Goal: Task Accomplishment & Management: Use online tool/utility

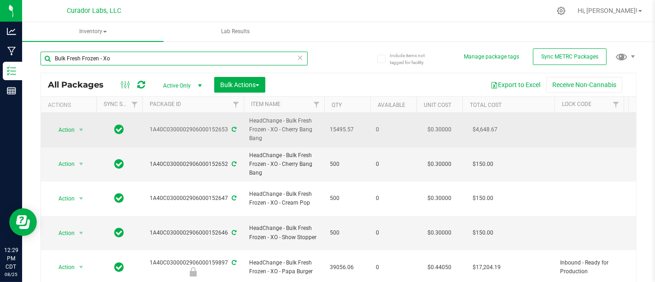
scroll to position [9, 0]
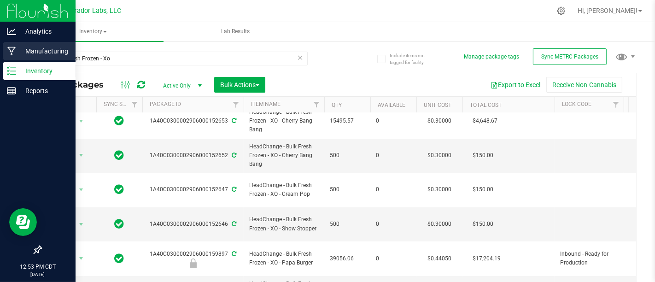
click at [15, 51] on icon at bounding box center [11, 51] width 9 height 9
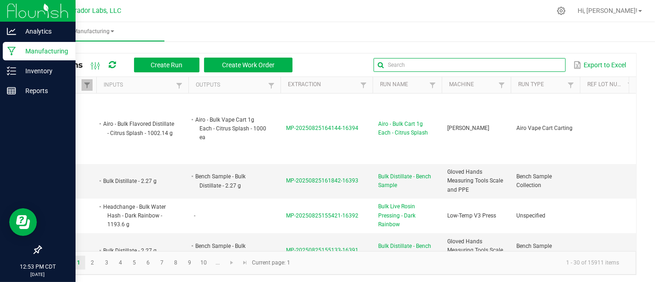
click at [536, 69] on input "text" at bounding box center [470, 65] width 192 height 14
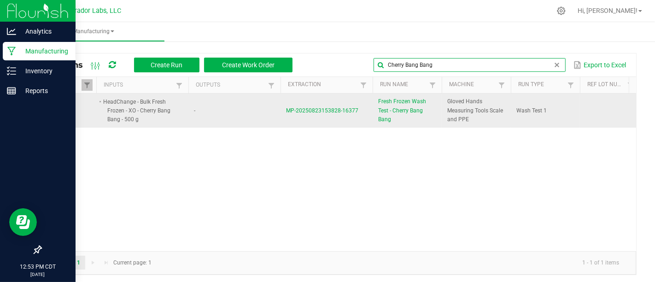
type input "Cherry Bang Bang"
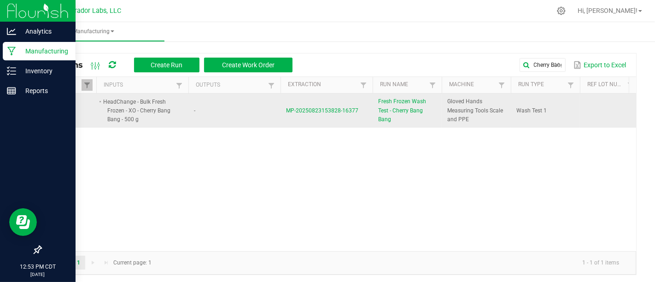
click at [399, 110] on span "Fresh Frozen Wash Test - Cherry Bang Bang" at bounding box center [407, 110] width 58 height 27
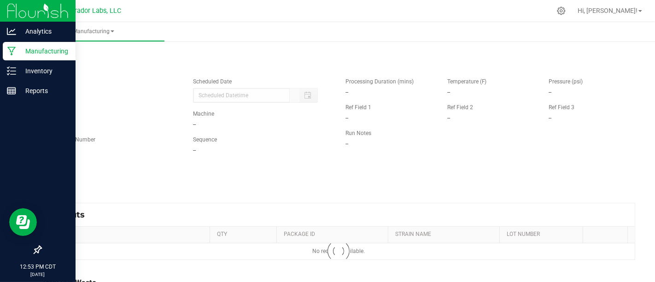
type input "500 g"
type textarea "Material was washed in water, discarded and mixed with mulch."
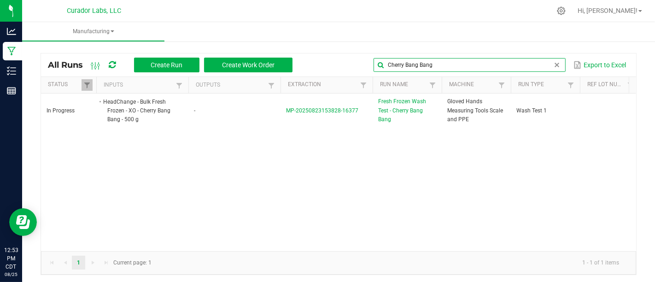
click at [556, 66] on input "Cherry Bang Bang" at bounding box center [470, 65] width 192 height 14
click at [554, 64] on span at bounding box center [557, 64] width 7 height 7
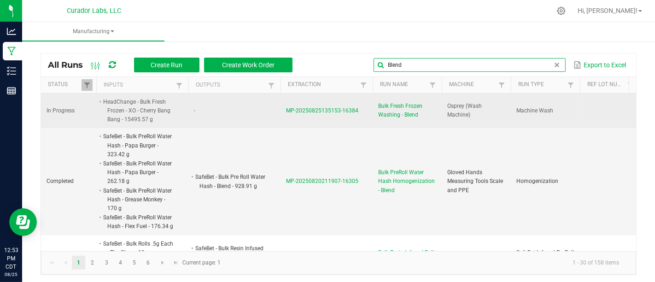
type input "Blend"
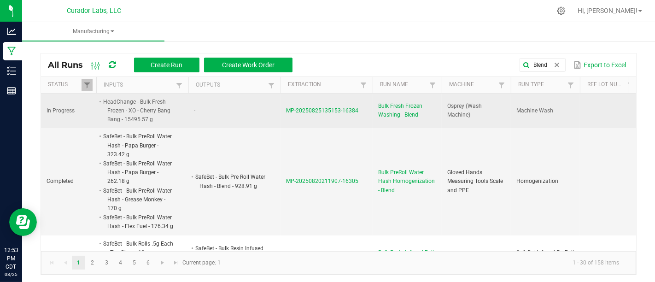
click at [390, 107] on span "Bulk Fresh Frozen Washing - Blend" at bounding box center [407, 111] width 58 height 18
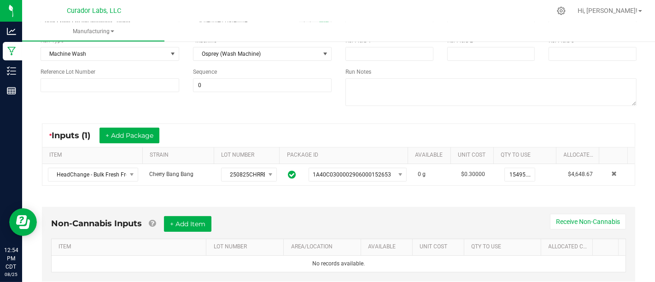
scroll to position [92, 0]
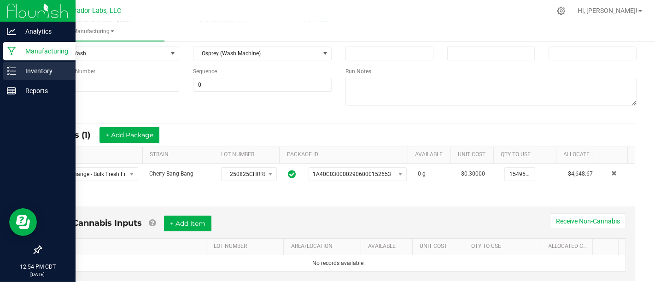
click at [5, 64] on div "Inventory" at bounding box center [39, 71] width 73 height 18
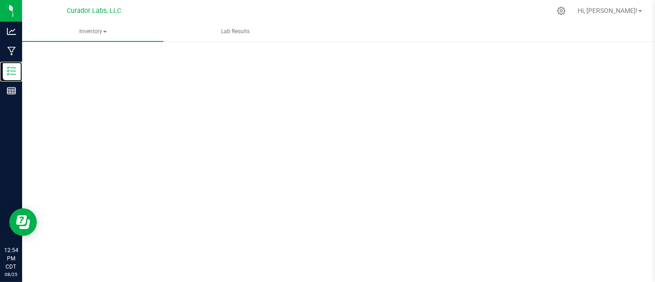
scroll to position [39, 0]
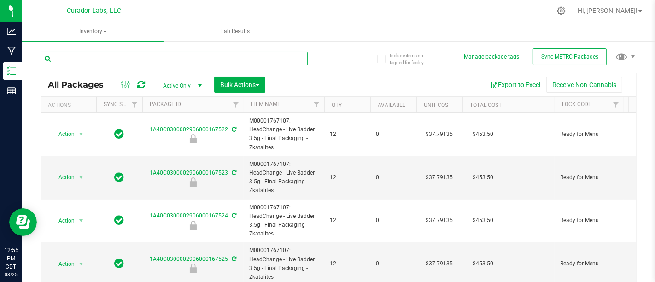
click at [185, 62] on input "text" at bounding box center [174, 59] width 267 height 14
type input "Grease Monkey"
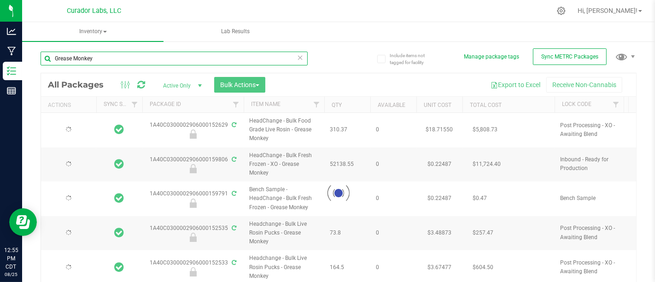
type input "[DATE]"
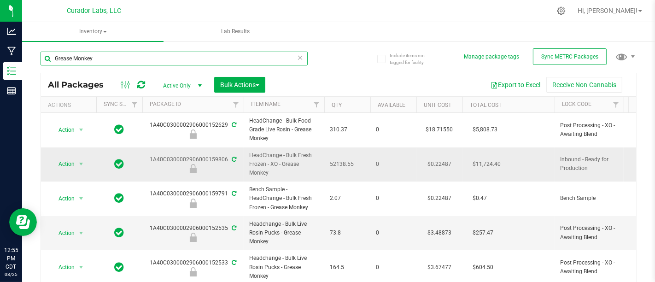
type input "Grease Monkey"
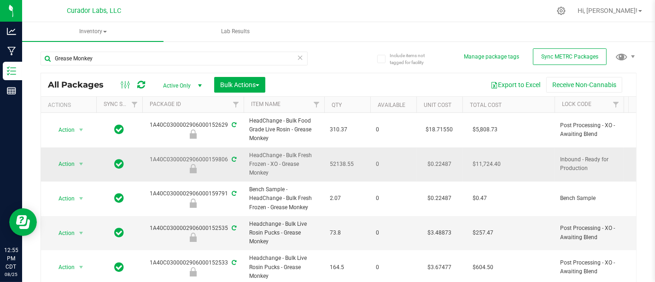
drag, startPoint x: 269, startPoint y: 162, endPoint x: 279, endPoint y: 169, distance: 12.0
click at [279, 169] on span "HeadChange - Bulk Fresh Frozen - XO - Grease Monkey" at bounding box center [284, 164] width 70 height 27
click at [301, 173] on span "HeadChange - Bulk Fresh Frozen - XO - Grease Monkey" at bounding box center [284, 164] width 70 height 27
click at [71, 160] on span "Action" at bounding box center [62, 164] width 25 height 13
click at [354, 160] on span "52138.55" at bounding box center [347, 164] width 35 height 9
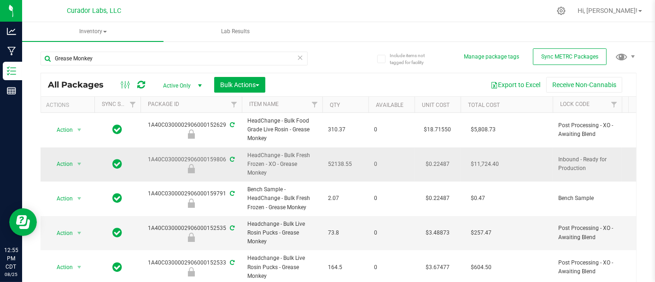
scroll to position [0, 2]
click at [67, 164] on span "Action" at bounding box center [60, 164] width 25 height 13
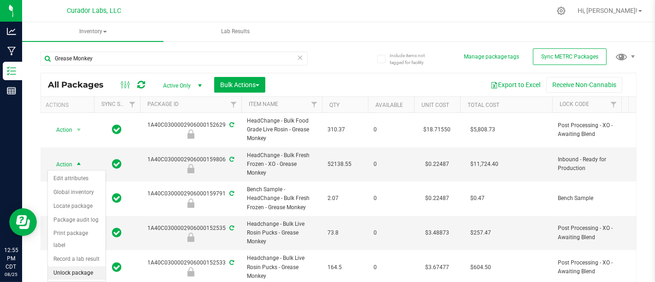
click at [75, 266] on li "Unlock package" at bounding box center [77, 273] width 58 height 14
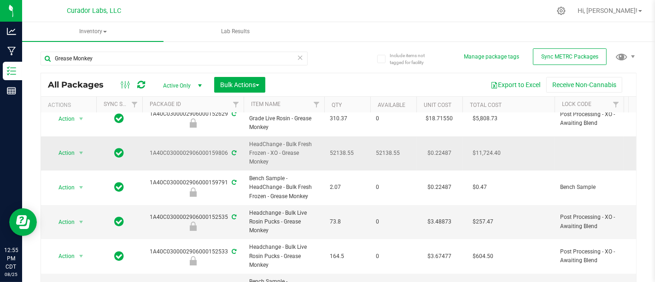
scroll to position [12, 0]
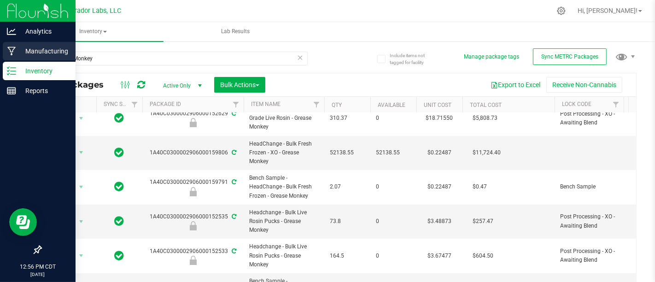
click at [10, 52] on icon at bounding box center [11, 51] width 8 height 9
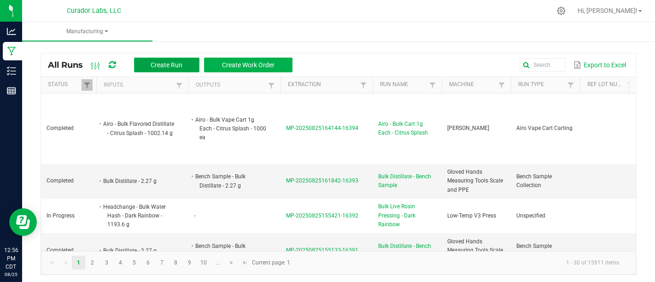
click at [185, 62] on button "Create Run" at bounding box center [166, 65] width 65 height 15
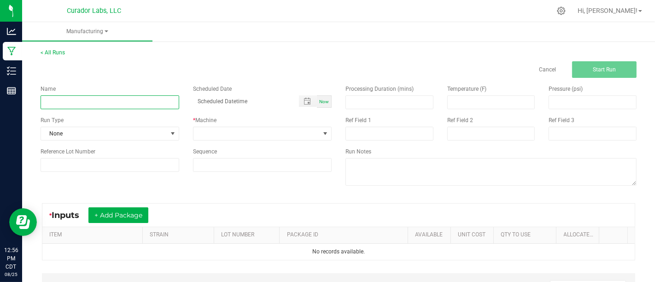
click at [160, 101] on input at bounding box center [110, 102] width 139 height 14
type input "Bulk Fresh Frozen Washing - Grease Monkey"
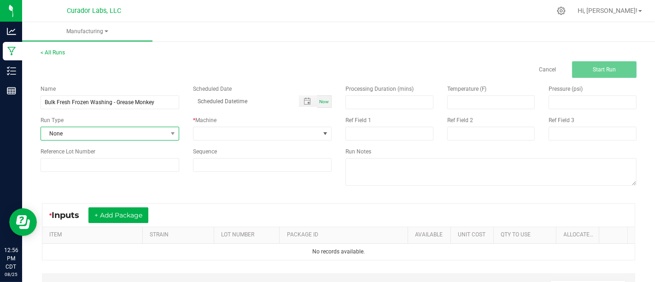
click at [148, 135] on span "None" at bounding box center [104, 133] width 126 height 13
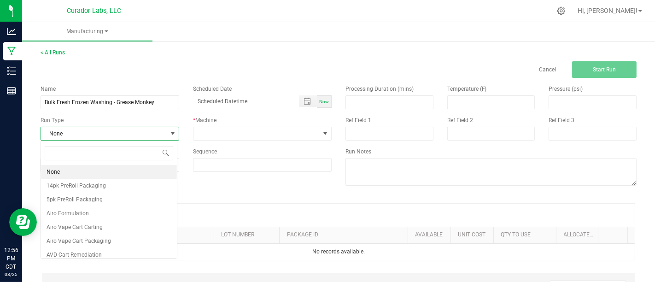
scroll to position [13, 136]
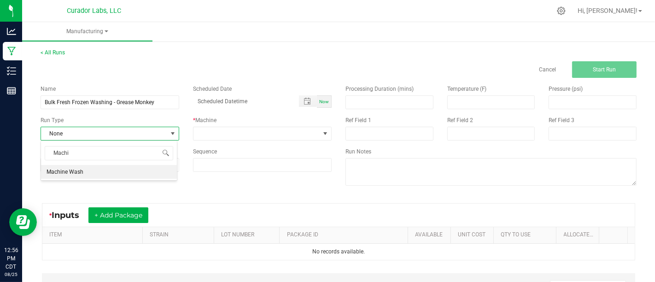
type input "Machin"
click at [172, 170] on li "Machine Wash" at bounding box center [109, 172] width 136 height 14
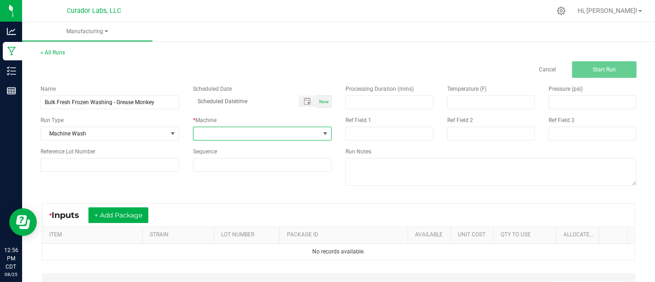
click at [236, 138] on span at bounding box center [257, 133] width 126 height 13
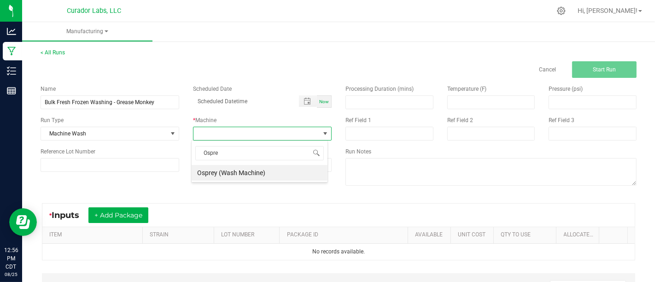
type input "Osprey"
click at [307, 171] on li "Osprey (Wash Machine)" at bounding box center [260, 173] width 136 height 16
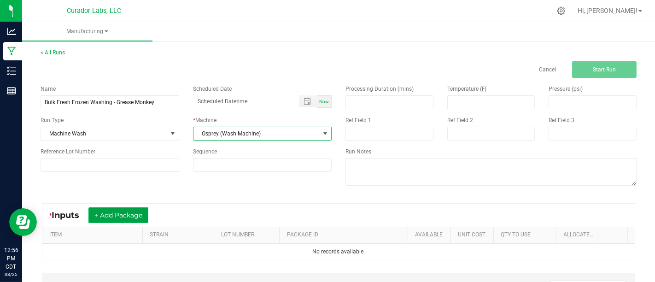
click at [123, 217] on button "+ Add Package" at bounding box center [119, 215] width 60 height 16
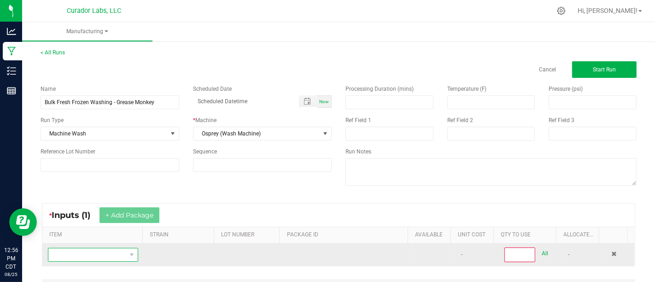
click at [118, 258] on span "NO DATA FOUND" at bounding box center [87, 254] width 78 height 13
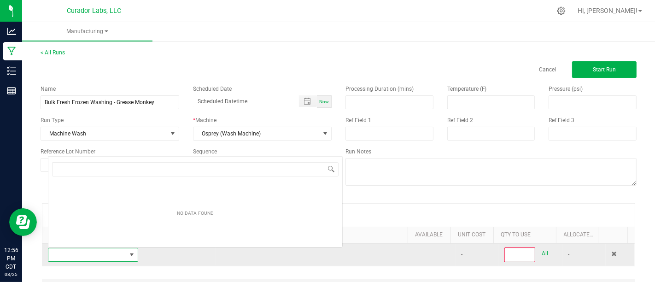
scroll to position [13, 86]
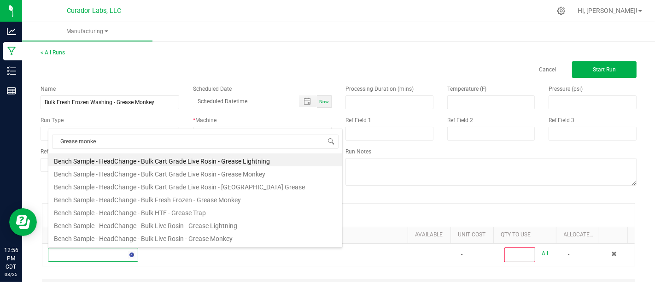
type input "Grease monkey"
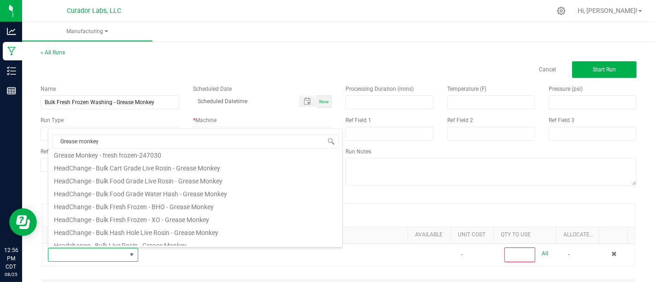
scroll to position [111, 0]
click at [223, 215] on li "HeadChange - Bulk Fresh Frozen - XO - Grease Monkey" at bounding box center [195, 217] width 294 height 13
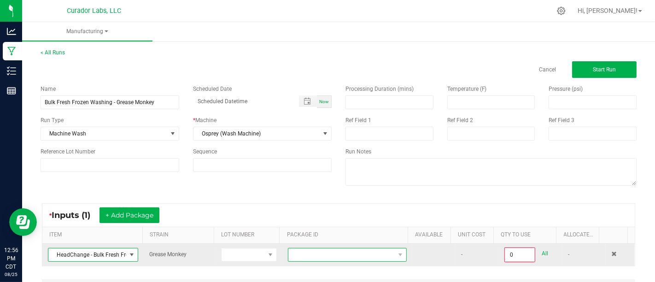
click at [357, 252] on span at bounding box center [342, 254] width 106 height 13
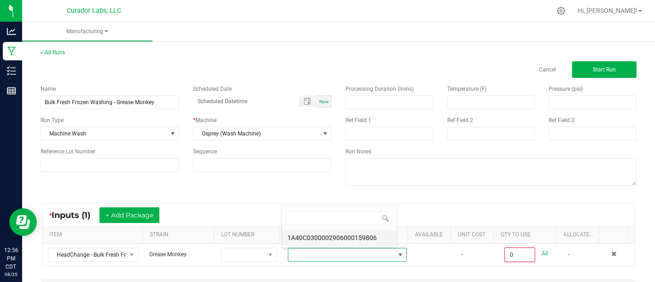
click at [366, 238] on li "1A40C0300002906000159806" at bounding box center [339, 238] width 115 height 16
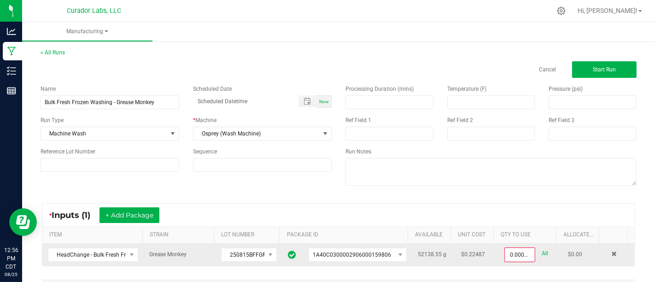
click at [542, 255] on link "All" at bounding box center [545, 254] width 6 height 12
type input "52138.5500 g"
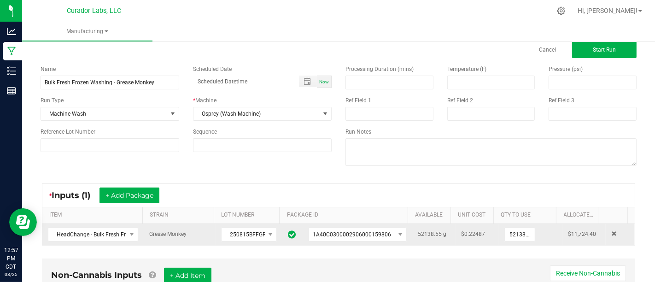
scroll to position [0, 0]
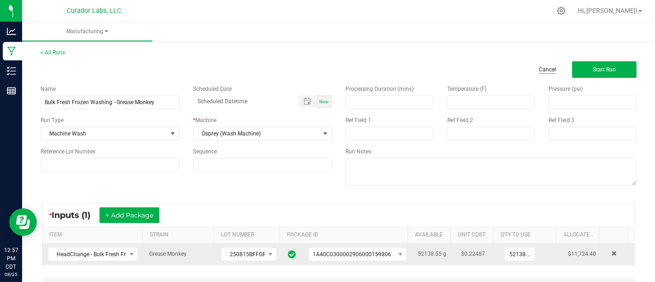
click at [539, 70] on link "Cancel" at bounding box center [547, 70] width 17 height 8
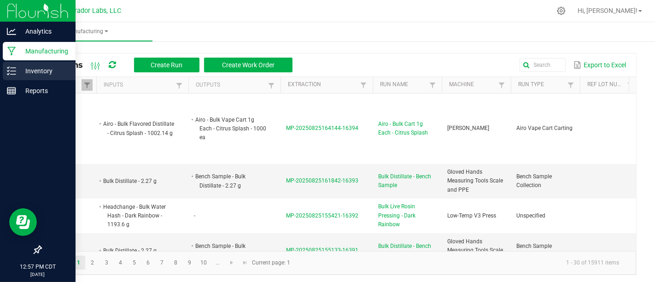
click at [6, 71] on div "Inventory" at bounding box center [39, 71] width 73 height 18
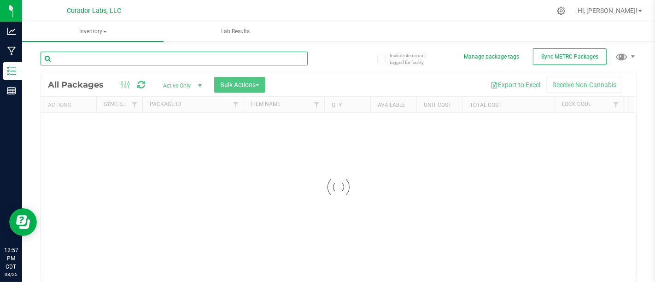
click at [179, 59] on input "text" at bounding box center [174, 59] width 267 height 14
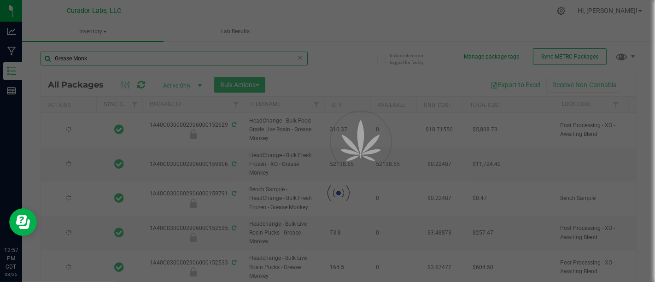
type input "Grease Monke"
type input "[DATE]"
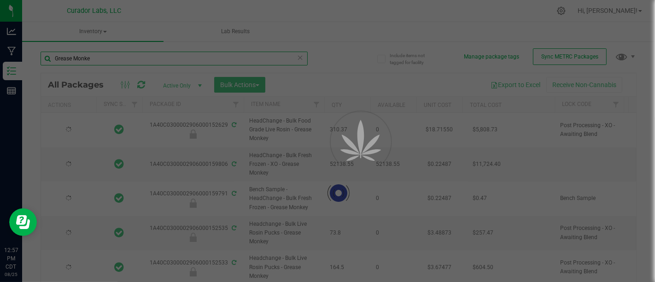
type input "[DATE]"
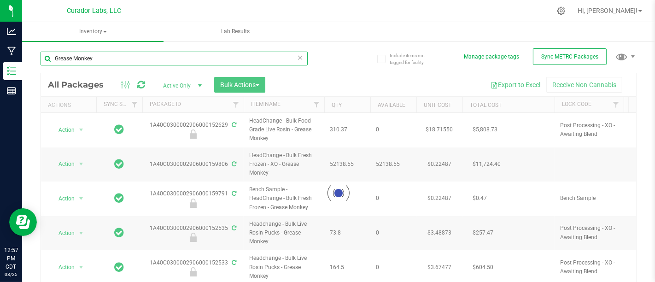
type input "Grease Monkey"
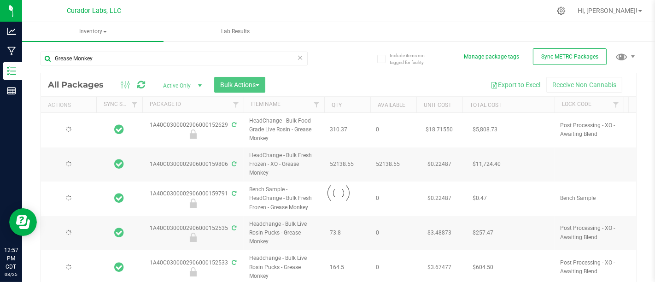
type input "[DATE]"
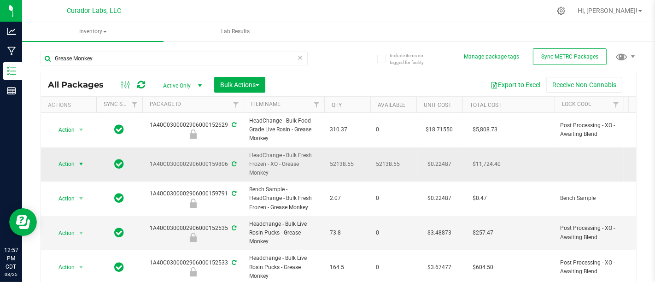
click at [68, 165] on span "Action" at bounding box center [62, 164] width 25 height 13
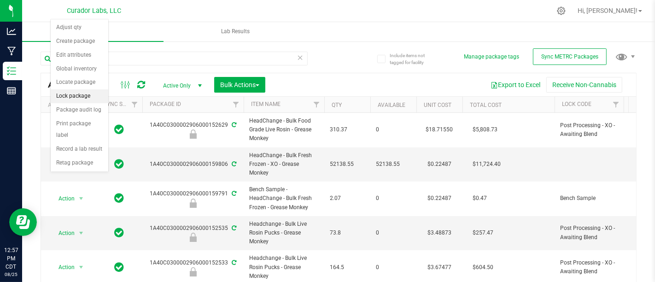
click at [85, 95] on li "Lock package" at bounding box center [80, 96] width 58 height 14
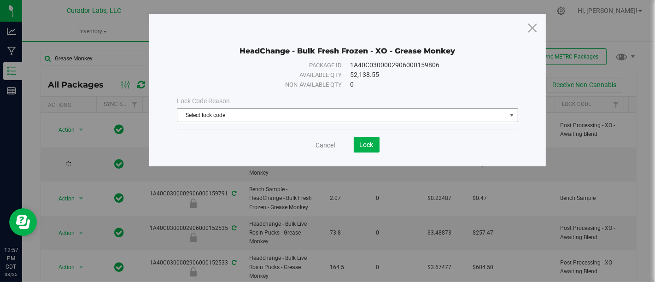
click at [332, 116] on span "Select lock code" at bounding box center [341, 115] width 329 height 13
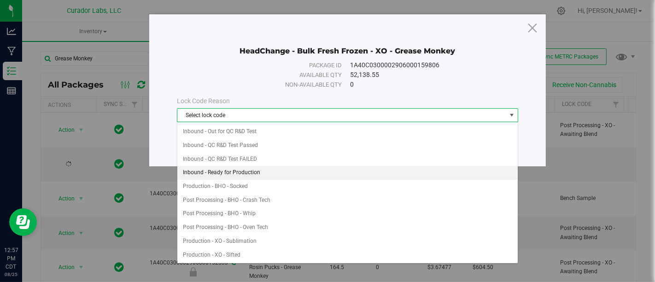
scroll to position [88, 0]
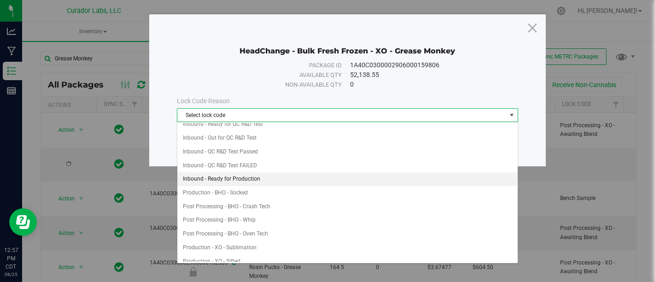
click at [319, 180] on li "Inbound - Ready for Production" at bounding box center [347, 179] width 341 height 14
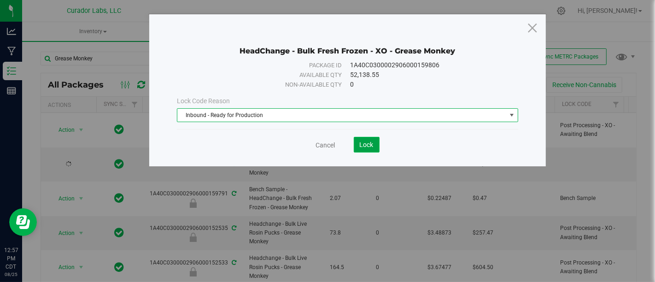
click at [366, 143] on span "Lock" at bounding box center [367, 144] width 14 height 7
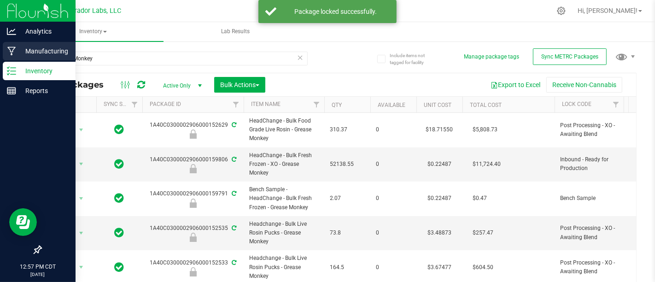
click at [23, 48] on p "Manufacturing" at bounding box center [43, 51] width 55 height 11
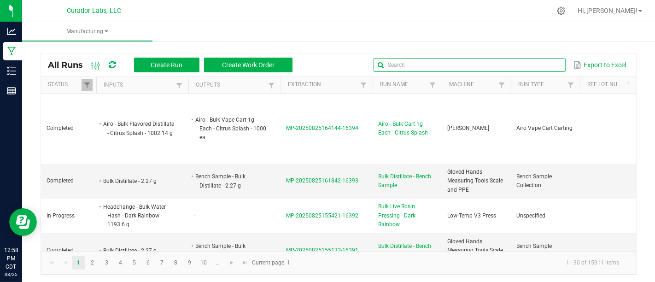
click at [534, 65] on input "text" at bounding box center [470, 65] width 192 height 14
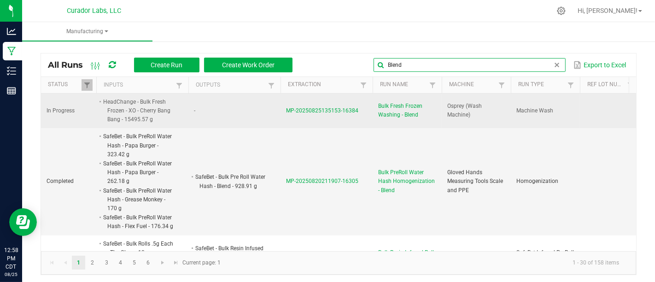
type input "Blend"
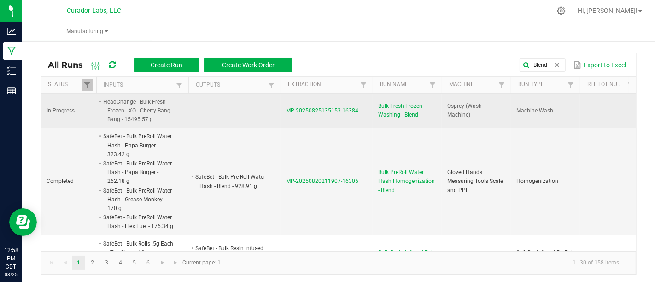
click at [408, 105] on span "Bulk Fresh Frozen Washing - Blend" at bounding box center [407, 111] width 58 height 18
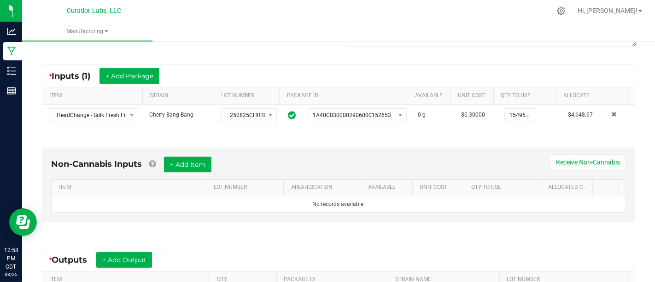
scroll to position [152, 0]
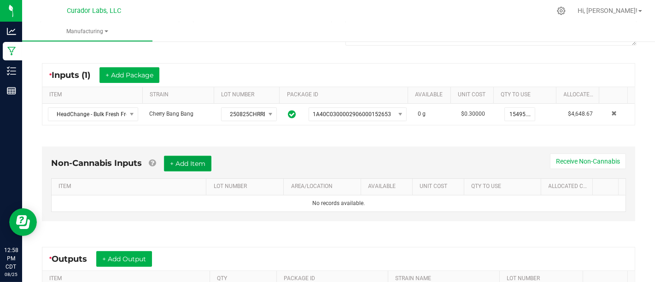
click at [190, 160] on button "+ Add Item" at bounding box center [187, 164] width 47 height 16
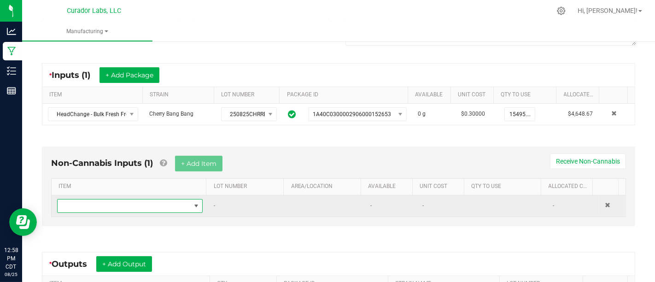
click at [193, 206] on span "NO DATA FOUND" at bounding box center [196, 205] width 7 height 7
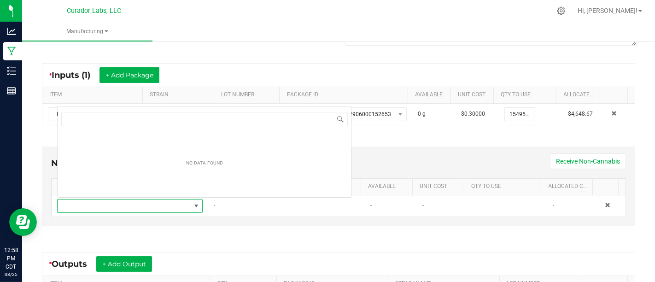
scroll to position [13, 139]
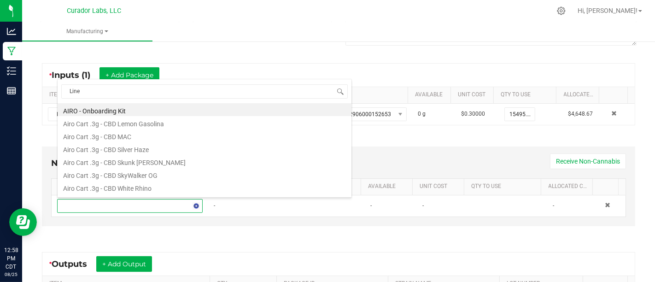
type input "Liner"
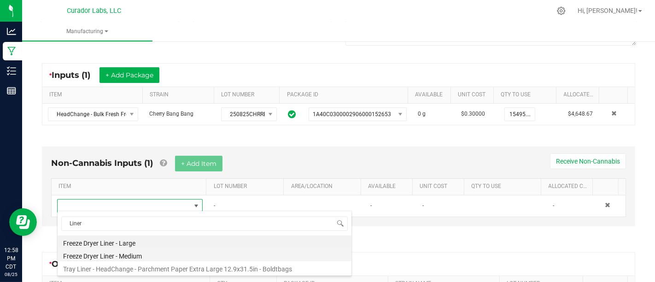
click at [179, 256] on li "Freeze Dryer Liner - Medium" at bounding box center [205, 254] width 294 height 13
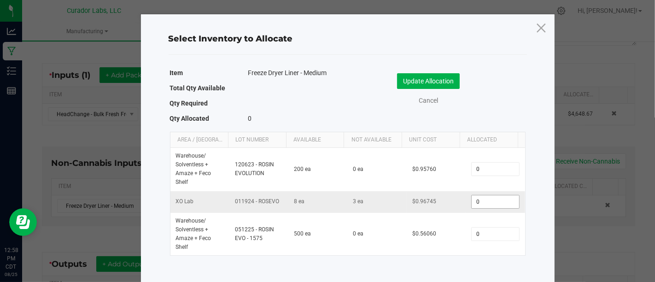
click at [487, 202] on input "0" at bounding box center [495, 201] width 47 height 13
drag, startPoint x: 343, startPoint y: 200, endPoint x: 376, endPoint y: 210, distance: 33.7
click at [376, 210] on td "3 ea" at bounding box center [377, 202] width 59 height 22
click at [490, 207] on input "0" at bounding box center [495, 201] width 47 height 13
type input "6"
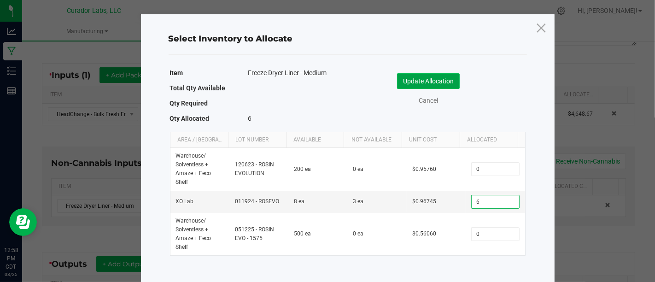
click at [426, 77] on button "Update Allocation" at bounding box center [428, 81] width 63 height 16
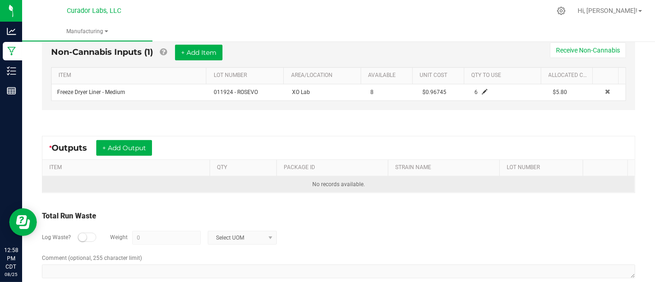
scroll to position [263, 0]
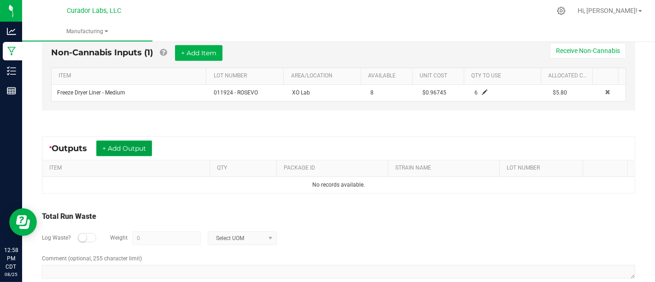
click at [135, 147] on button "+ Add Output" at bounding box center [124, 149] width 56 height 16
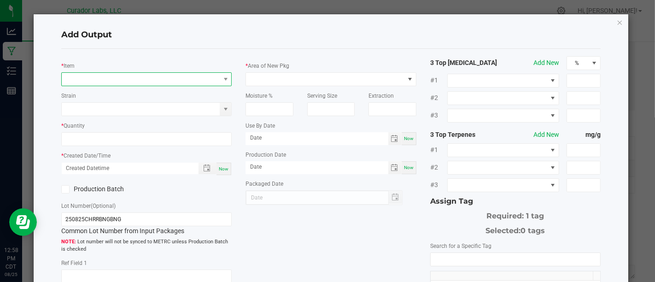
click at [155, 84] on span "NO DATA FOUND" at bounding box center [141, 79] width 158 height 13
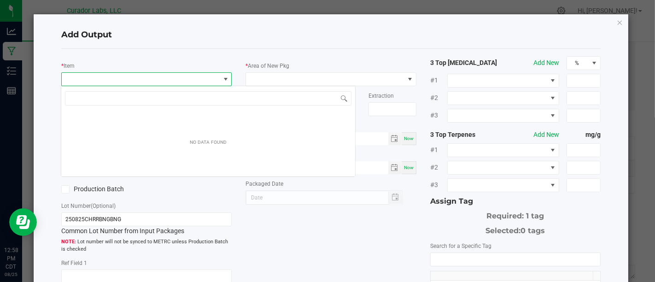
scroll to position [13, 168]
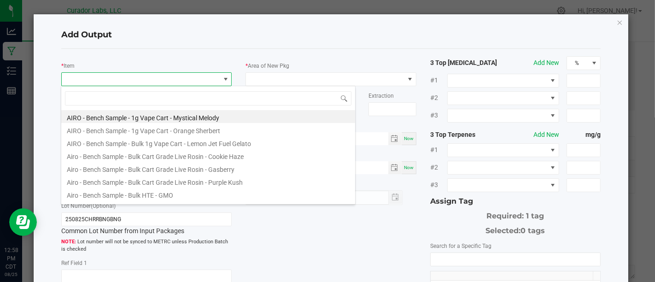
type input "B"
type input "\"
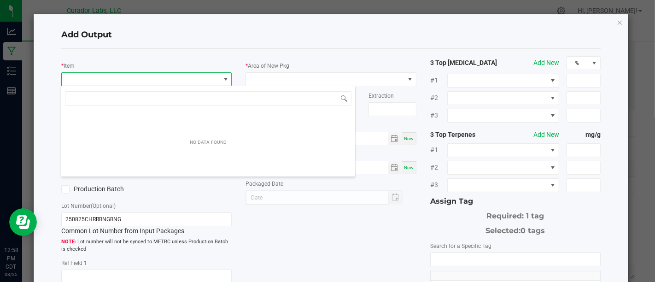
type input "\"
type input "Blend"
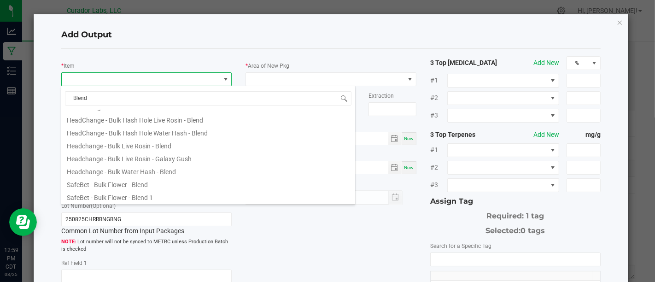
scroll to position [77, 0]
click at [199, 166] on li "Headchange - Bulk Water Hash - Blend" at bounding box center [208, 169] width 294 height 13
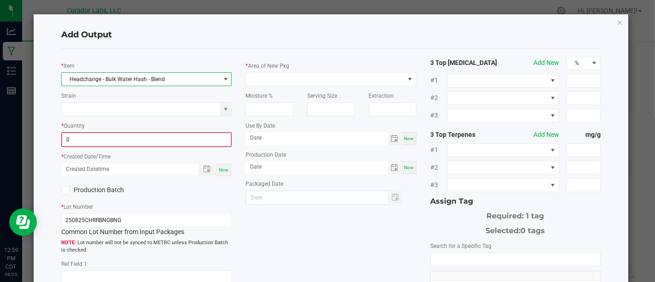
click at [194, 135] on input "0" at bounding box center [146, 139] width 169 height 13
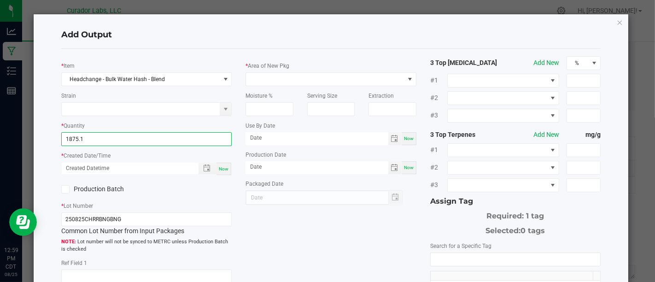
type input "1875.1000 g"
click at [221, 169] on span "Now" at bounding box center [224, 168] width 10 height 5
type input "[DATE] 12:59 PM"
type input "[DATE]"
click at [83, 192] on label "Production Batch" at bounding box center [100, 189] width 78 height 10
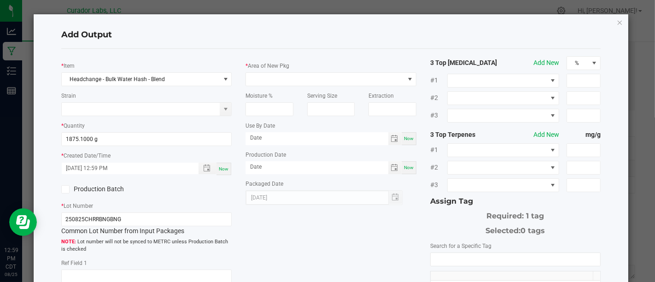
click at [0, 0] on input "Production Batch" at bounding box center [0, 0] width 0 height 0
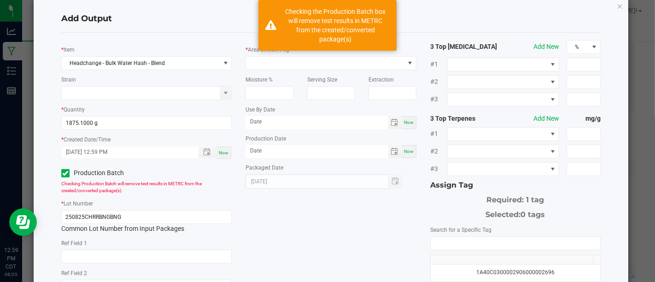
scroll to position [0, 0]
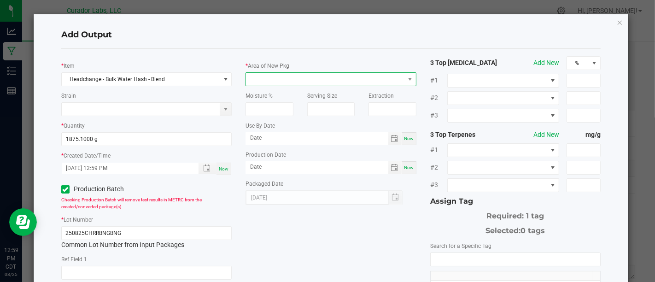
click at [357, 79] on span at bounding box center [325, 79] width 158 height 13
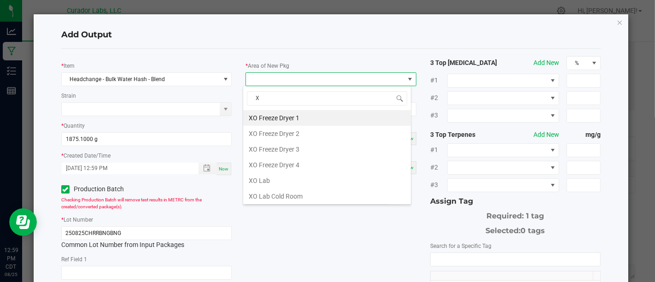
type input "Xo"
click at [312, 180] on li "XO Lab" at bounding box center [327, 181] width 168 height 16
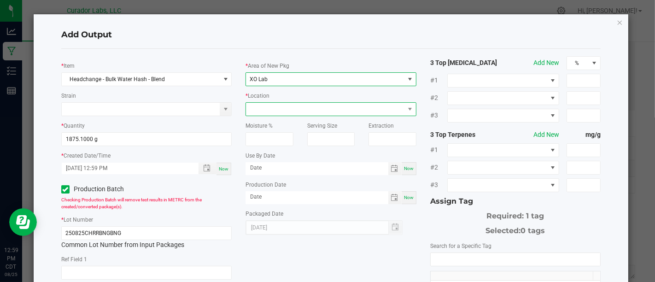
click at [371, 107] on span at bounding box center [325, 109] width 158 height 13
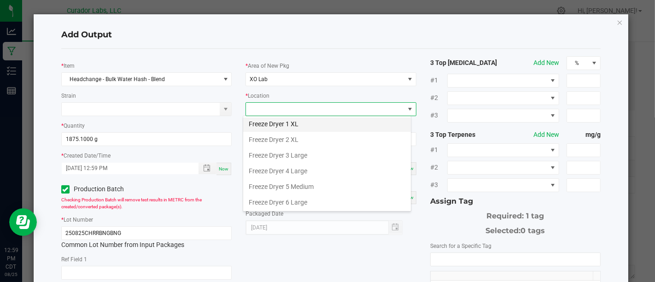
scroll to position [35, 0]
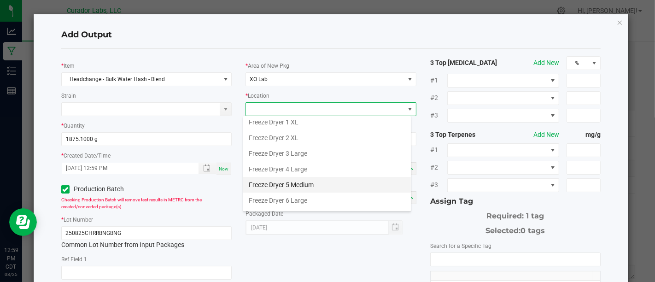
click at [354, 181] on li "Freeze Dryer 5 Medium" at bounding box center [327, 185] width 168 height 16
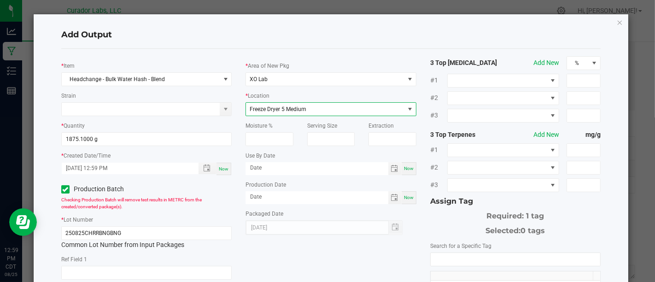
click at [378, 106] on span "Freeze Dryer 5 Medium" at bounding box center [325, 109] width 158 height 13
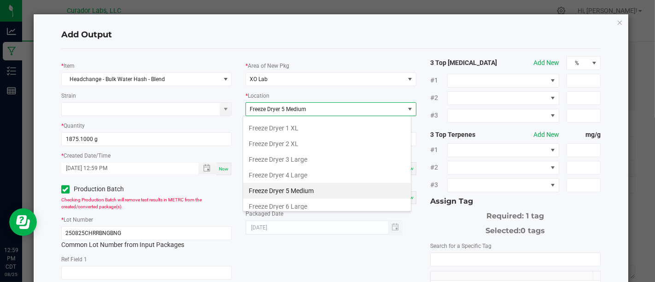
scroll to position [28, 0]
click at [342, 189] on li "Freeze Dryer 5 Medium" at bounding box center [327, 192] width 168 height 16
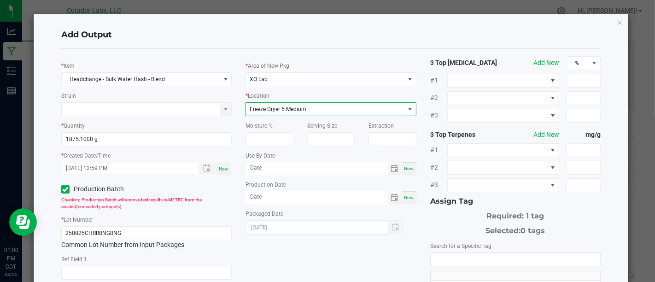
click at [407, 171] on div "Now" at bounding box center [409, 168] width 15 height 13
click at [331, 161] on div "Use By Date [DATE] Now" at bounding box center [331, 163] width 171 height 24
click at [331, 163] on input "[DATE]" at bounding box center [317, 168] width 143 height 12
type input "[DATE]"
click at [406, 199] on div "Now" at bounding box center [409, 197] width 15 height 13
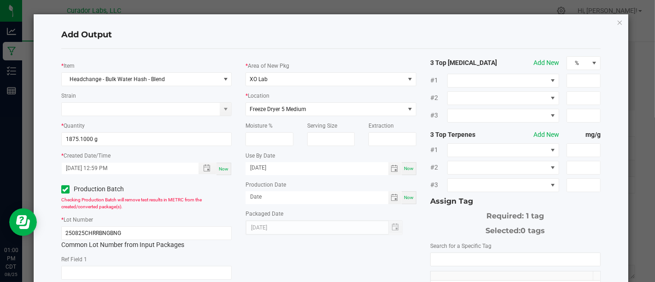
type input "[DATE]"
click at [446, 255] on input "NO DATA FOUND" at bounding box center [516, 259] width 170 height 13
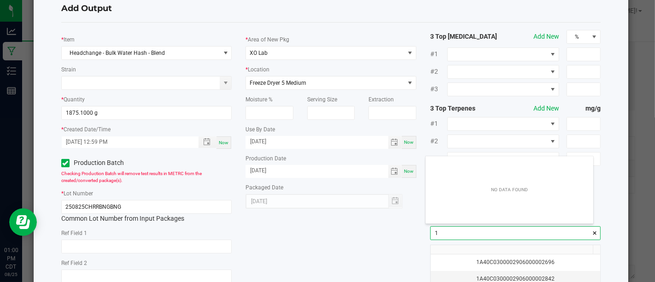
scroll to position [13, 167]
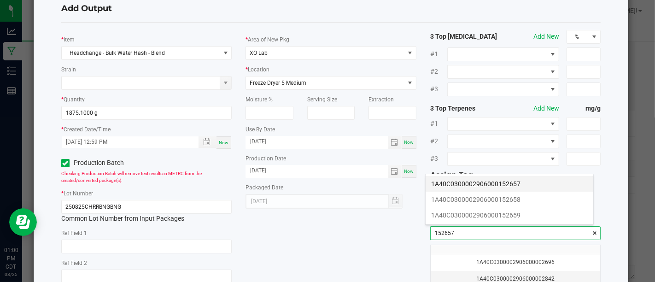
click at [494, 182] on li "1A40C0300002906000152657" at bounding box center [510, 184] width 168 height 16
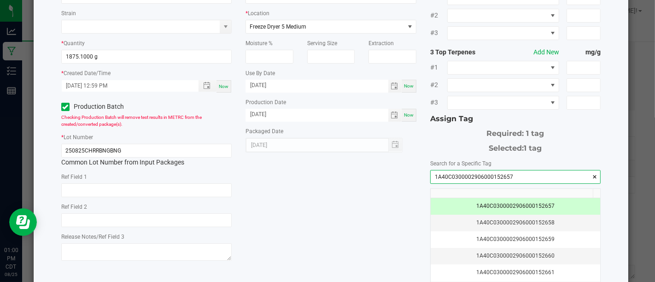
scroll to position [79, 0]
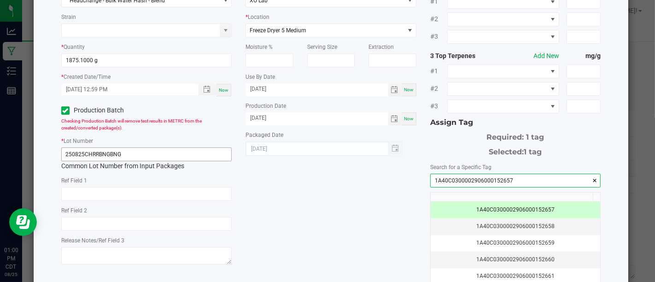
type input "1A40C0300002906000152657"
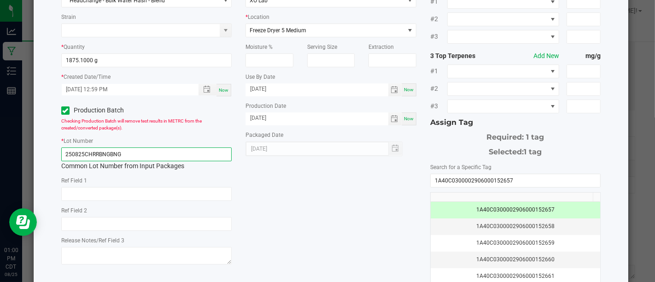
click at [153, 156] on input "250825CHRRBNGBNG" at bounding box center [146, 155] width 171 height 14
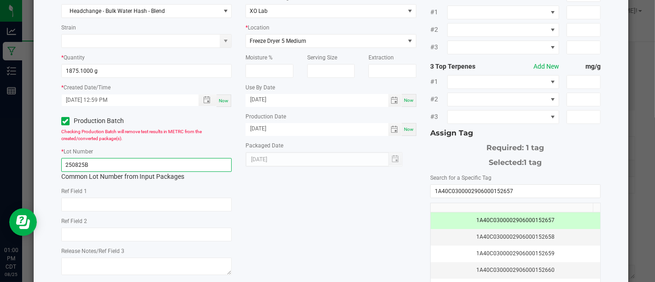
scroll to position [65, 0]
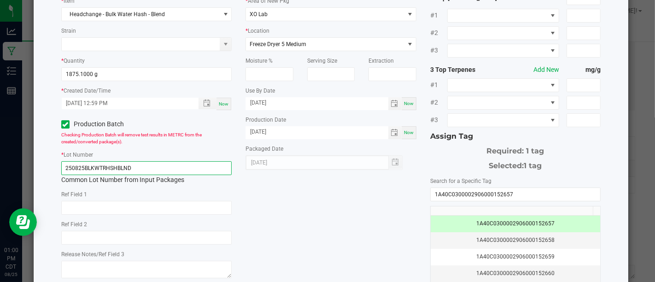
type input "250825BLKWTRHSHBLND"
click at [276, 215] on div "* Item Headchange - Bulk Water Hash - Blend Strain * Quantity 1875.1000 g * Cre…" at bounding box center [331, 156] width 554 height 331
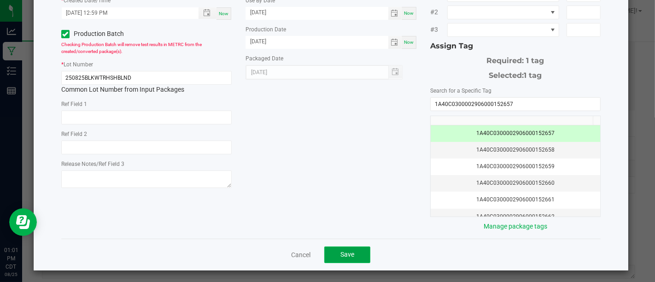
click at [347, 258] on button "Save" at bounding box center [348, 255] width 46 height 17
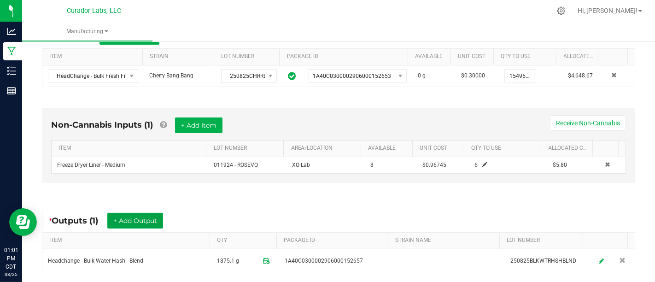
scroll to position [284, 0]
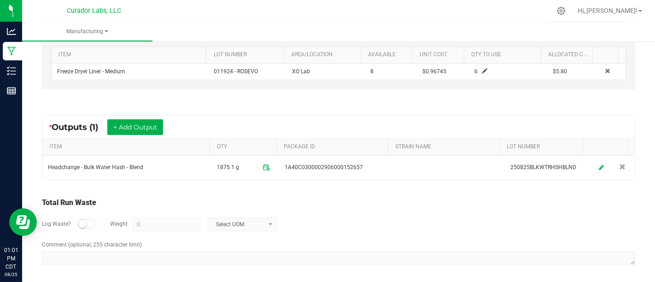
click at [87, 219] on div at bounding box center [87, 223] width 18 height 9
click at [166, 219] on input "0" at bounding box center [167, 224] width 68 height 13
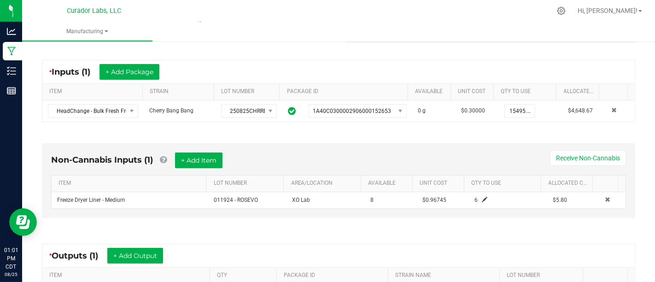
scroll to position [145, 0]
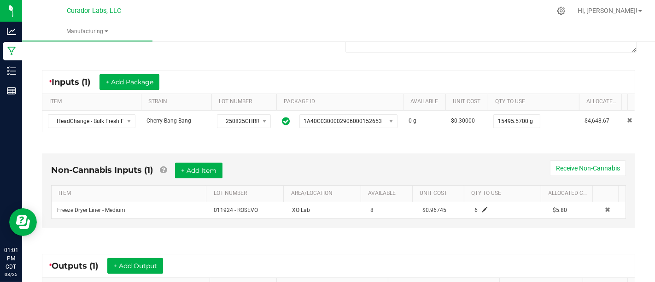
click at [579, 107] on span at bounding box center [578, 174] width 3 height 160
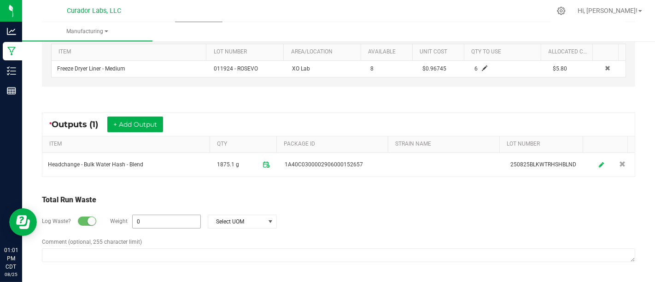
type input "15495.5700 g"
click at [183, 220] on input "0" at bounding box center [167, 221] width 68 height 13
paste input "15495.57"
click at [234, 221] on span "Select UOM" at bounding box center [236, 221] width 57 height 13
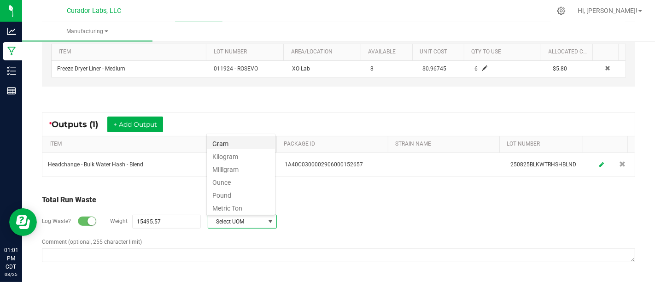
click at [242, 142] on li "Gram" at bounding box center [241, 142] width 68 height 13
type input "15495.57 g"
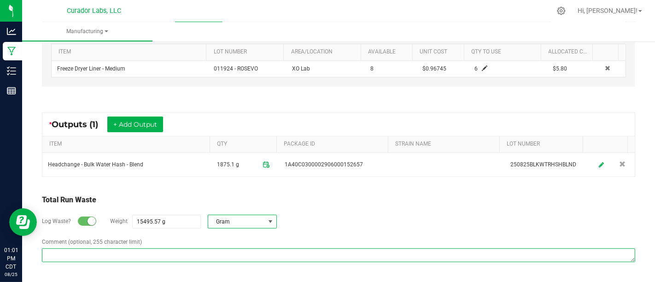
click at [317, 259] on textarea "Comment (optional, 255 character limit)" at bounding box center [339, 255] width 594 height 14
paste textarea "Material was washed in water, discarded and mixed with mulch."
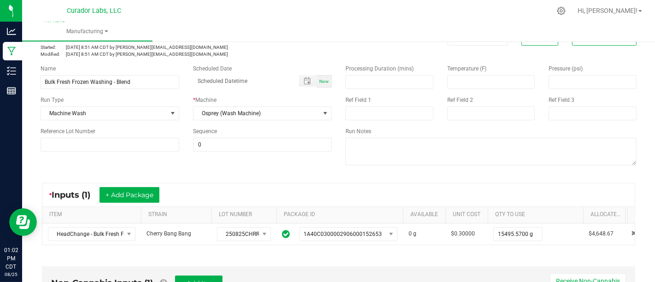
scroll to position [0, 0]
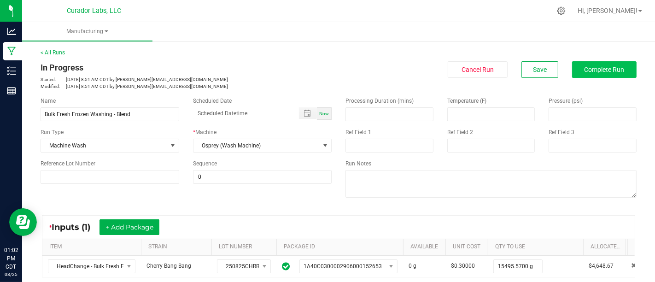
type textarea "Material was washed in water, discarded and mixed with mulch."
click at [607, 66] on span "Complete Run" at bounding box center [605, 69] width 40 height 7
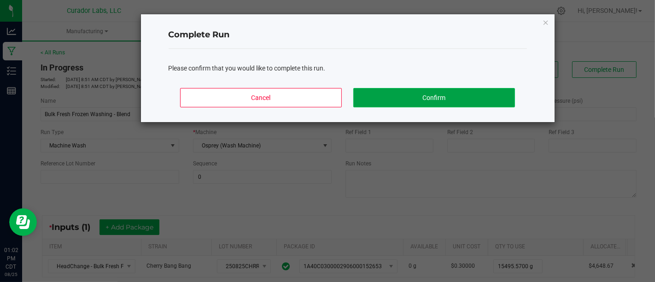
click at [476, 96] on button "Confirm" at bounding box center [434, 97] width 161 height 19
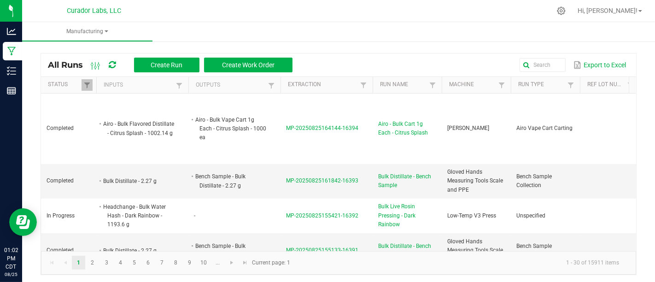
click at [176, 72] on div "All Runs Create Run Create Work Order" at bounding box center [174, 65] width 252 height 16
click at [176, 65] on span "Create Run" at bounding box center [167, 64] width 32 height 7
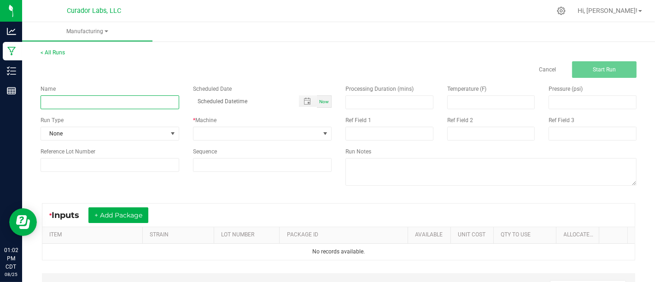
click at [155, 95] on input at bounding box center [110, 102] width 139 height 14
type input "Bulk Water Hash Sublimation - Blend"
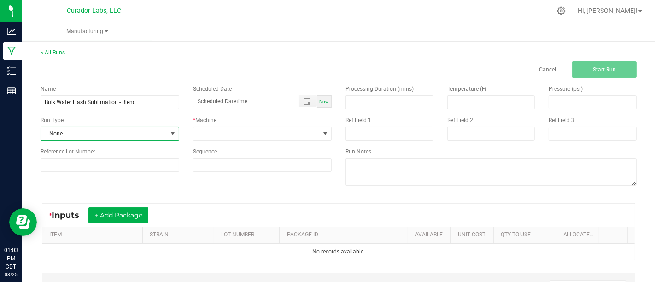
click at [150, 132] on span "None" at bounding box center [104, 133] width 126 height 13
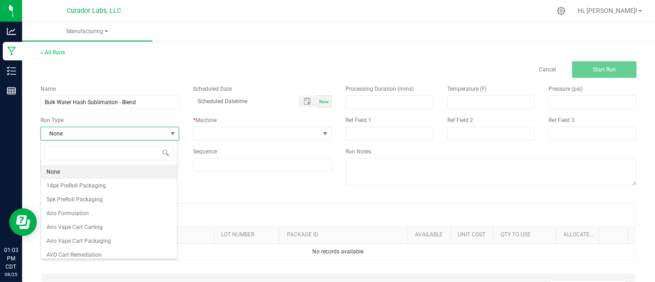
scroll to position [13, 136]
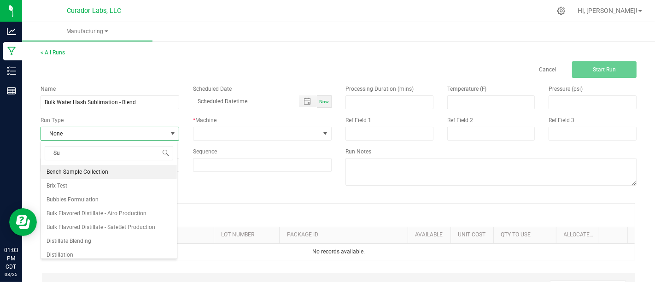
type input "Sub"
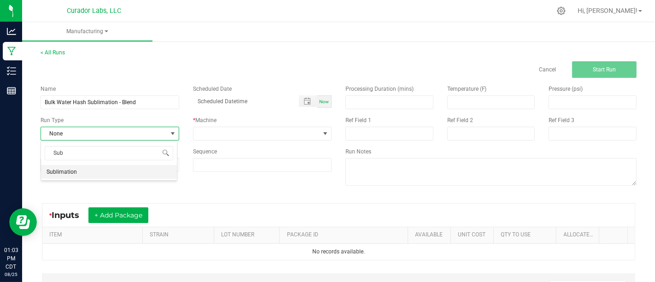
click at [154, 171] on li "Sublimation" at bounding box center [109, 172] width 136 height 14
click at [220, 142] on div "Name Bulk Water Hash Sublimation - Blend Scheduled Date Now Run Type Sublimatio…" at bounding box center [186, 128] width 305 height 101
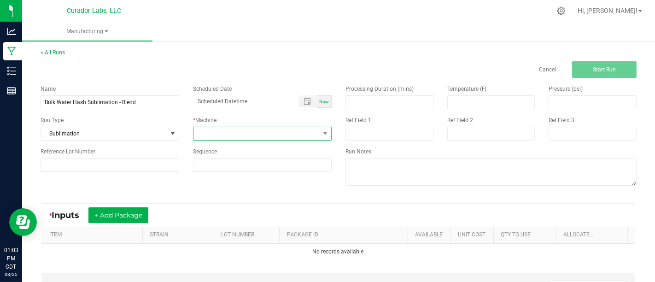
click at [225, 133] on span at bounding box center [257, 133] width 126 height 13
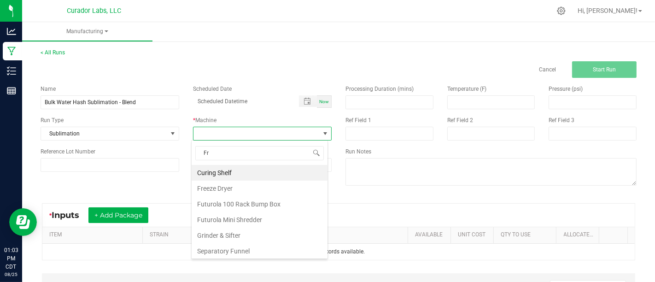
type input "Fre"
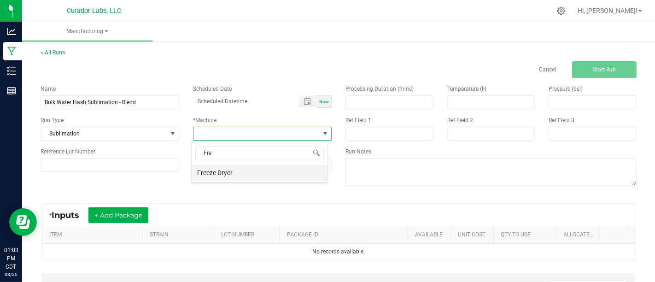
click at [221, 166] on li "Freeze Dryer" at bounding box center [260, 173] width 136 height 16
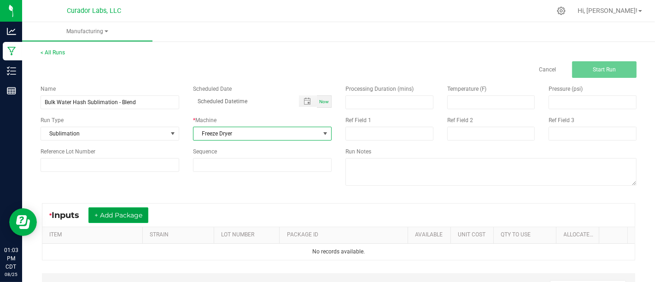
click at [123, 207] on button "+ Add Package" at bounding box center [119, 215] width 60 height 16
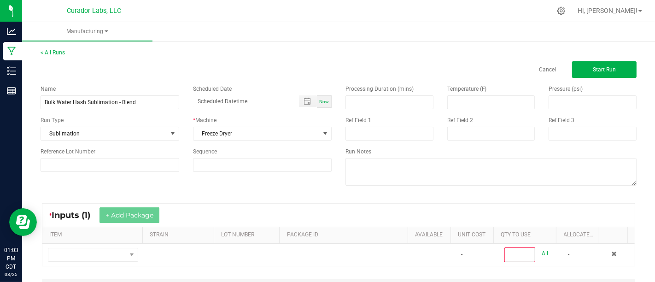
click at [93, 268] on div "* Inputs (1) + Add Package ITEM STRAIN LOT NUMBER PACKAGE ID AVAILABLE Unit Cos…" at bounding box center [339, 235] width 610 height 80
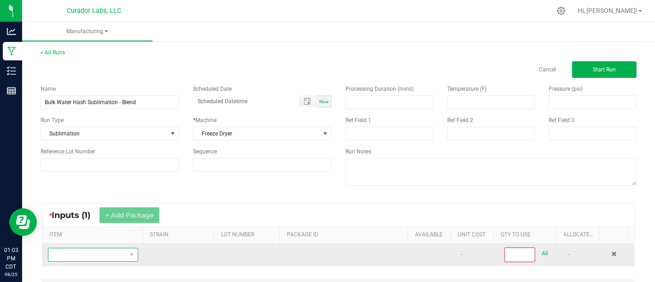
click at [108, 251] on span "NO DATA FOUND" at bounding box center [87, 254] width 78 height 13
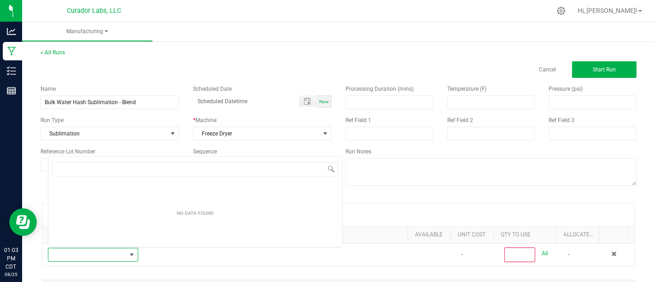
scroll to position [13, 86]
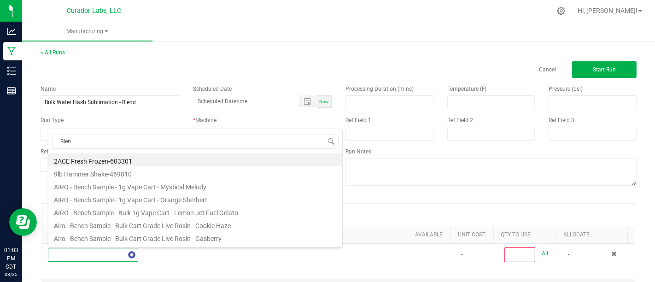
type input "Blend"
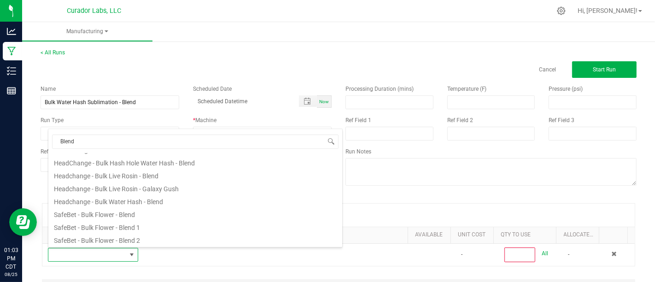
scroll to position [89, 0]
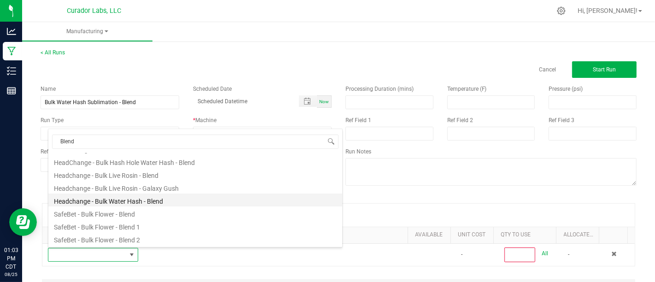
click at [176, 198] on li "Headchange - Bulk Water Hash - Blend" at bounding box center [195, 200] width 294 height 13
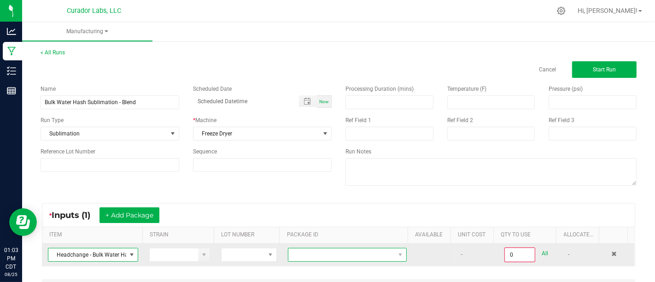
click at [316, 248] on span at bounding box center [347, 255] width 119 height 14
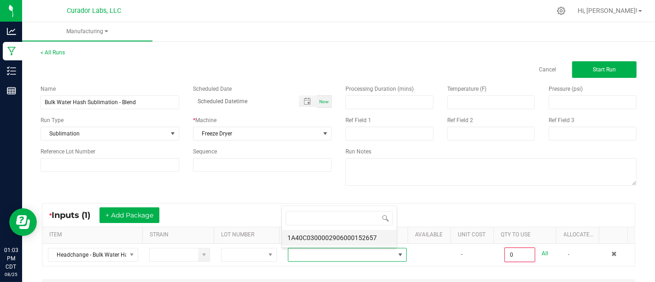
click at [331, 235] on li "1A40C0300002906000152657" at bounding box center [339, 238] width 115 height 16
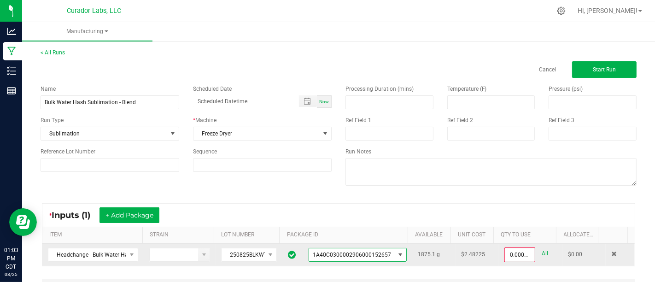
click at [542, 253] on link "All" at bounding box center [545, 254] width 6 height 12
type input "1875.1000 g"
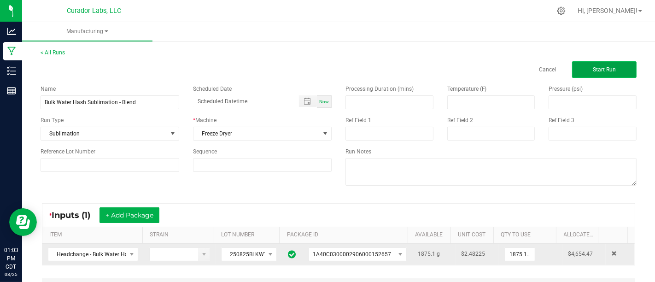
click at [607, 71] on span "Start Run" at bounding box center [604, 69] width 23 height 6
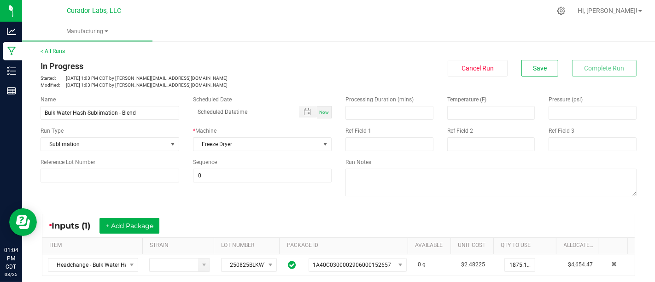
scroll to position [2, 0]
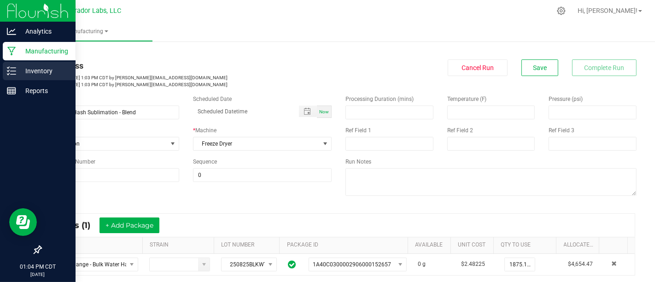
click at [16, 69] on p "Inventory" at bounding box center [43, 70] width 55 height 11
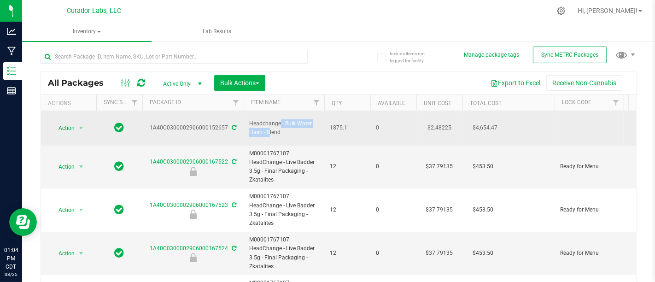
drag, startPoint x: 251, startPoint y: 119, endPoint x: 313, endPoint y: 118, distance: 62.2
click at [313, 119] on span "Headchange - Bulk Water Hash - Blend" at bounding box center [284, 128] width 70 height 18
click at [372, 122] on td "0" at bounding box center [394, 128] width 46 height 35
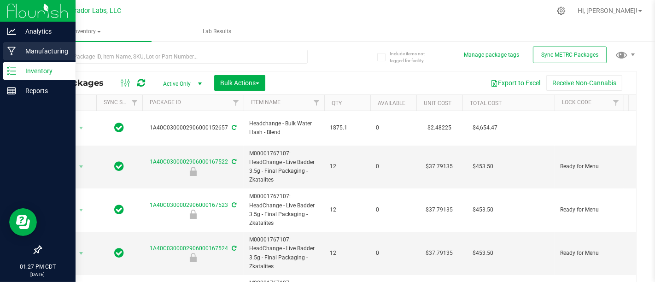
click at [18, 51] on p "Manufacturing" at bounding box center [43, 51] width 55 height 11
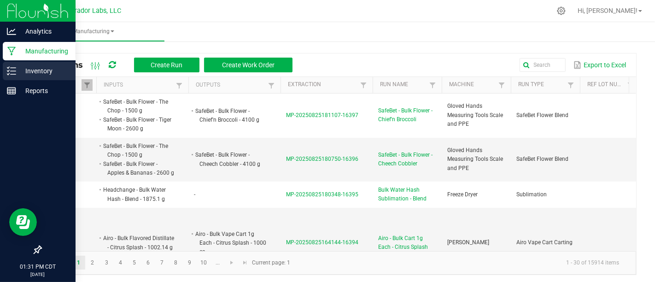
click at [2, 69] on link "Inventory" at bounding box center [38, 72] width 76 height 20
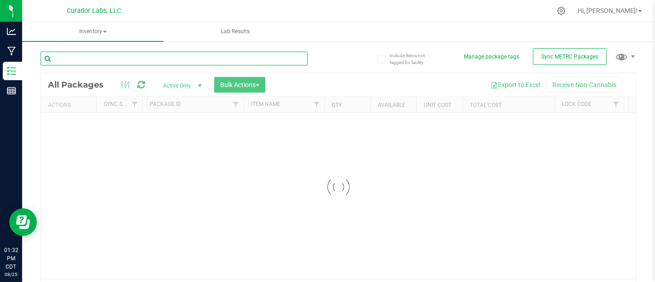
click at [188, 64] on input "text" at bounding box center [174, 59] width 267 height 14
click at [188, 64] on input "B" at bounding box center [174, 59] width 267 height 14
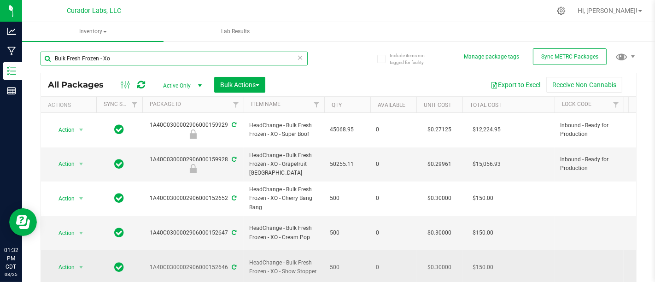
scroll to position [35, 0]
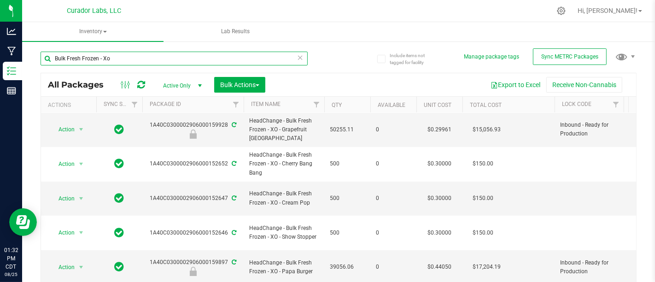
type input "Bulk Fresh Frozen - Xo"
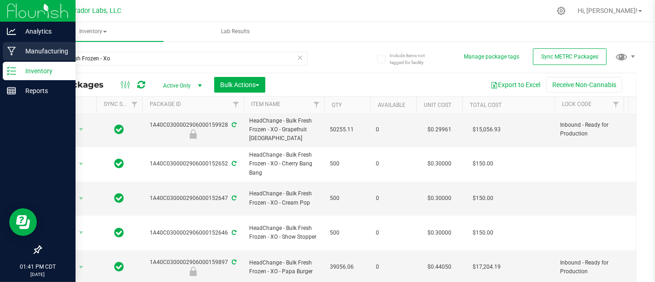
click at [41, 50] on p "Manufacturing" at bounding box center [43, 51] width 55 height 11
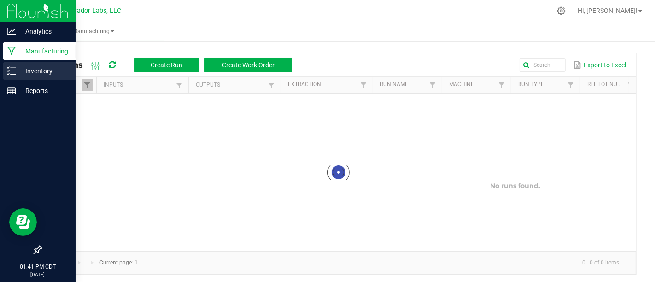
click at [12, 69] on icon at bounding box center [11, 70] width 9 height 9
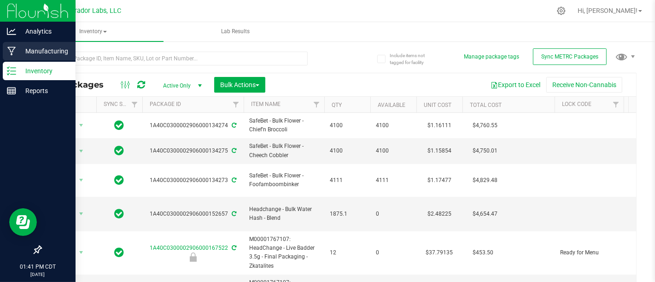
click at [1, 49] on link "Manufacturing" at bounding box center [38, 52] width 76 height 20
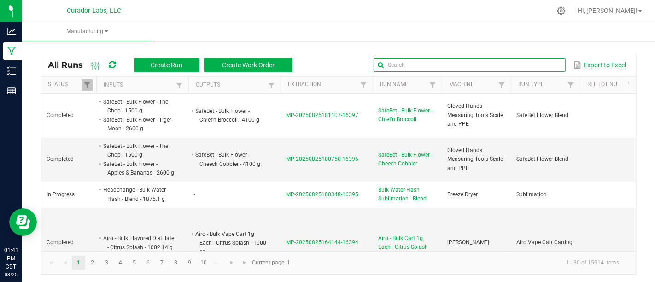
click at [542, 65] on input "text" at bounding box center [470, 65] width 192 height 14
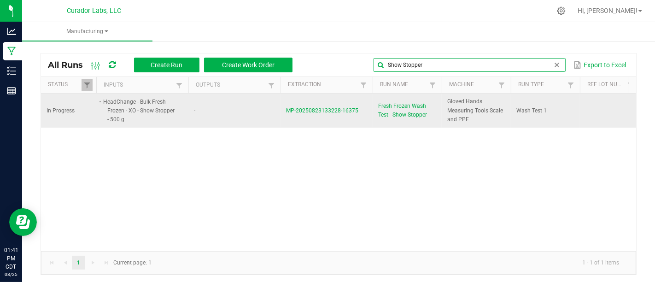
type input "Show Stopper"
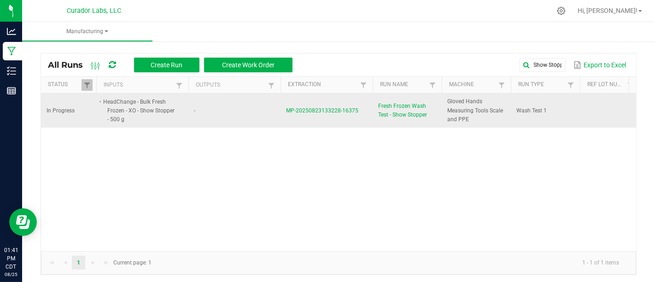
click at [386, 106] on span "Fresh Frozen Wash Test - Show Stopper" at bounding box center [407, 111] width 58 height 18
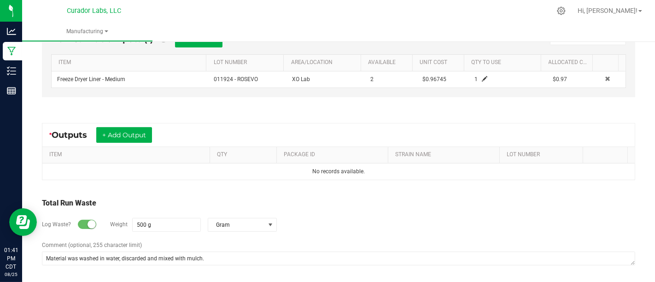
scroll to position [277, 0]
click at [118, 129] on button "+ Add Output" at bounding box center [124, 135] width 56 height 16
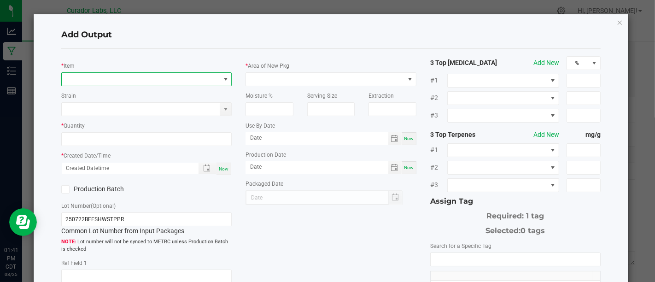
click at [154, 85] on span "NO DATA FOUND" at bounding box center [141, 79] width 158 height 13
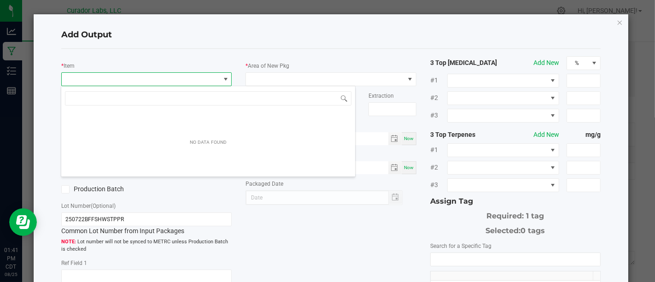
scroll to position [13, 168]
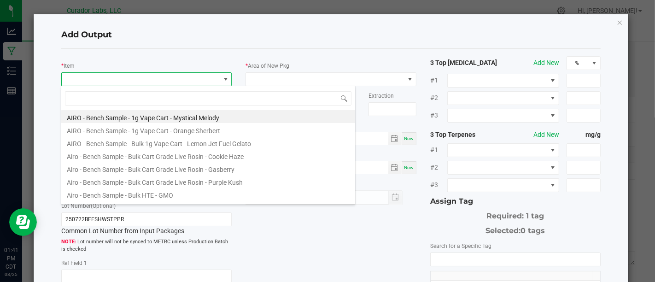
click at [154, 85] on span at bounding box center [141, 79] width 158 height 13
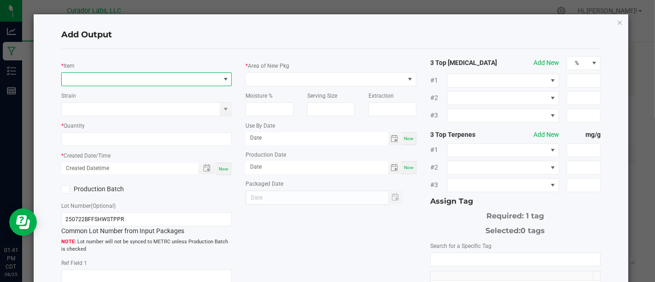
click at [156, 76] on span "NO DATA FOUND" at bounding box center [141, 79] width 158 height 13
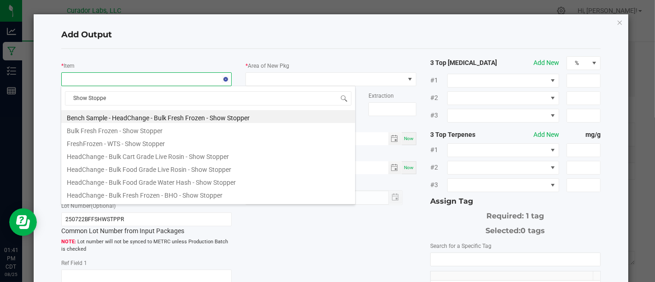
type input "Show Stopper"
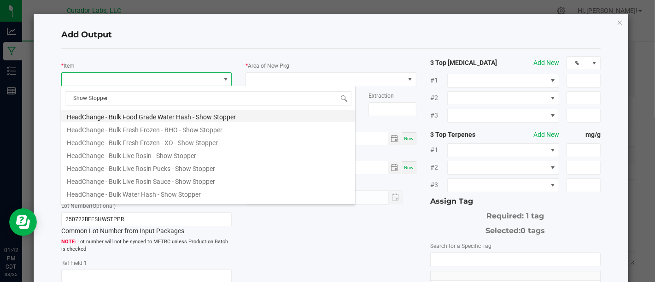
scroll to position [75, 0]
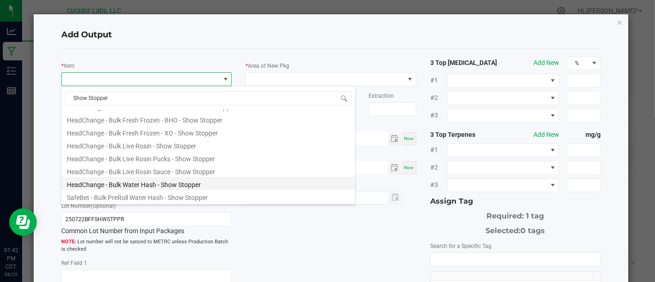
click at [218, 182] on li "HeadChange - Bulk Water Hash - Show Stopper" at bounding box center [208, 183] width 294 height 13
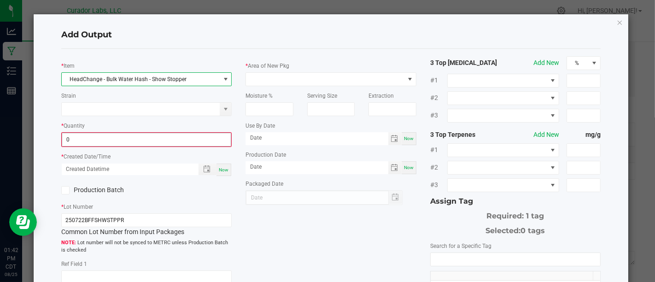
click at [207, 142] on input "0" at bounding box center [146, 139] width 169 height 13
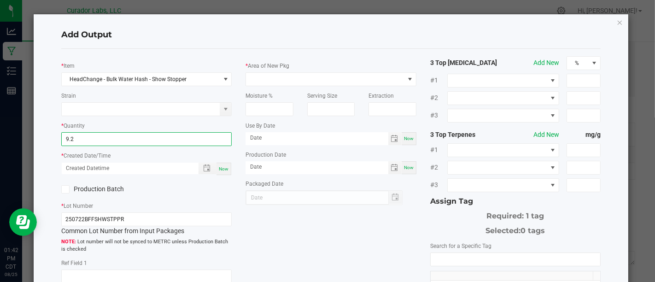
type input "9.2000 g"
click at [217, 173] on div "Now" at bounding box center [224, 169] width 15 height 12
type input "[DATE] 1:42 PM"
type input "[DATE]"
click at [91, 192] on label "Production Batch" at bounding box center [100, 189] width 78 height 10
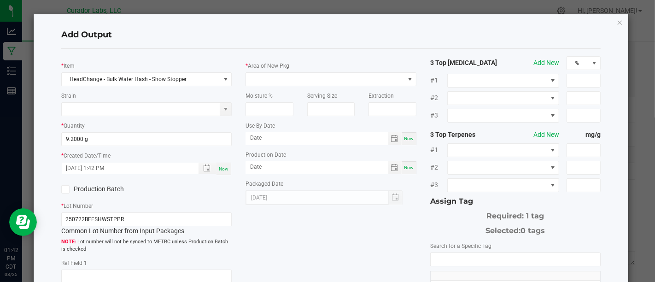
click at [0, 0] on input "Production Batch" at bounding box center [0, 0] width 0 height 0
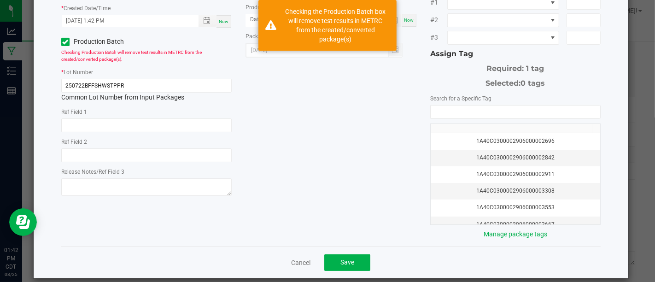
scroll to position [0, 0]
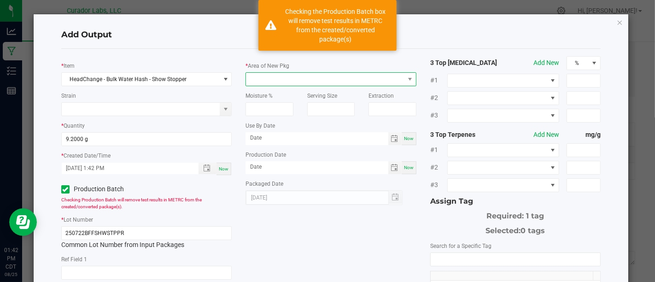
click at [309, 83] on span at bounding box center [325, 79] width 158 height 13
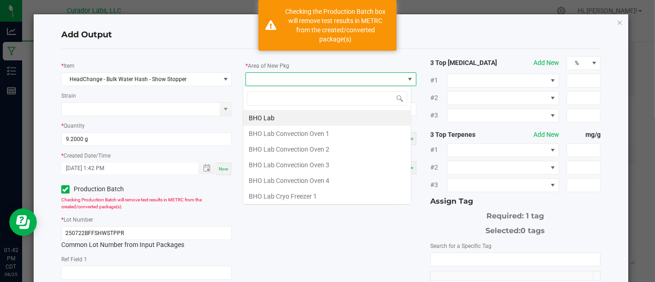
scroll to position [13, 168]
type input "Xo"
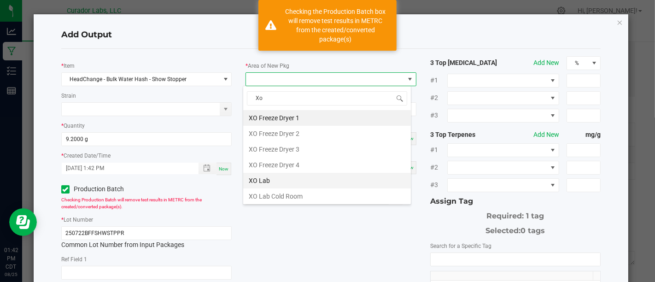
click at [306, 177] on li "XO Lab" at bounding box center [327, 181] width 168 height 16
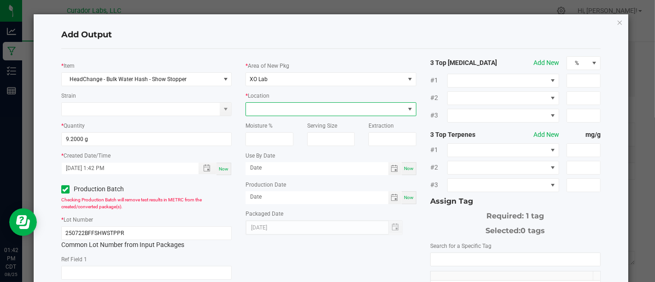
click at [366, 109] on span at bounding box center [325, 109] width 158 height 13
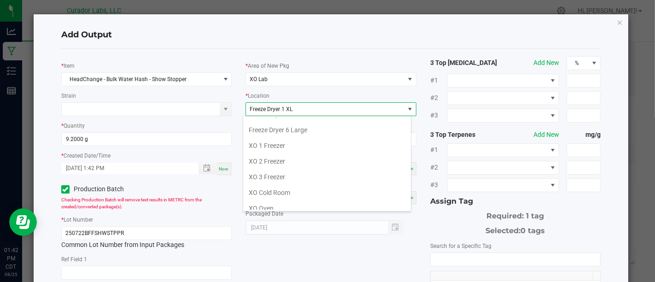
scroll to position [106, 0]
click at [324, 142] on li "XO 1 Freezer" at bounding box center [327, 145] width 168 height 16
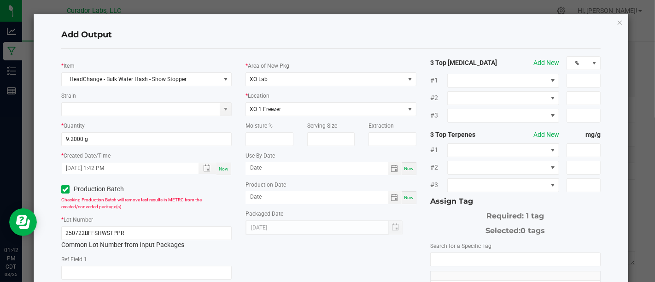
click at [406, 171] on div "Now" at bounding box center [409, 168] width 15 height 13
click at [334, 165] on input "[DATE]" at bounding box center [317, 168] width 143 height 12
type input "[DATE]"
click at [409, 198] on div "Now" at bounding box center [409, 197] width 15 height 13
type input "[DATE]"
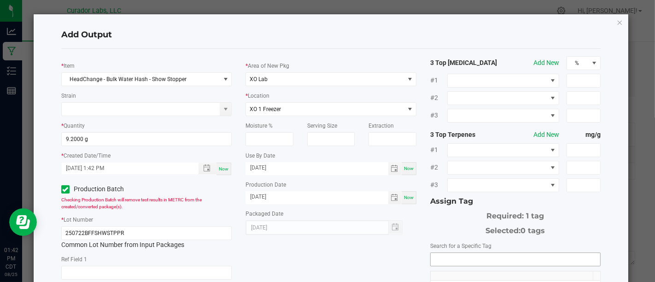
click at [482, 254] on input "NO DATA FOUND" at bounding box center [516, 259] width 170 height 13
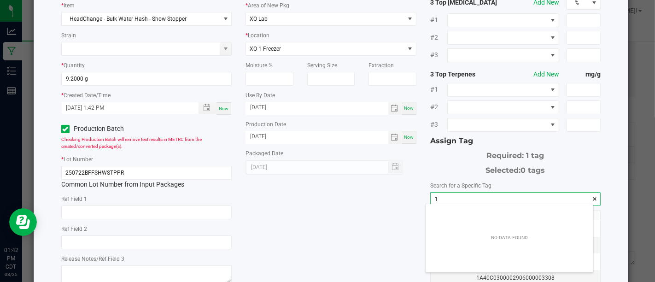
scroll to position [13, 167]
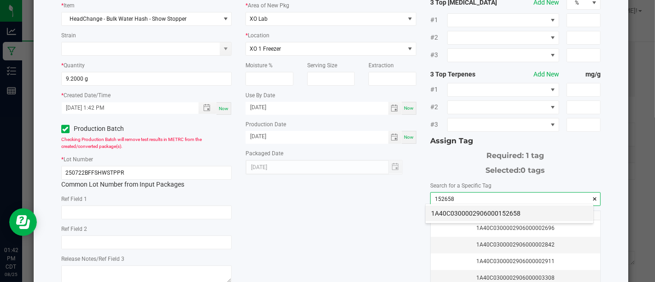
click at [497, 216] on li "1A40C0300002906000152658" at bounding box center [510, 214] width 168 height 16
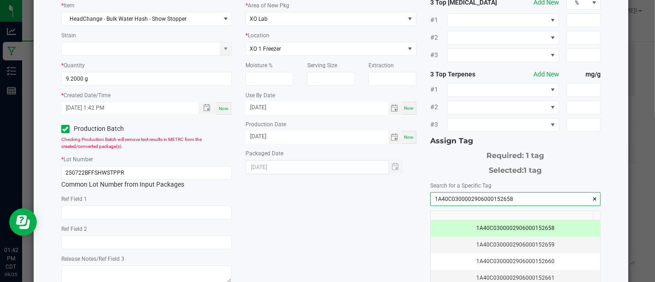
scroll to position [155, 0]
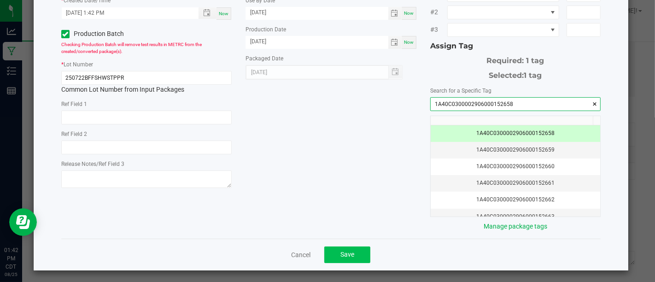
type input "1A40C0300002906000152658"
click at [334, 250] on button "Save" at bounding box center [348, 255] width 46 height 17
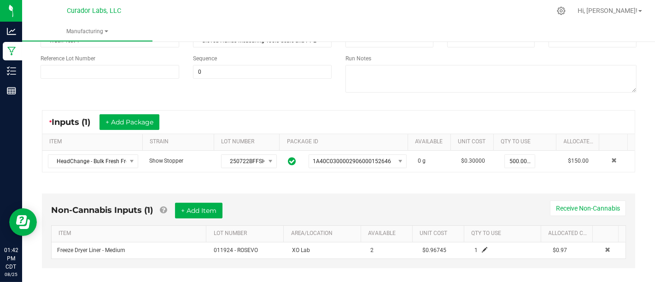
scroll to position [0, 0]
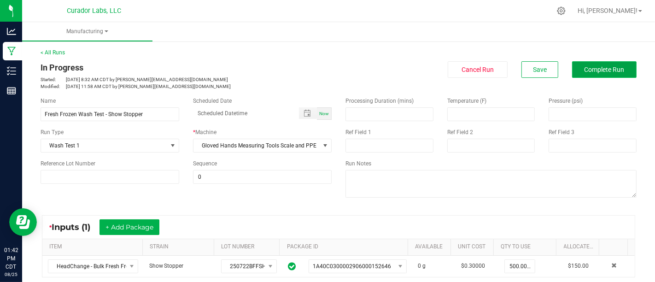
click at [606, 69] on span "Complete Run" at bounding box center [605, 69] width 40 height 7
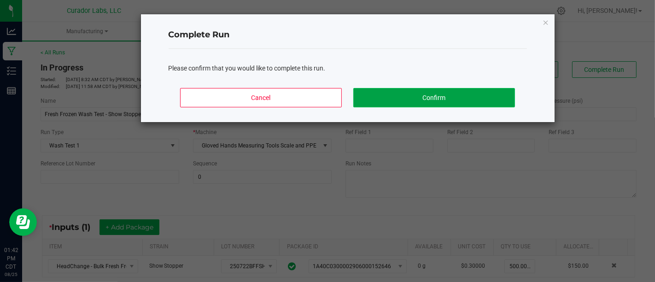
click at [466, 88] on button "Confirm" at bounding box center [434, 97] width 161 height 19
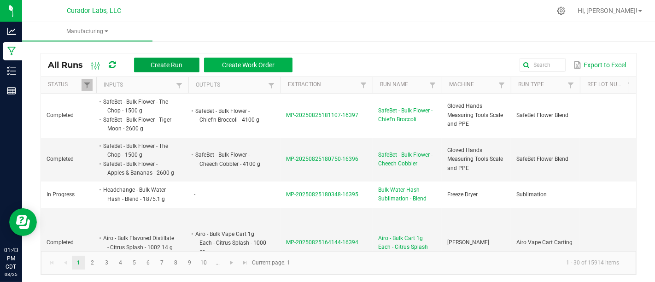
click at [161, 71] on button "Create Run" at bounding box center [166, 65] width 65 height 15
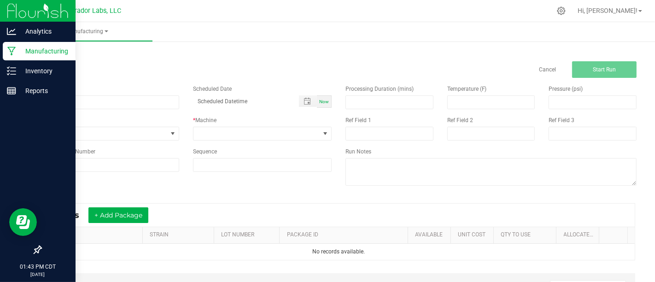
click at [2, 51] on link "Manufacturing" at bounding box center [38, 52] width 76 height 20
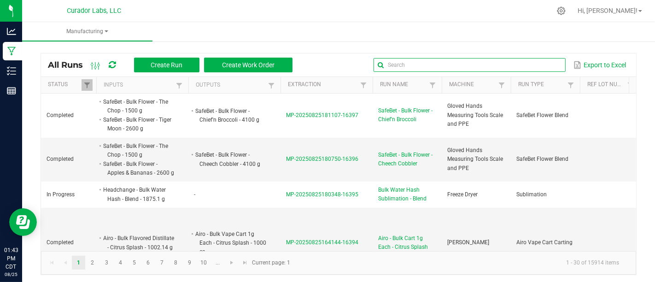
click at [526, 65] on input "text" at bounding box center [470, 65] width 192 height 14
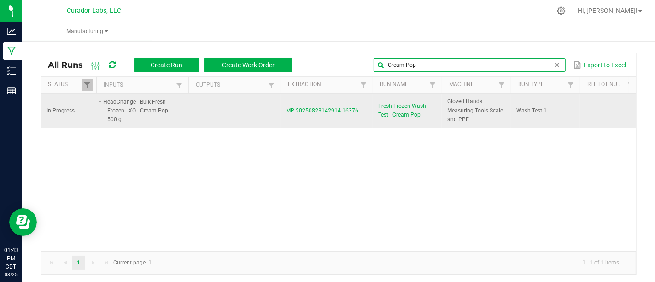
type input "Cream Pop"
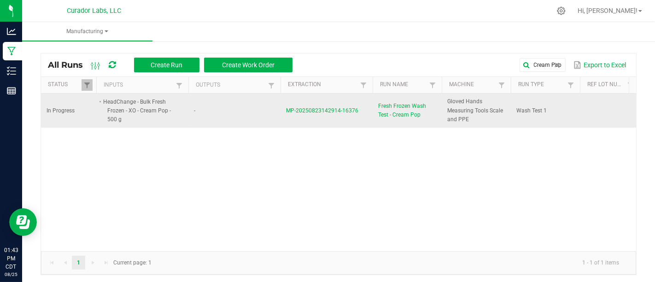
click at [392, 111] on span "Fresh Frozen Wash Test - Cream Pop" at bounding box center [407, 111] width 58 height 18
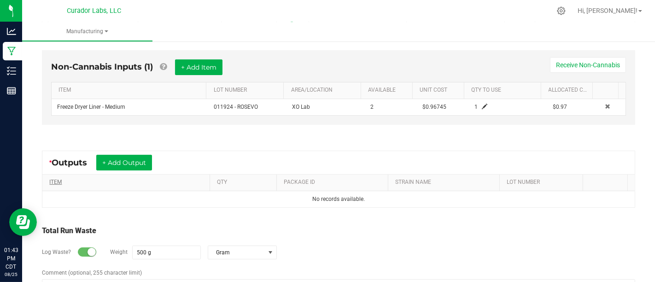
scroll to position [254, 0]
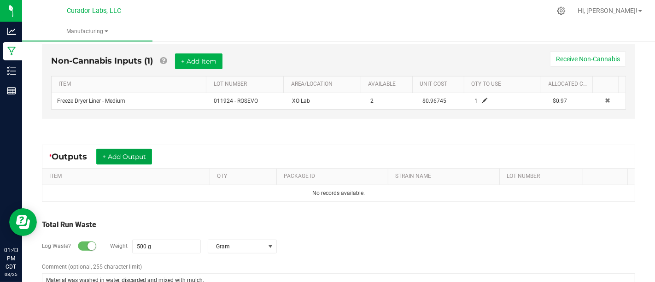
click at [138, 149] on button "+ Add Output" at bounding box center [124, 157] width 56 height 16
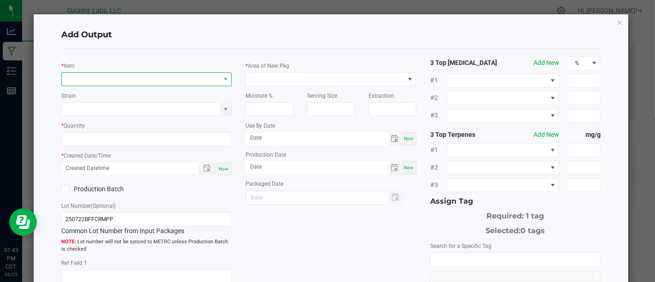
click at [177, 76] on span "NO DATA FOUND" at bounding box center [141, 79] width 158 height 13
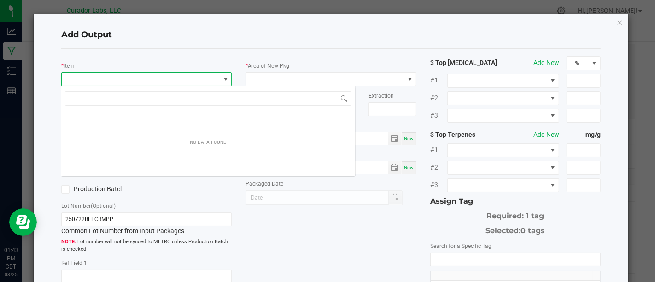
scroll to position [13, 168]
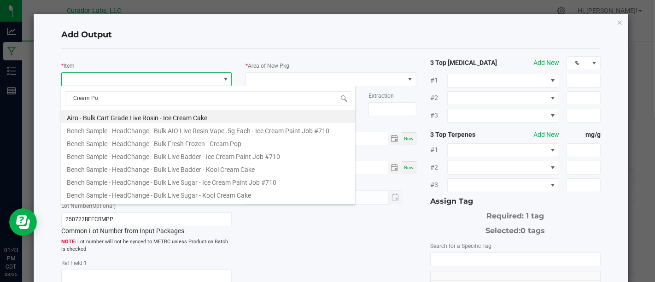
type input "Cream Pop"
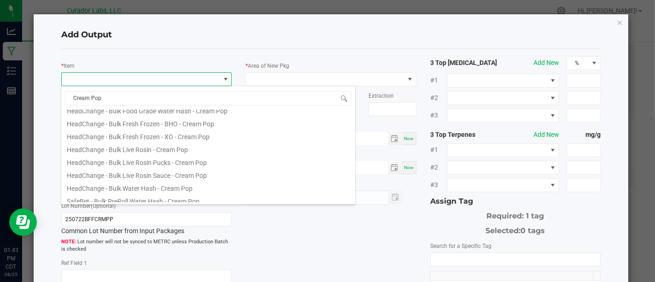
scroll to position [75, 0]
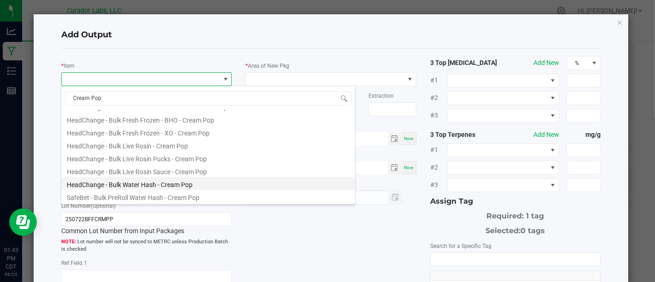
click at [258, 181] on li "HeadChange - Bulk Water Hash - Cream Pop" at bounding box center [208, 183] width 294 height 13
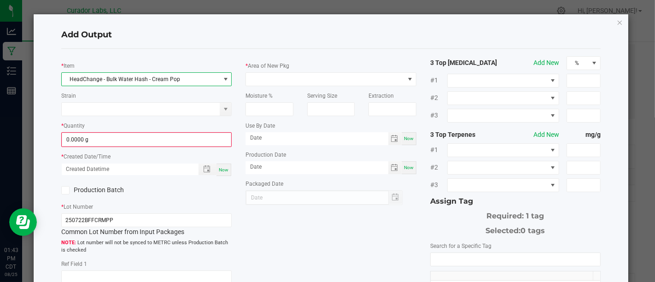
click at [217, 147] on div "* Item HeadChange - Bulk Water Hash - Cream Pop Strain * Quantity 0.0000 g * Cr…" at bounding box center [146, 203] width 184 height 295
click at [214, 139] on input "0" at bounding box center [146, 139] width 169 height 13
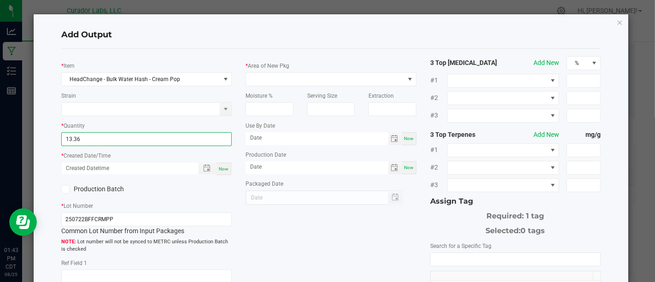
type input "13.3600 g"
click at [220, 166] on span "Now" at bounding box center [224, 168] width 10 height 5
type input "[DATE] 1:43 PM"
type input "[DATE]"
click at [96, 196] on div "* Item HeadChange - Bulk Water Hash - Cream Pop Strain * Quantity 13.3600 g * C…" at bounding box center [146, 203] width 184 height 294
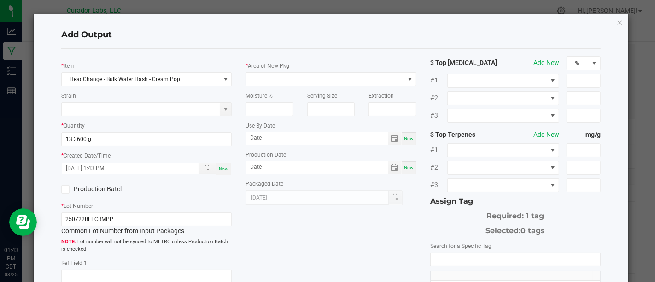
click at [97, 191] on label "Production Batch" at bounding box center [100, 189] width 78 height 10
click at [0, 0] on input "Production Batch" at bounding box center [0, 0] width 0 height 0
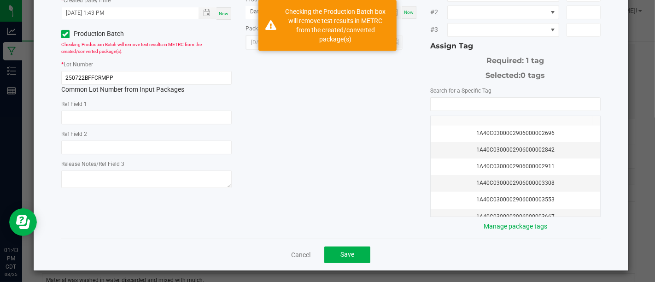
scroll to position [0, 0]
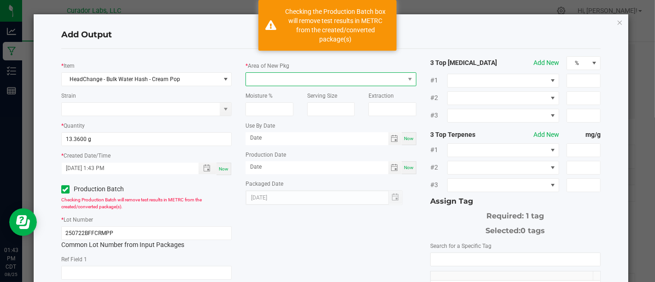
click at [314, 78] on span at bounding box center [325, 79] width 158 height 13
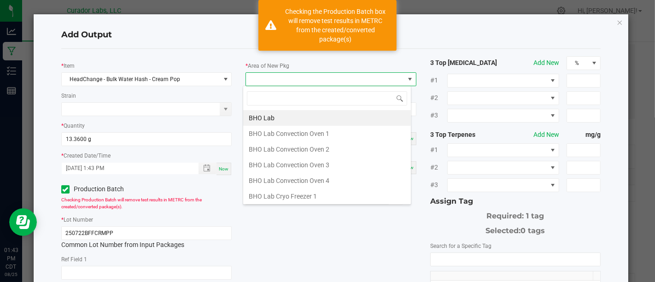
scroll to position [13, 168]
type input "Xo"
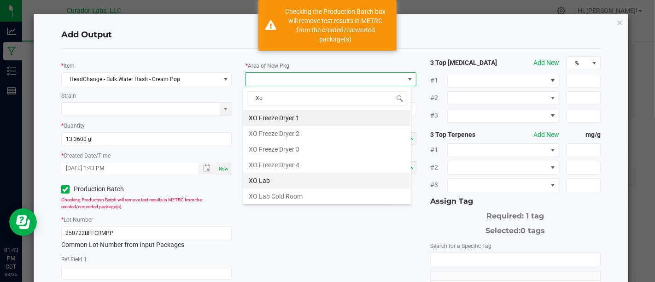
click at [284, 177] on li "XO Lab" at bounding box center [327, 181] width 168 height 16
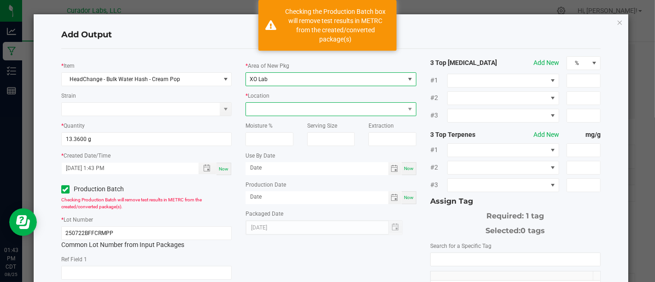
click at [324, 110] on span at bounding box center [325, 109] width 158 height 13
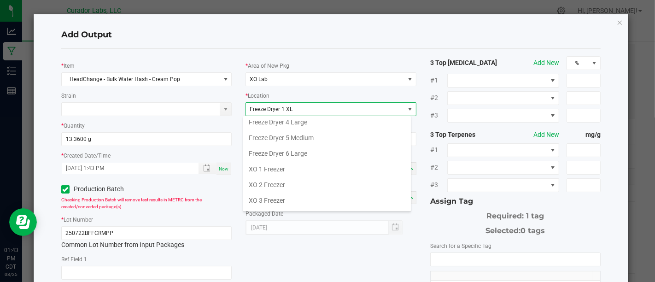
scroll to position [82, 0]
click at [328, 163] on li "XO 1 Freezer" at bounding box center [327, 169] width 168 height 16
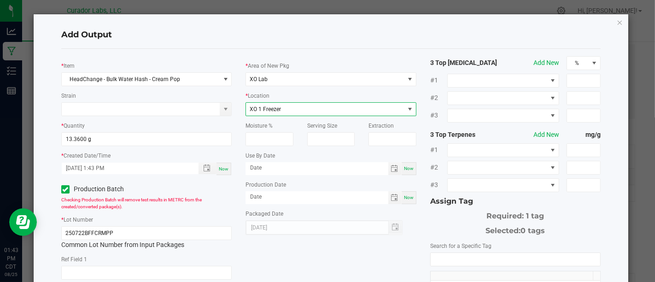
click at [404, 166] on span "Now" at bounding box center [409, 168] width 10 height 5
click at [345, 168] on input "[DATE]" at bounding box center [317, 168] width 143 height 12
type input "[DATE]"
click at [404, 195] on span "Now" at bounding box center [409, 197] width 10 height 5
type input "[DATE]"
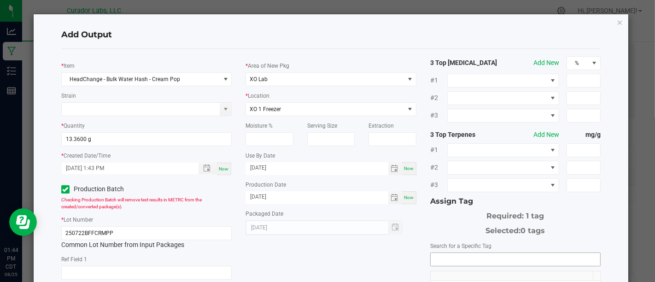
click at [479, 261] on input "NO DATA FOUND" at bounding box center [516, 259] width 170 height 13
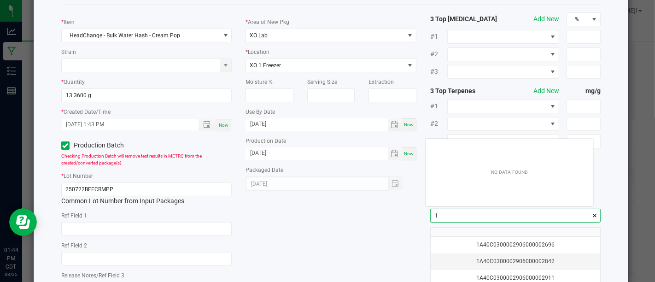
scroll to position [13, 167]
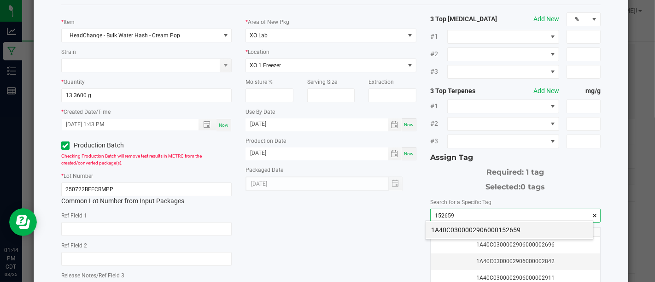
click at [457, 227] on li "1A40C0300002906000152659" at bounding box center [510, 230] width 168 height 16
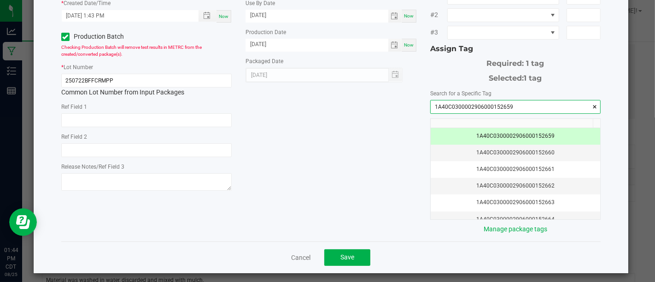
scroll to position [155, 0]
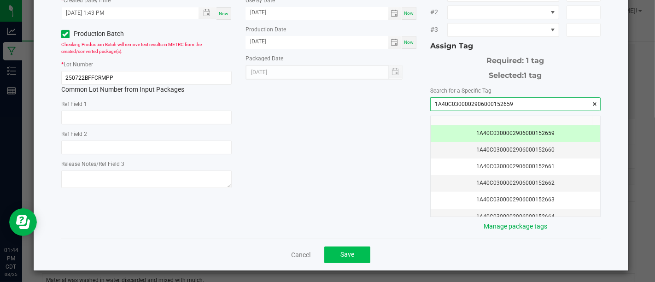
type input "1A40C0300002906000152659"
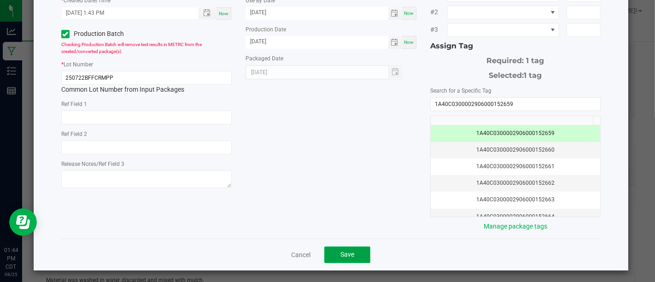
click at [341, 251] on span "Save" at bounding box center [348, 254] width 14 height 7
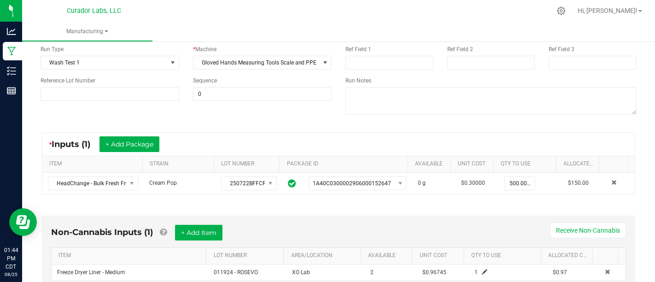
scroll to position [0, 0]
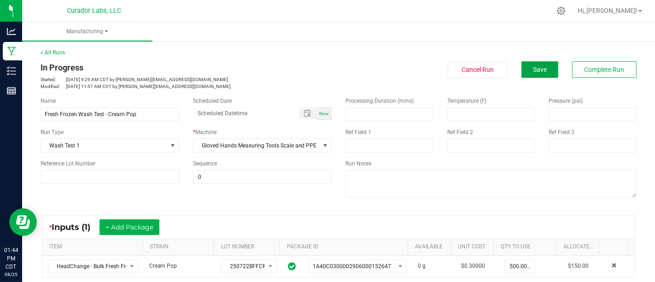
click at [536, 77] on button "Save" at bounding box center [540, 69] width 37 height 17
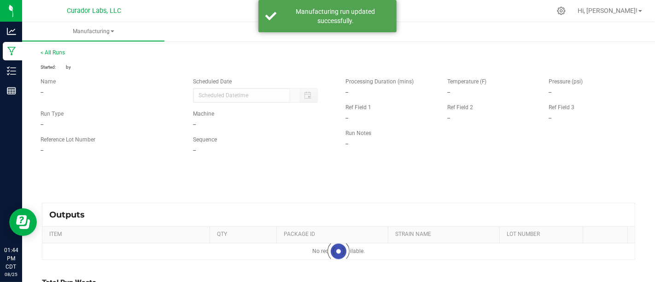
type input "500 g"
type textarea "Material was washed in water, discarded and mixed with mulch."
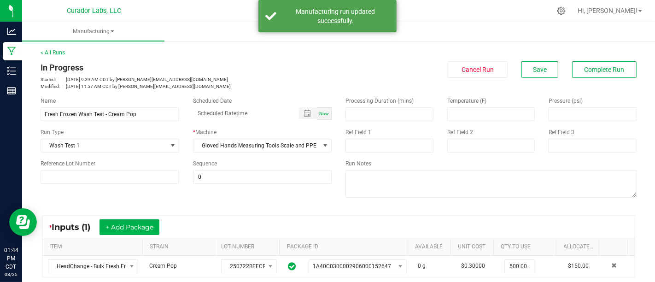
click at [596, 59] on div "< All Runs In Progress Started: [DATE] 9:29 AM CDT by [PERSON_NAME][EMAIL_ADDRE…" at bounding box center [339, 68] width 596 height 41
click at [596, 60] on div "< All Runs In Progress Started: [DATE] 9:29 AM CDT by [PERSON_NAME][EMAIL_ADDRE…" at bounding box center [339, 68] width 596 height 41
click at [596, 62] on button "Complete Run" at bounding box center [605, 69] width 65 height 17
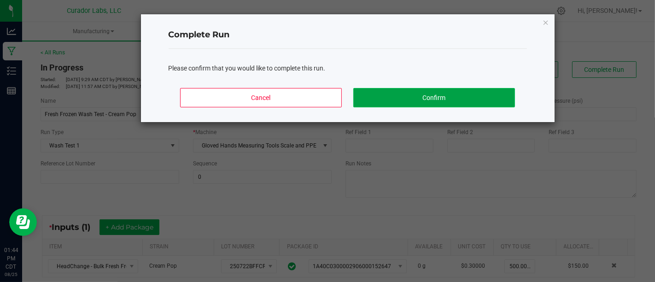
click at [499, 94] on button "Confirm" at bounding box center [434, 97] width 161 height 19
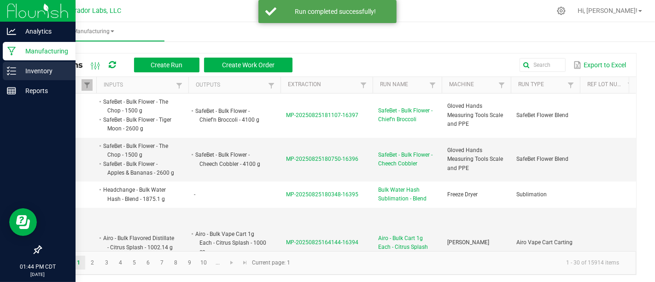
click at [16, 66] on p "Inventory" at bounding box center [43, 70] width 55 height 11
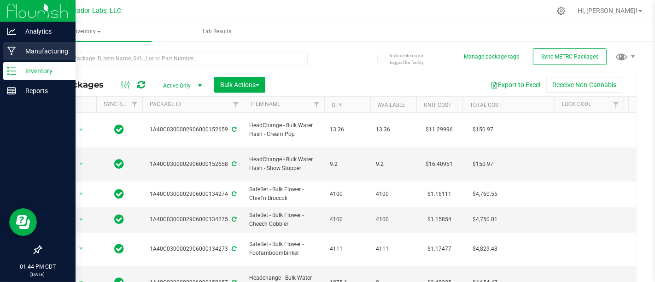
click at [9, 49] on icon at bounding box center [11, 51] width 8 height 9
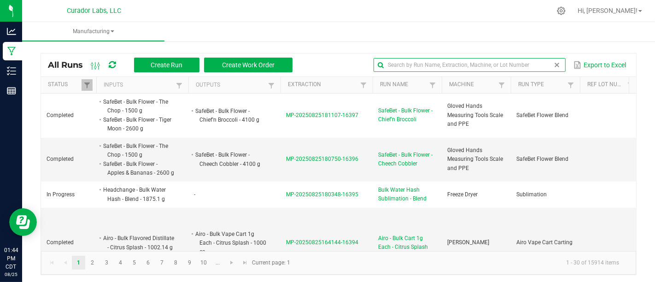
click at [531, 60] on input "text" at bounding box center [470, 65] width 192 height 14
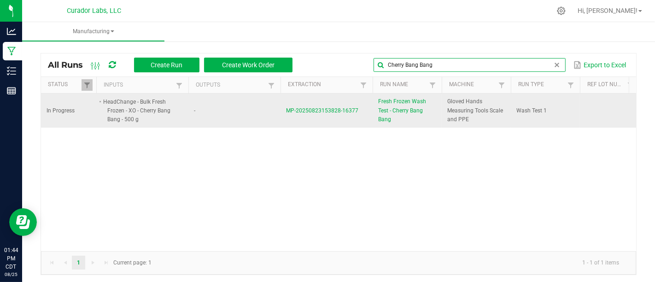
type input "Cherry Bang Bang"
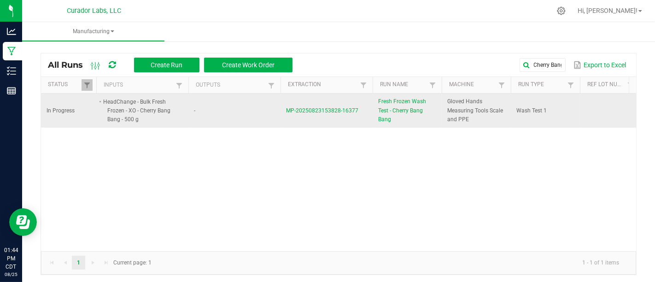
click at [399, 108] on span "Fresh Frozen Wash Test - Cherry Bang Bang" at bounding box center [407, 110] width 58 height 27
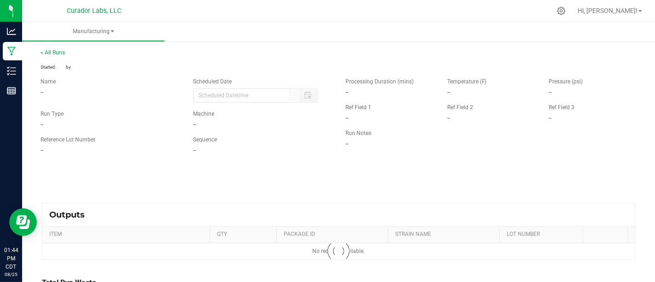
type input "500 g"
type textarea "Material was washed in water, discarded and mixed with mulch."
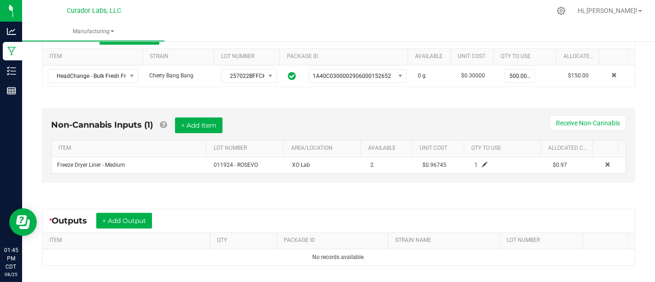
scroll to position [191, 0]
click at [143, 219] on button "+ Add Output" at bounding box center [124, 221] width 56 height 16
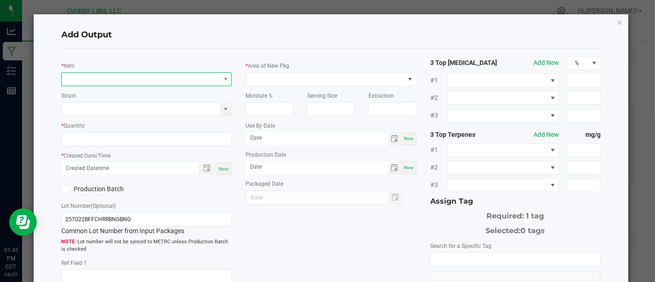
click at [180, 76] on span "NO DATA FOUND" at bounding box center [141, 79] width 158 height 13
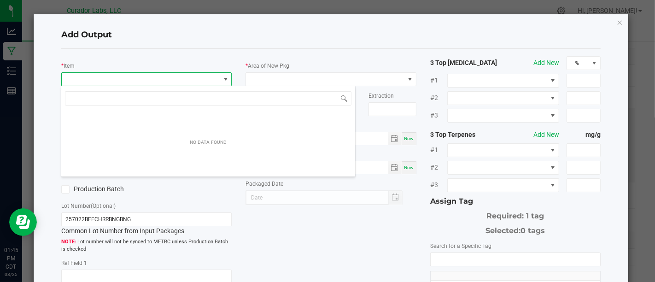
scroll to position [13, 168]
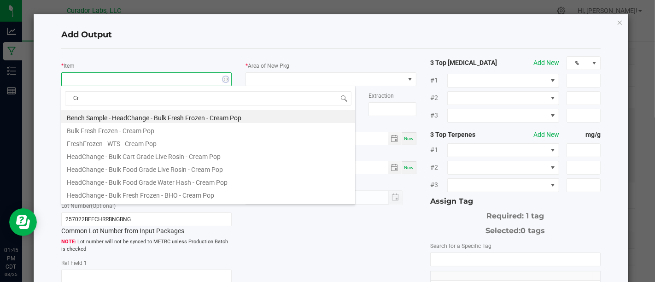
type input "C"
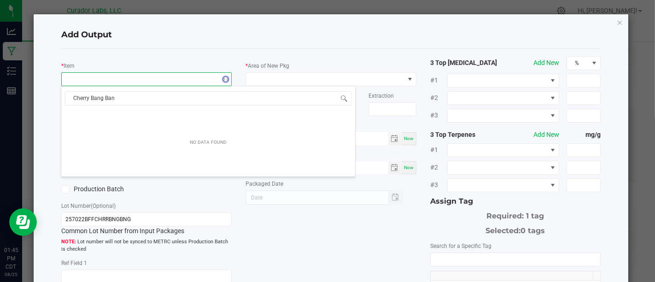
type input "Cherry Bang Bang"
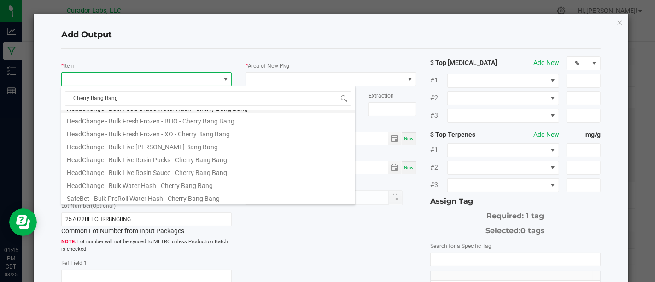
scroll to position [75, 0]
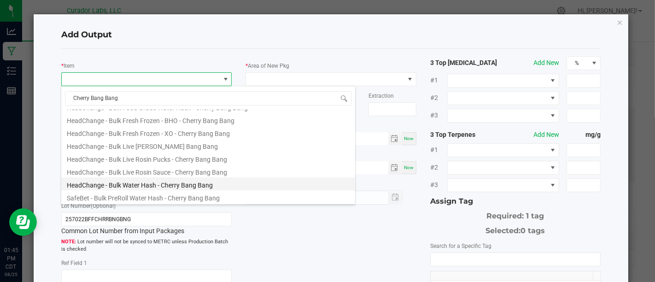
click at [226, 183] on li "HeadChange - Bulk Water Hash - Cherry Bang Bang" at bounding box center [208, 183] width 294 height 13
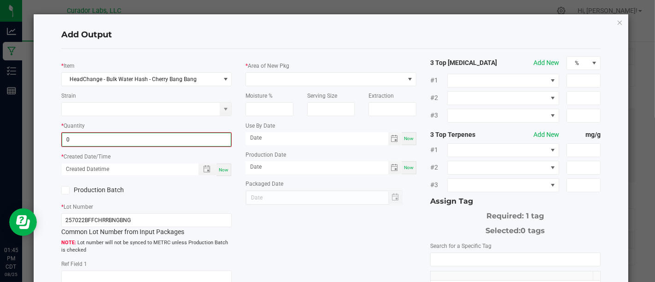
click at [212, 139] on input "0" at bounding box center [146, 139] width 169 height 13
type input "10.7700 g"
click at [220, 168] on span "Now" at bounding box center [224, 168] width 10 height 5
type input "[DATE] 1:45 PM"
type input "[DATE]"
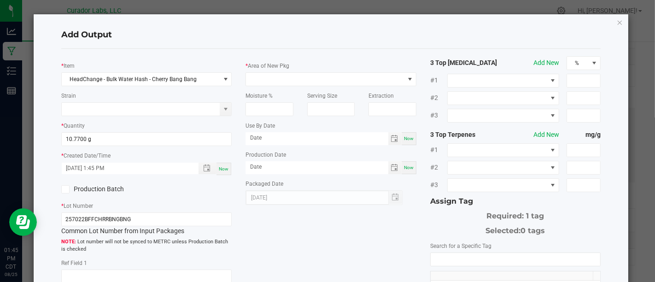
click at [95, 199] on div "* Item HeadChange - Bulk Water Hash - Cherry Bang Bang Strain * Quantity 10.770…" at bounding box center [146, 203] width 184 height 294
click at [96, 192] on label "Production Batch" at bounding box center [100, 189] width 78 height 10
click at [0, 0] on input "Production Batch" at bounding box center [0, 0] width 0 height 0
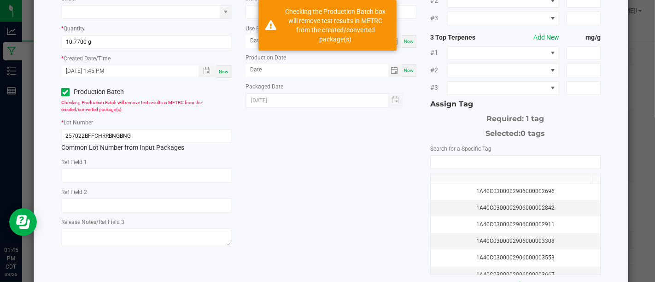
scroll to position [0, 0]
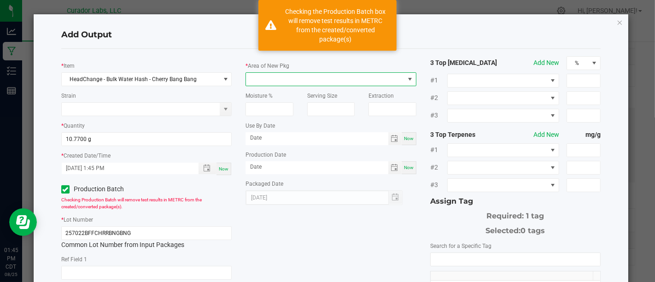
click at [290, 73] on span at bounding box center [325, 79] width 158 height 13
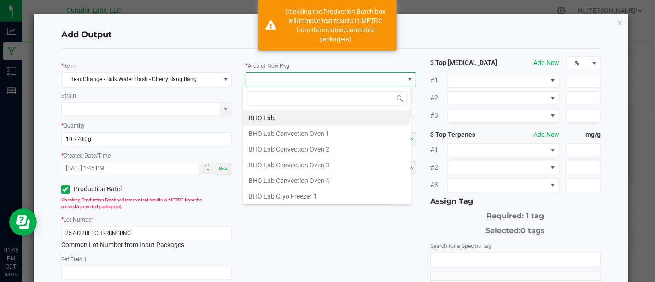
scroll to position [13, 168]
type input "Xo"
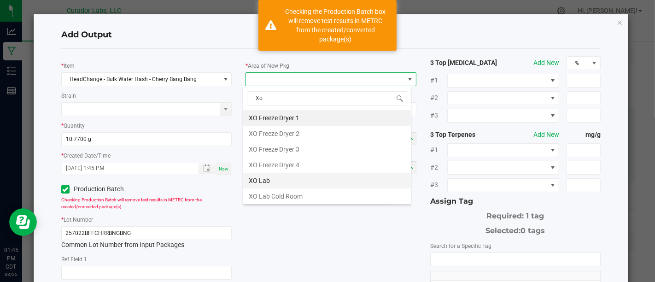
click at [297, 179] on li "XO Lab" at bounding box center [327, 181] width 168 height 16
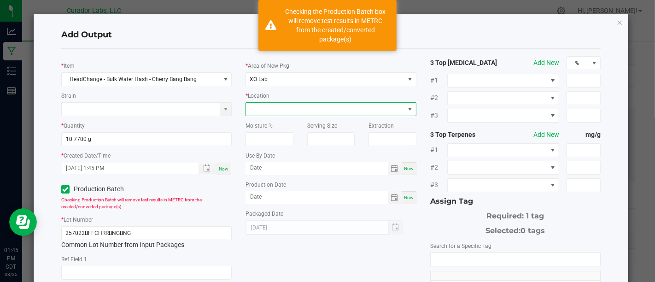
click at [333, 111] on span at bounding box center [325, 109] width 158 height 13
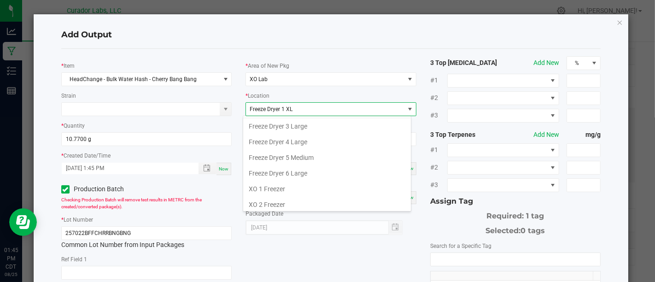
scroll to position [62, 0]
click at [304, 183] on li "XO 1 Freezer" at bounding box center [327, 189] width 168 height 16
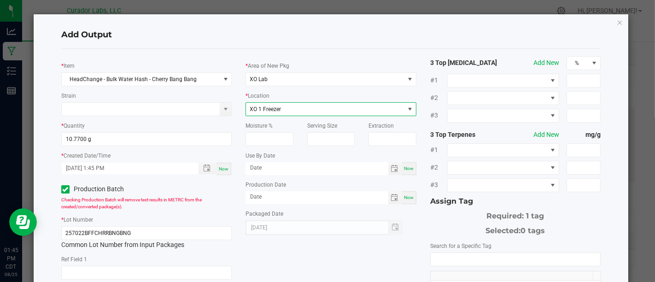
click at [405, 168] on span "Now" at bounding box center [409, 168] width 10 height 5
click at [305, 170] on input "[DATE]" at bounding box center [317, 168] width 143 height 12
type input "[DATE]"
click at [410, 201] on div "Now" at bounding box center [409, 197] width 15 height 13
type input "[DATE]"
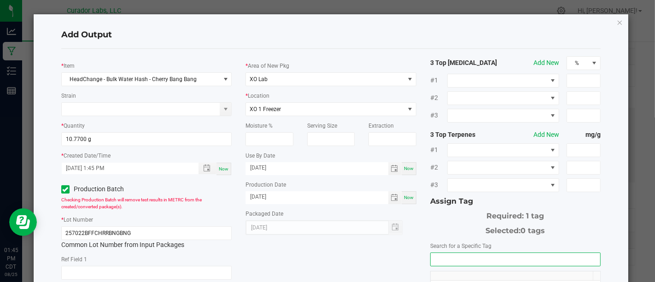
click at [453, 262] on input "NO DATA FOUND" at bounding box center [516, 259] width 170 height 13
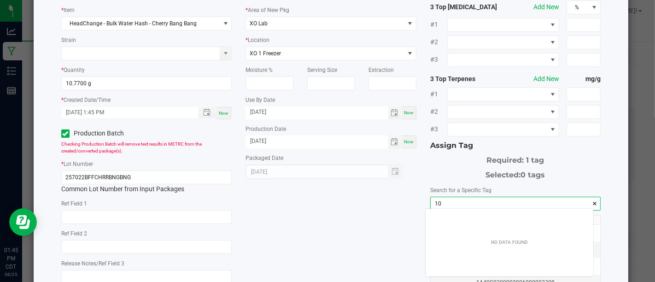
scroll to position [13, 167]
type input "1"
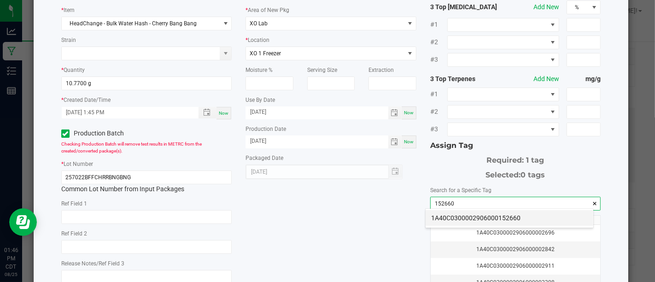
click at [493, 219] on li "1A40C0300002906000152660" at bounding box center [510, 218] width 168 height 16
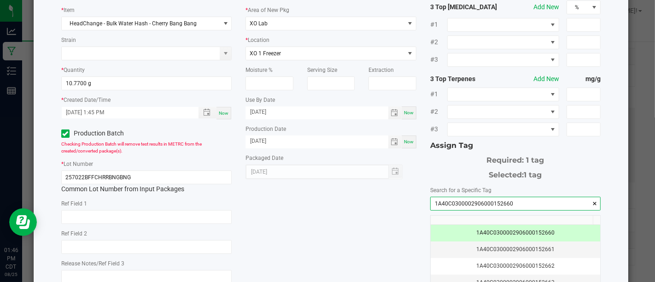
scroll to position [155, 0]
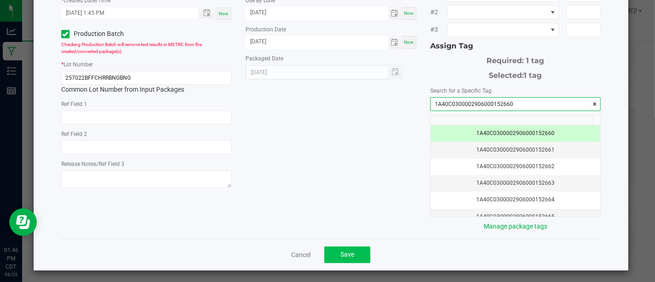
type input "1A40C0300002906000152660"
click at [326, 250] on button "Save" at bounding box center [348, 255] width 46 height 17
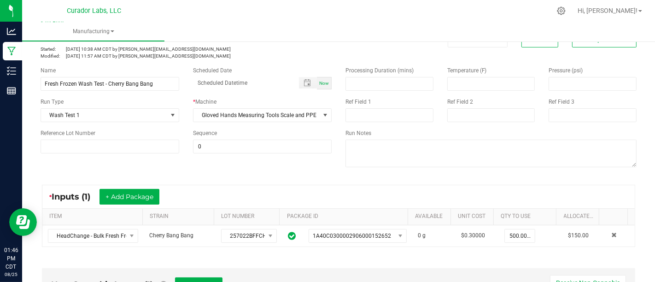
scroll to position [0, 0]
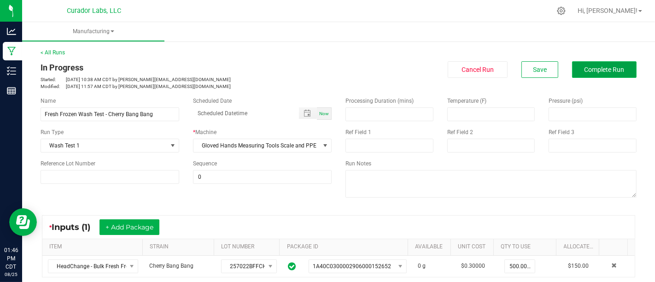
click at [609, 72] on span "Complete Run" at bounding box center [605, 69] width 40 height 7
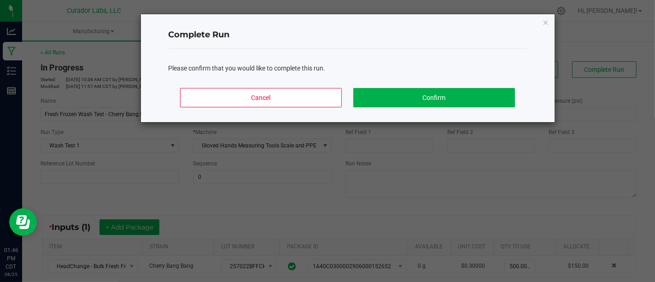
click at [466, 80] on div "Please confirm that you would like to complete this run." at bounding box center [348, 65] width 359 height 32
click at [462, 96] on button "Confirm" at bounding box center [434, 97] width 161 height 19
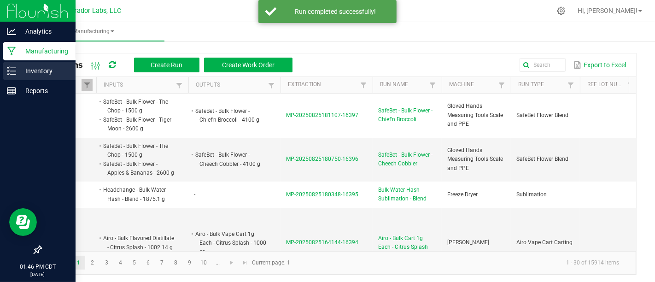
click at [41, 77] on div "Inventory" at bounding box center [39, 71] width 73 height 18
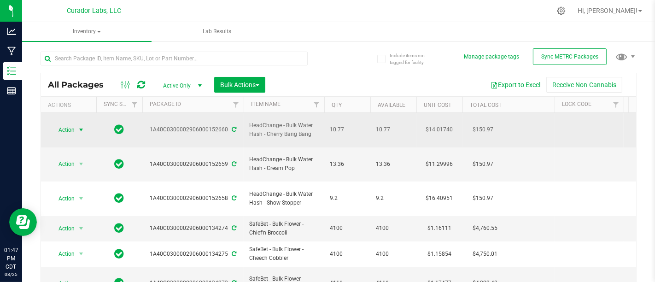
click at [71, 124] on span "Action" at bounding box center [62, 130] width 25 height 13
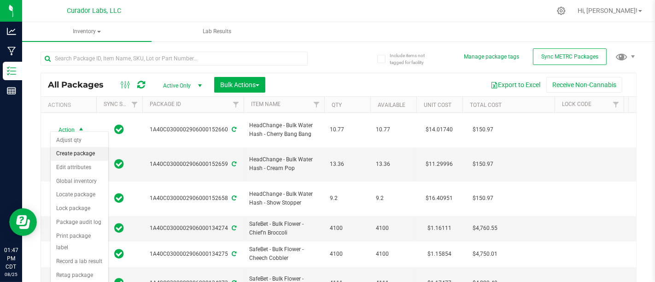
click at [84, 157] on li "Create package" at bounding box center [80, 154] width 58 height 14
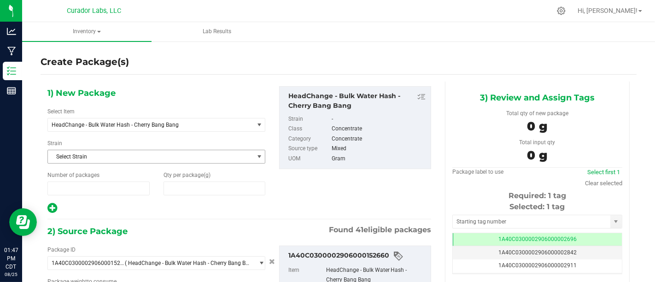
type input "1"
type input "0.0000"
click at [158, 127] on span "HeadChange - Bulk Water Hash - Cherry Bang Bang" at bounding box center [147, 125] width 190 height 6
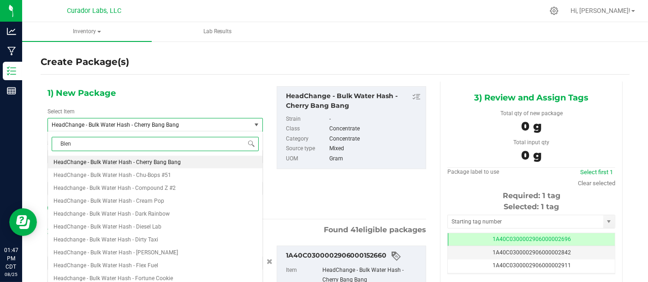
type input "Blend"
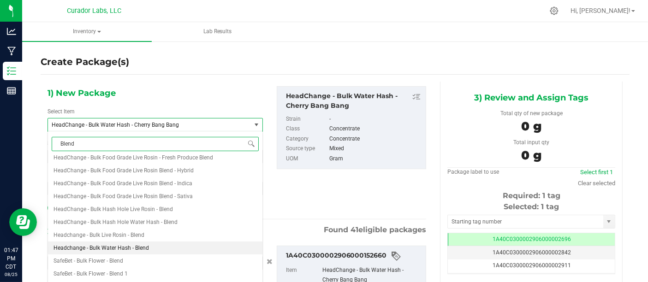
click at [185, 245] on li "Headchange - Bulk Water Hash - Blend" at bounding box center [155, 248] width 214 height 13
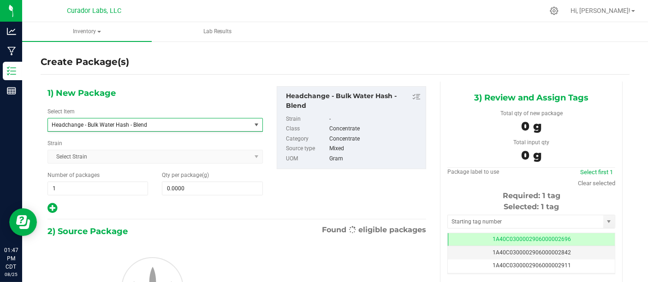
type input "0.0000"
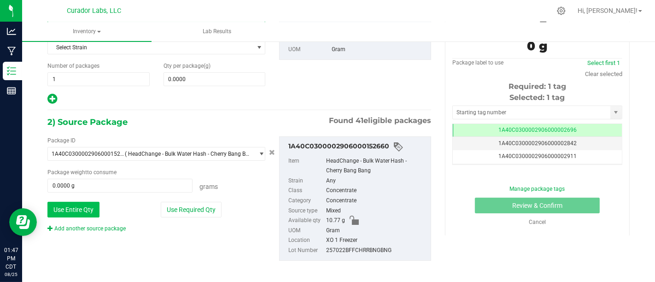
click at [87, 207] on button "Use Entire Qty" at bounding box center [73, 210] width 52 height 16
type input "10.7700 g"
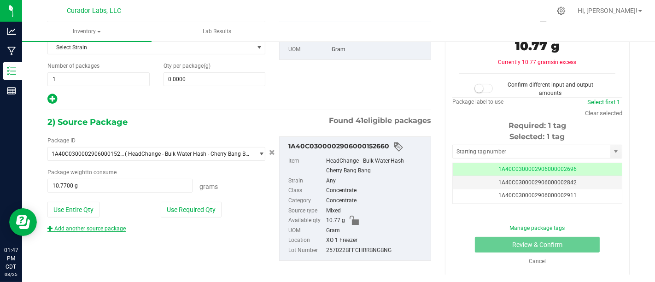
click at [61, 226] on link "Add another source package" at bounding box center [86, 228] width 78 height 6
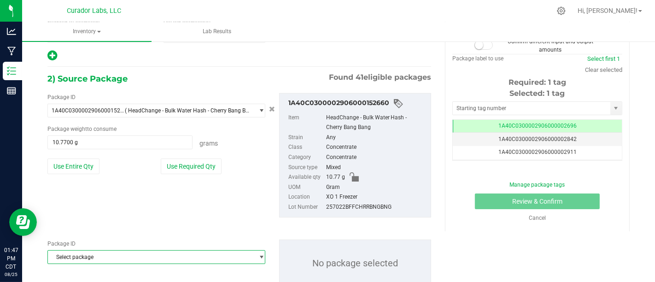
click at [128, 256] on span "Select package" at bounding box center [151, 257] width 206 height 13
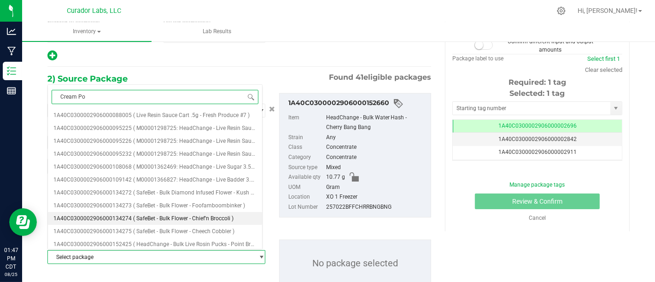
type input "Cream Pop"
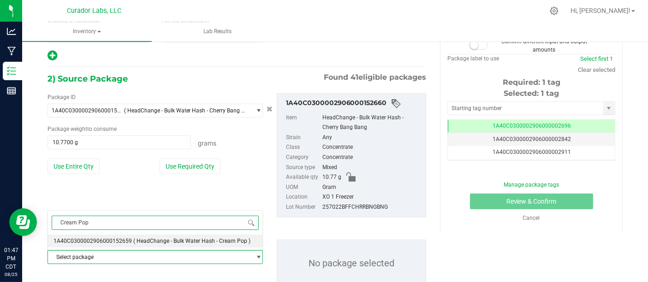
click at [136, 239] on span "( HeadChange - Bulk Water Hash - Cream Pop )" at bounding box center [191, 241] width 117 height 6
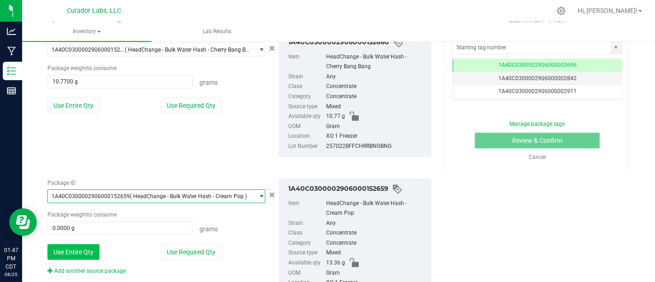
click at [96, 250] on button "Use Entire Qty" at bounding box center [73, 252] width 52 height 16
type input "13.3600 g"
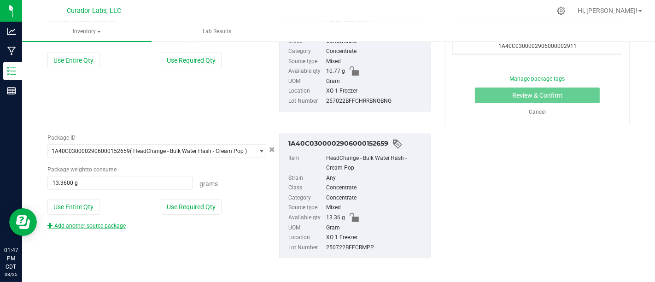
click at [103, 223] on link "Add another source package" at bounding box center [86, 226] width 78 height 6
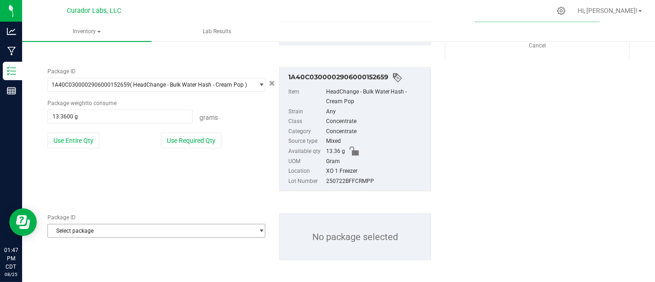
click at [123, 226] on span "Select package" at bounding box center [151, 230] width 206 height 13
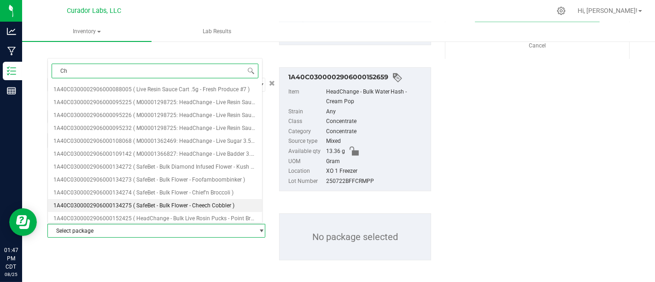
type input "C"
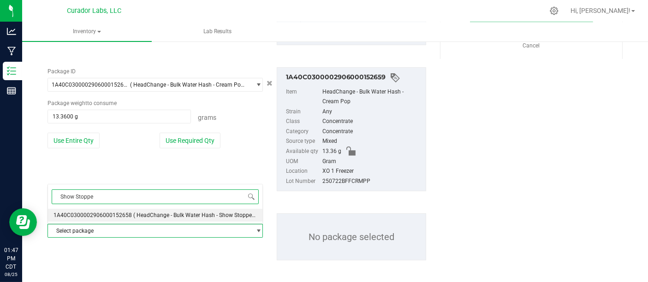
type input "Show Stopper"
click at [211, 215] on span "( HeadChange - Bulk Water Hash - Show Stopper )" at bounding box center [195, 215] width 124 height 6
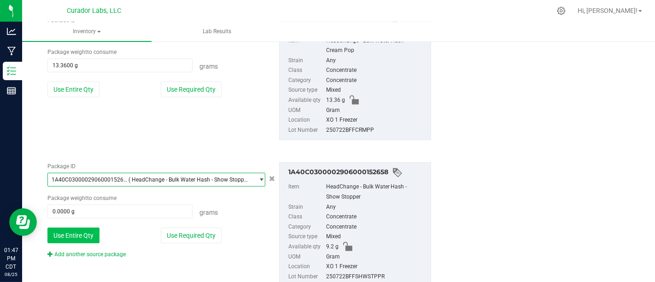
click at [87, 236] on button "Use Entire Qty" at bounding box center [73, 236] width 52 height 16
type input "9.2000 g"
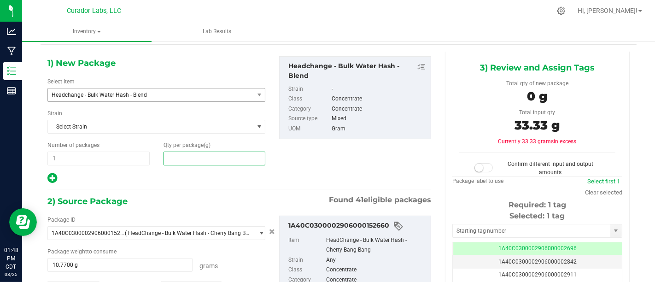
click at [196, 161] on span at bounding box center [215, 159] width 102 height 14
type input "33.33"
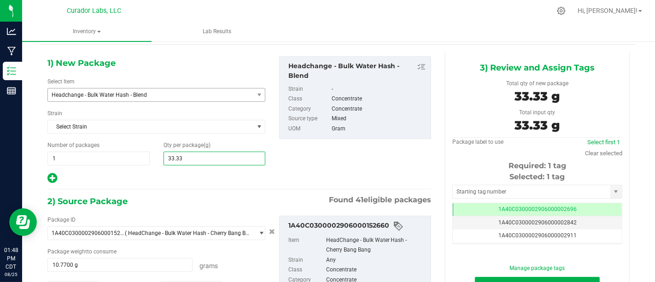
type input "33.3300"
click at [211, 164] on div "1) New Package Select Item Headchange - Bulk Water Hash - Blend HeadChange - Bu…" at bounding box center [157, 120] width 232 height 128
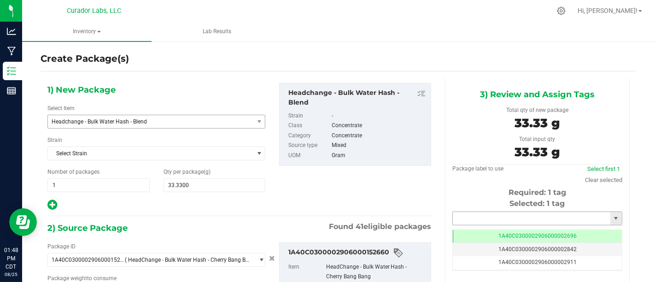
click at [483, 212] on input "text" at bounding box center [532, 218] width 158 height 13
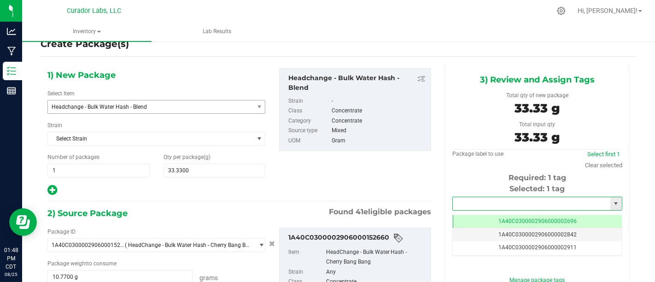
scroll to position [41, 0]
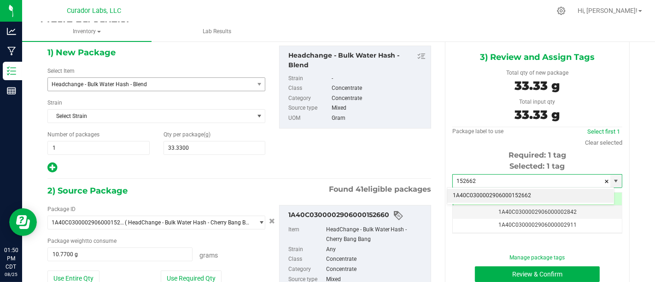
click at [511, 197] on li "1A40C0300002906000152662" at bounding box center [531, 196] width 167 height 14
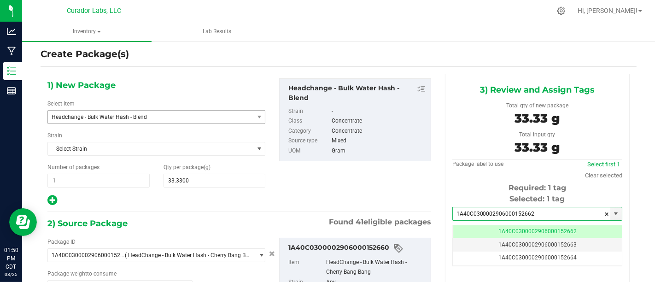
scroll to position [0, 0]
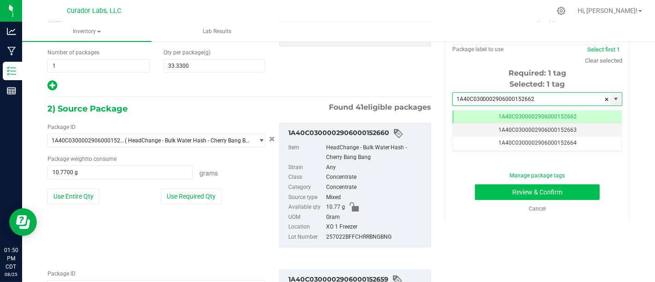
type input "1A40C0300002906000152662"
click at [502, 189] on button "Review & Confirm" at bounding box center [537, 192] width 125 height 16
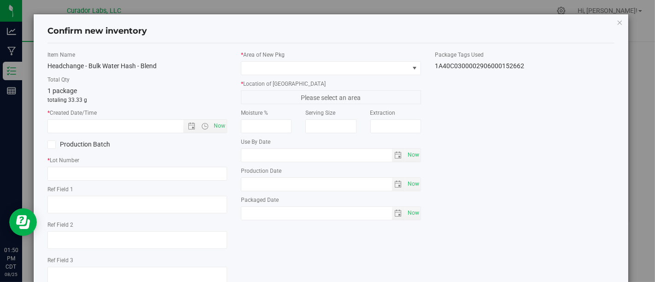
type input "[DATE]"
click at [221, 123] on span "Now" at bounding box center [220, 125] width 16 height 13
type input "[DATE] 1:50 PM"
click at [75, 144] on label "Production Batch" at bounding box center [88, 145] width 83 height 10
click at [0, 0] on input "Production Batch" at bounding box center [0, 0] width 0 height 0
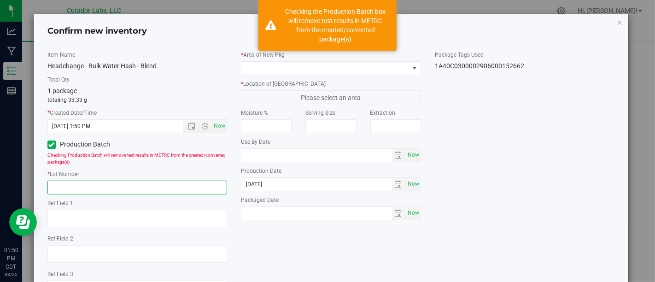
click at [97, 186] on input "text" at bounding box center [137, 188] width 180 height 14
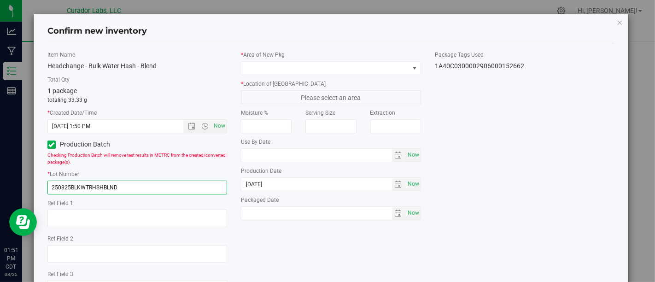
type input "250825BLKWTRHSHBLND"
click at [359, 242] on div "Item Name Headchange - Bulk Water Hash - Blend Total Qty 1 package totaling 33.…" at bounding box center [331, 178] width 581 height 255
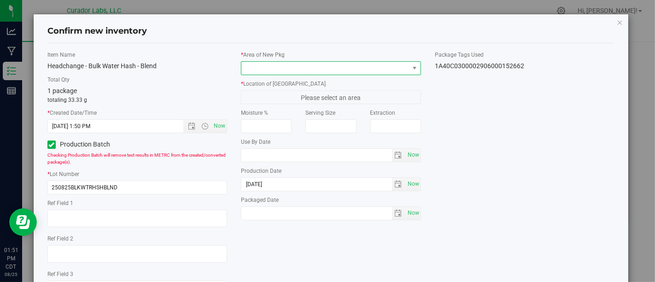
click at [293, 63] on span at bounding box center [325, 68] width 167 height 13
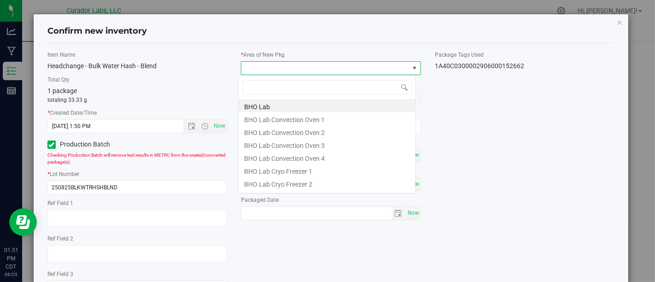
scroll to position [13, 177]
type input "Xo"
click at [322, 158] on li "XO Lab" at bounding box center [327, 157] width 177 height 13
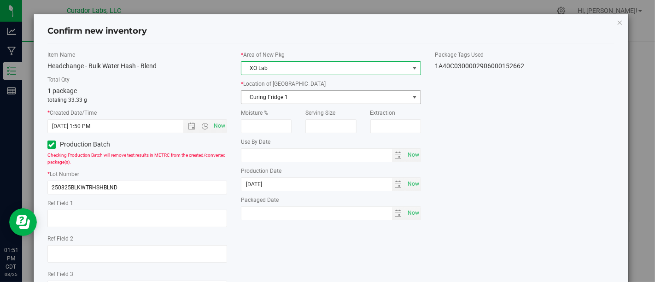
click at [377, 99] on span "Curing Fridge 1" at bounding box center [325, 97] width 167 height 13
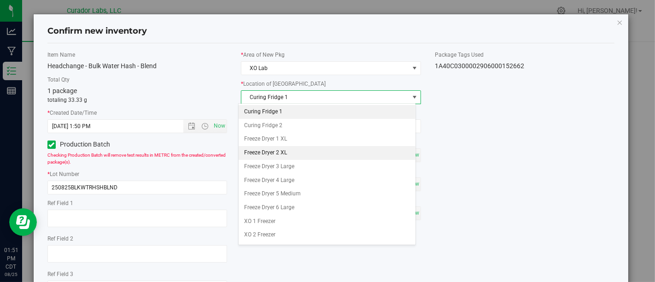
scroll to position [36, 0]
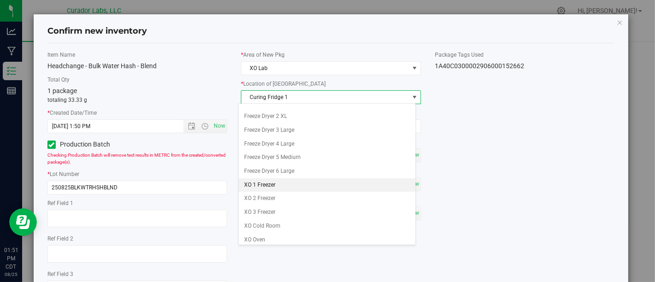
click at [343, 183] on li "XO 1 Freezer" at bounding box center [327, 185] width 177 height 14
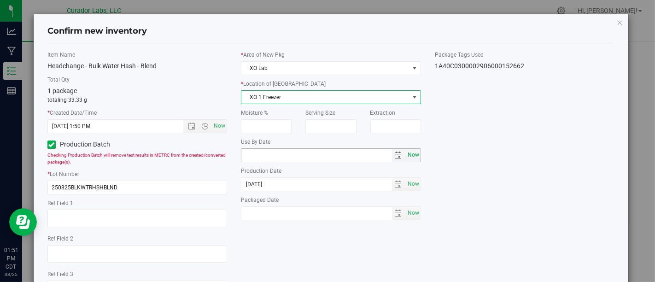
click at [413, 155] on span "Now" at bounding box center [414, 154] width 16 height 13
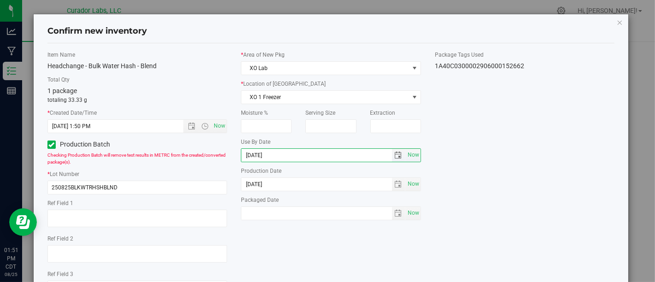
click at [343, 156] on input "[DATE]" at bounding box center [317, 155] width 151 height 13
click at [256, 154] on input "[DATE]" at bounding box center [317, 155] width 151 height 13
click at [369, 171] on label "Production Date" at bounding box center [331, 171] width 180 height 8
click at [409, 149] on span "Now" at bounding box center [414, 154] width 16 height 13
click at [256, 156] on input "[DATE]" at bounding box center [317, 155] width 151 height 13
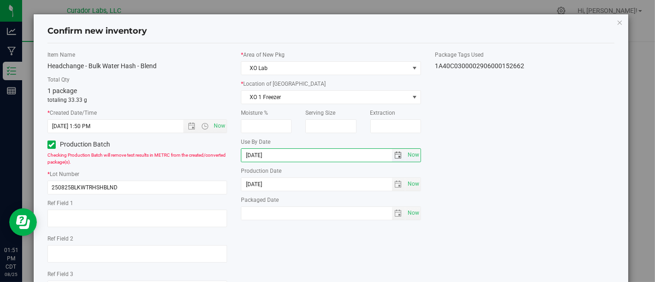
click at [254, 154] on input "[DATE]" at bounding box center [317, 155] width 151 height 13
type input "[DATE]"
click at [409, 165] on div "Moisture % Serving Size Extraction Use By Date [DATE] Now Production Date [DATE…" at bounding box center [331, 165] width 180 height 112
click at [414, 218] on span "Now" at bounding box center [414, 213] width 16 height 13
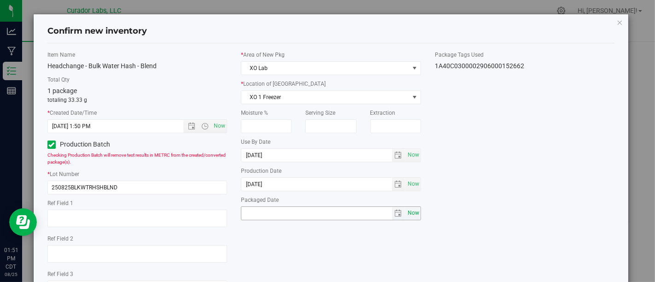
type input "[DATE]"
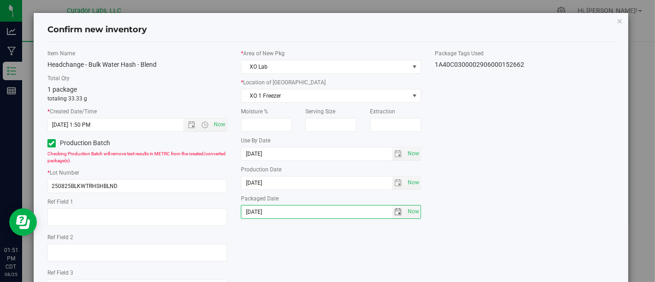
scroll to position [74, 0]
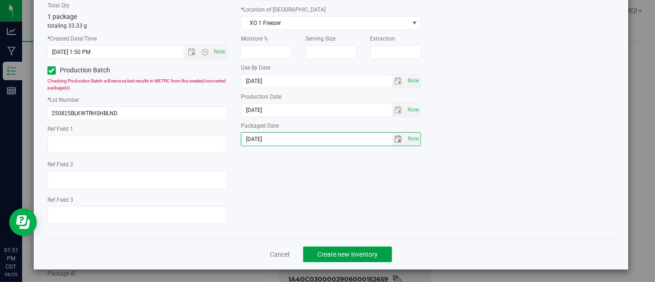
click at [369, 252] on span "Create new inventory" at bounding box center [348, 254] width 60 height 7
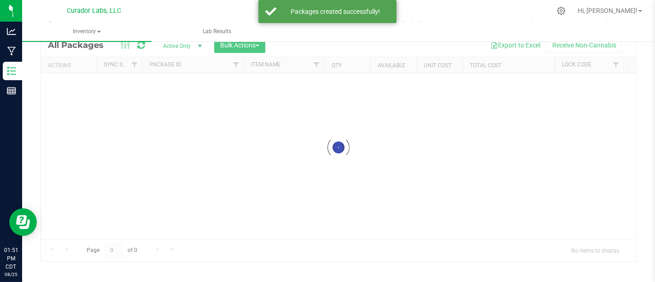
scroll to position [39, 0]
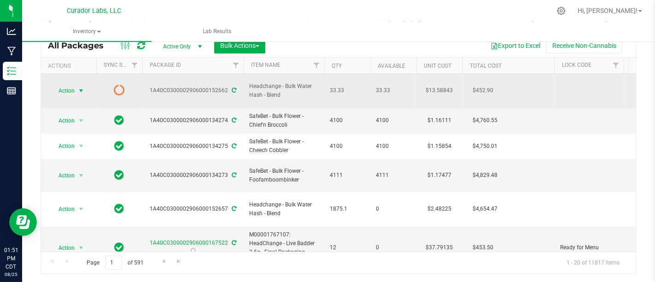
click at [67, 84] on span "Action" at bounding box center [62, 90] width 25 height 13
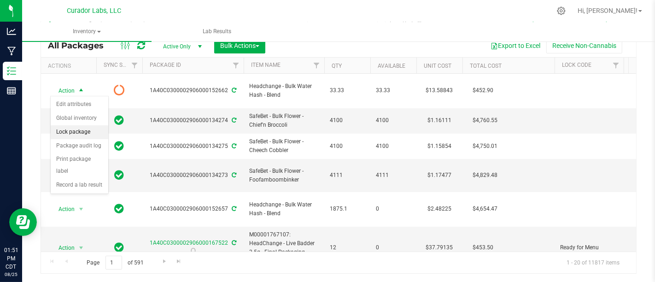
click at [94, 131] on li "Lock package" at bounding box center [80, 132] width 58 height 14
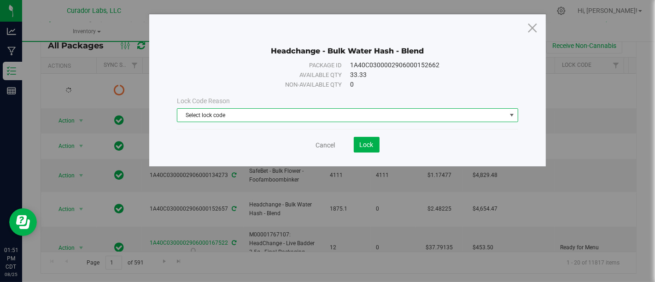
click at [349, 112] on span "Select lock code" at bounding box center [341, 115] width 329 height 13
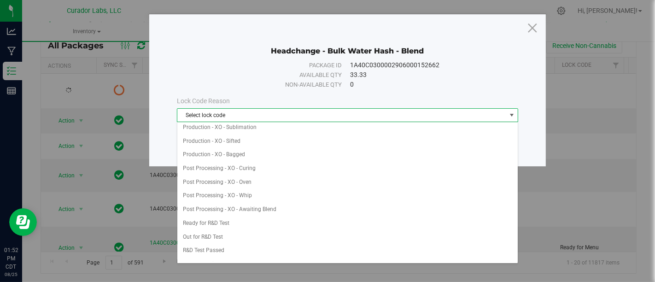
scroll to position [213, 0]
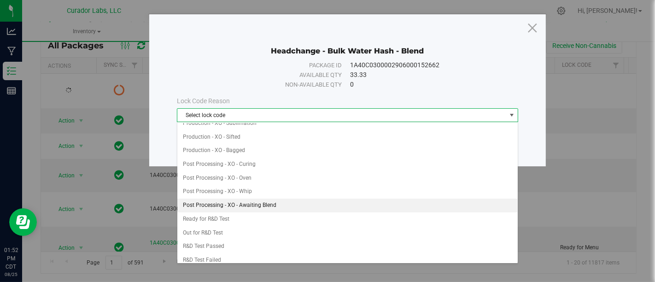
click at [405, 206] on li "Post Processing - XO - Awaiting Blend" at bounding box center [347, 206] width 341 height 14
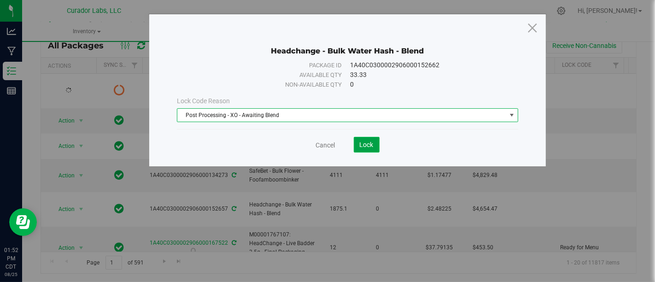
click at [363, 143] on span "Lock" at bounding box center [367, 144] width 14 height 7
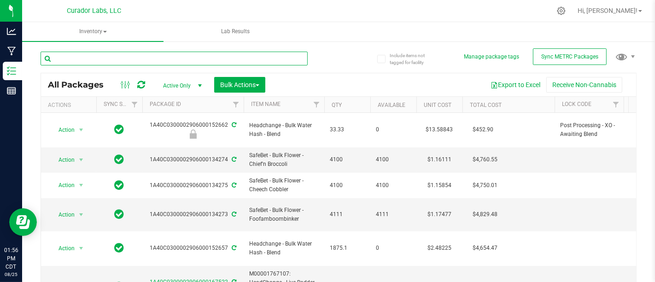
click at [217, 61] on input "text" at bounding box center [174, 59] width 267 height 14
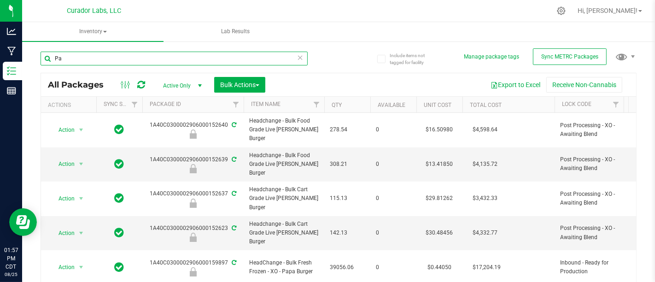
type input "P"
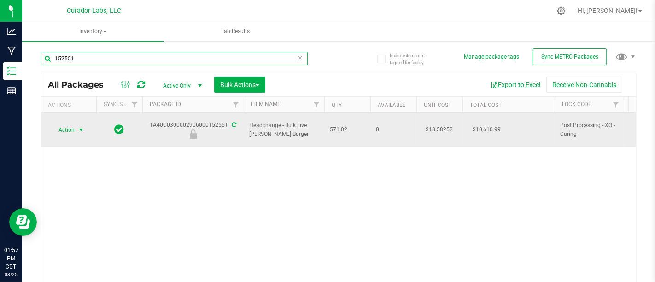
type input "152551"
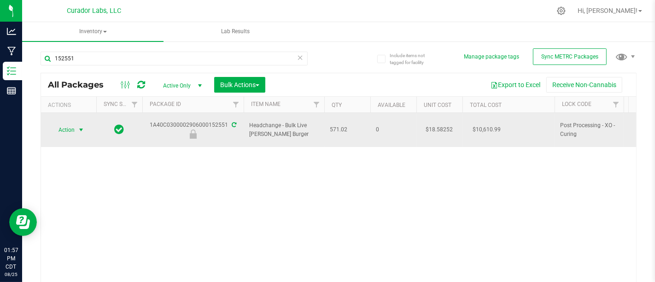
click at [73, 124] on span "Action" at bounding box center [62, 130] width 25 height 13
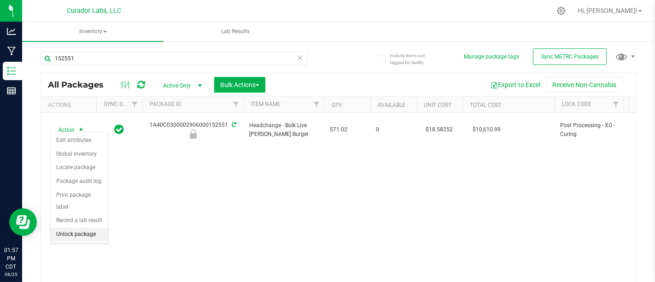
click at [94, 228] on li "Unlock package" at bounding box center [80, 235] width 58 height 14
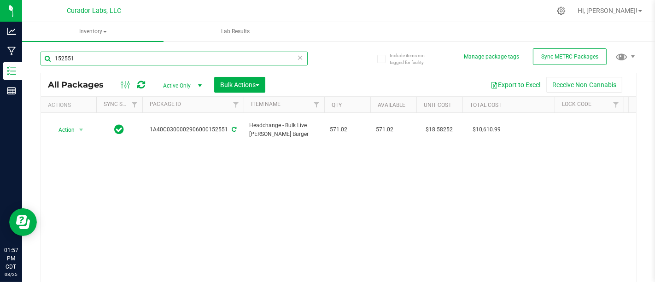
click at [236, 57] on input "152551" at bounding box center [174, 59] width 267 height 14
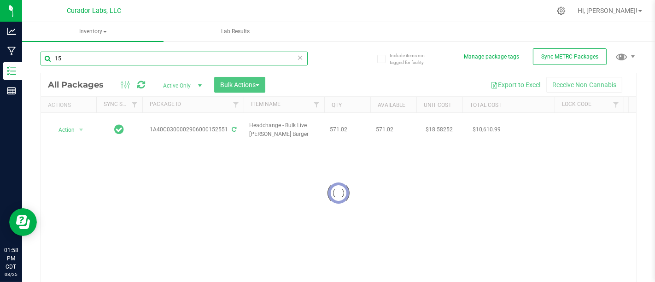
type input "155"
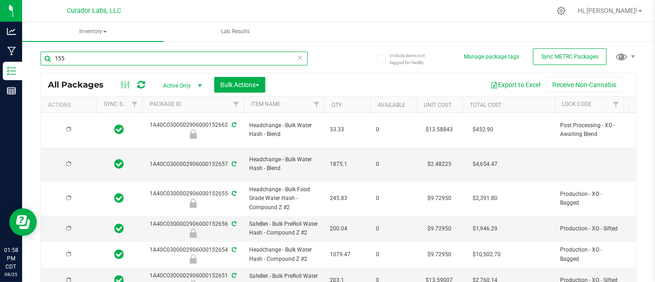
type input "[DATE]"
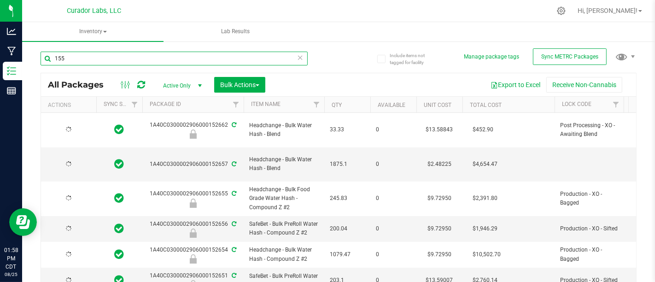
type input "[DATE]"
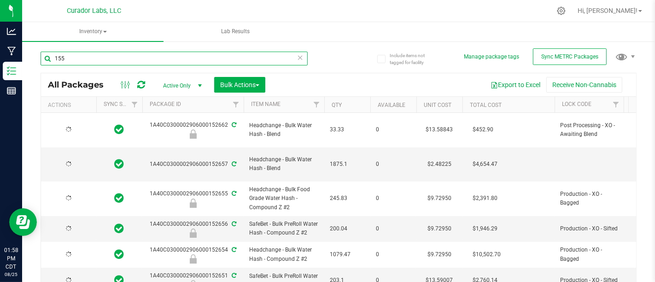
type input "[DATE]"
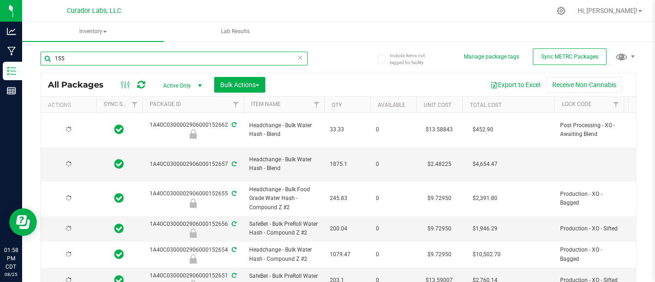
type input "[DATE]"
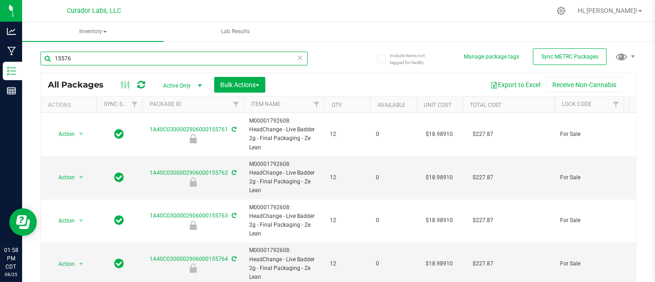
click at [60, 53] on input "15576" at bounding box center [174, 59] width 267 height 14
click at [143, 56] on input "152576" at bounding box center [174, 59] width 267 height 14
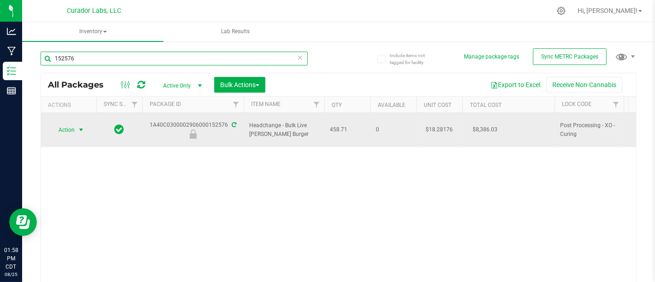
type input "152576"
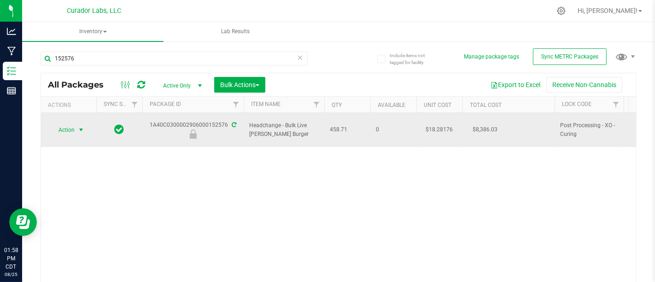
click at [71, 124] on span "Action" at bounding box center [62, 130] width 25 height 13
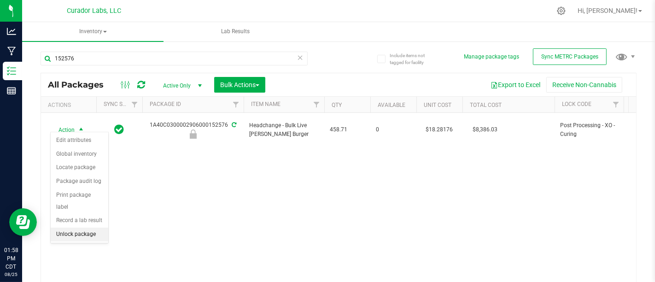
click at [97, 228] on li "Unlock package" at bounding box center [80, 235] width 58 height 14
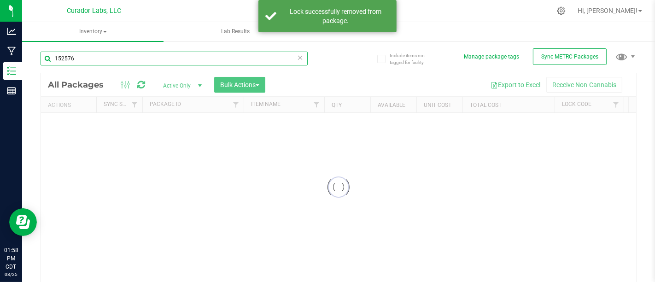
click at [163, 60] on input "152576" at bounding box center [174, 59] width 267 height 14
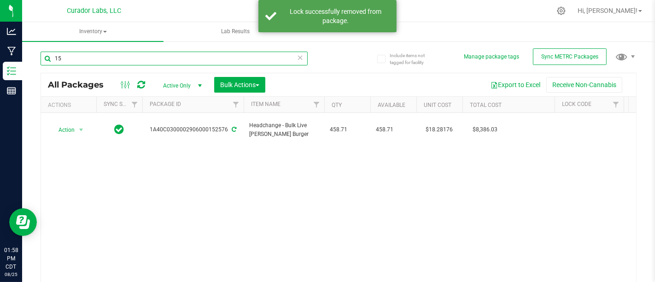
type input "1"
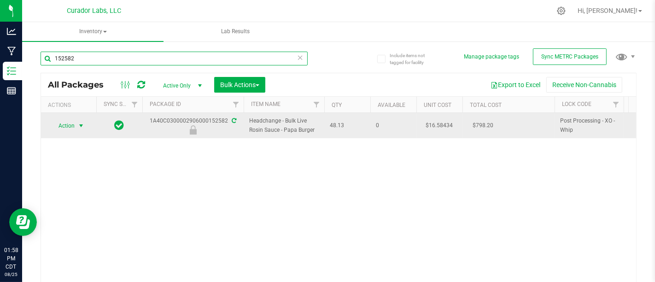
type input "152582"
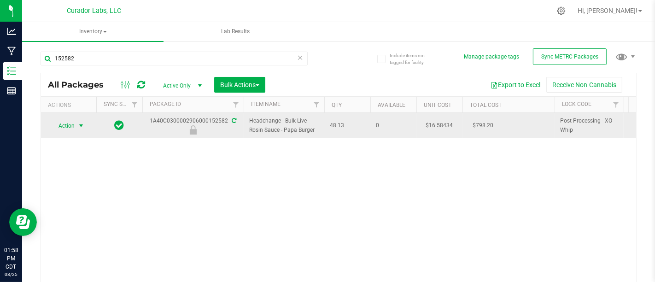
click at [70, 128] on span "Action" at bounding box center [62, 125] width 25 height 13
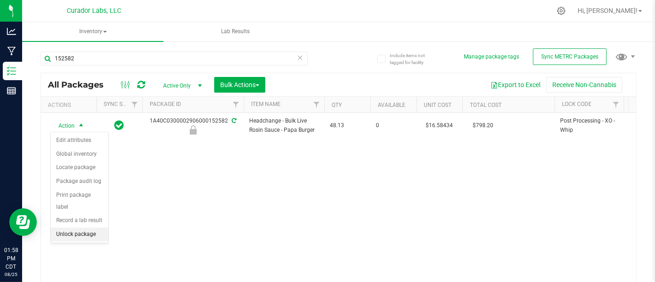
click at [98, 228] on li "Unlock package" at bounding box center [80, 235] width 58 height 14
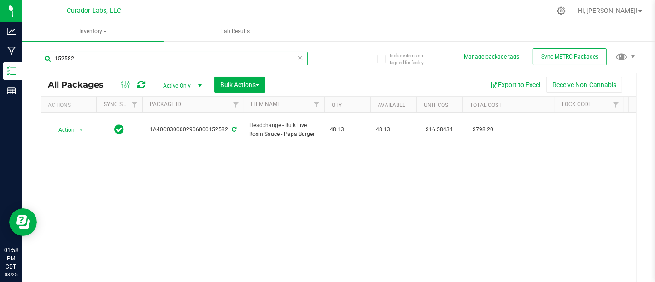
click at [139, 64] on input "152582" at bounding box center [174, 59] width 267 height 14
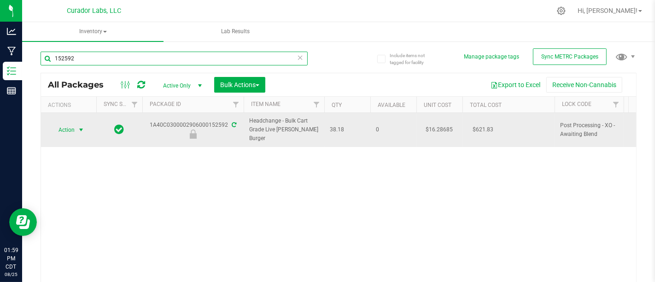
type input "152592"
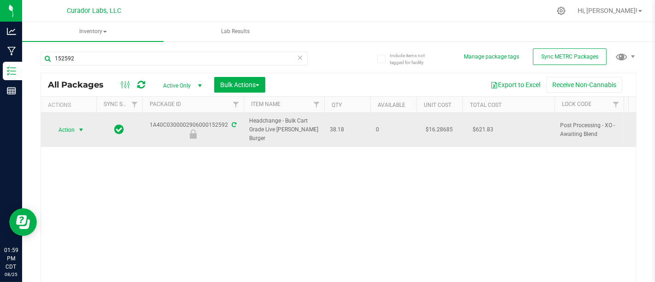
click at [74, 126] on span "Action" at bounding box center [62, 130] width 25 height 13
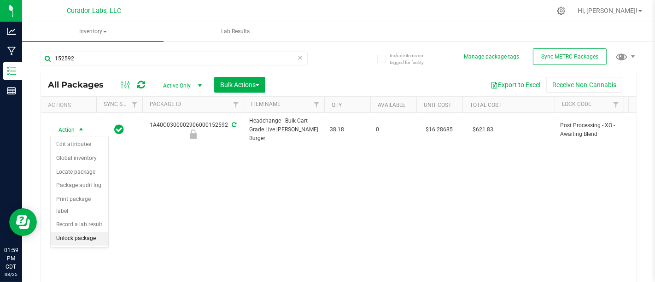
click at [94, 232] on li "Unlock package" at bounding box center [80, 239] width 58 height 14
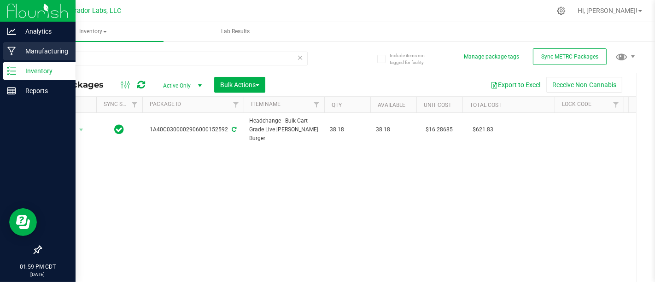
click at [23, 52] on p "Manufacturing" at bounding box center [43, 51] width 55 height 11
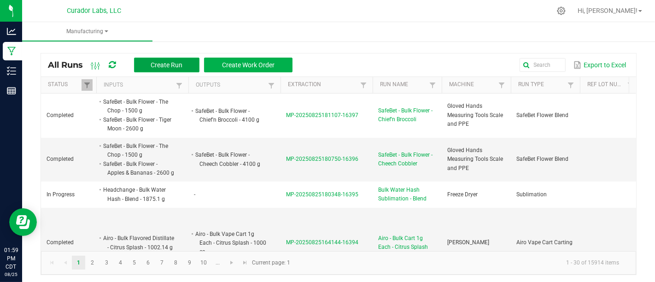
click at [171, 68] on span "Create Run" at bounding box center [167, 64] width 32 height 7
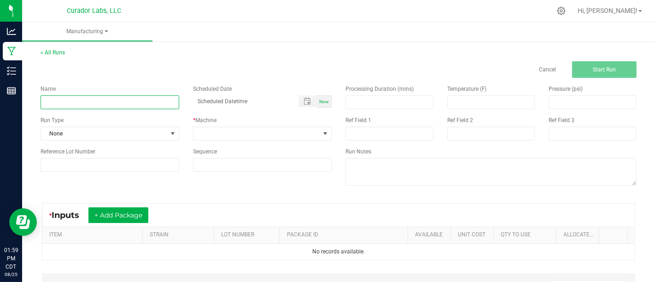
drag, startPoint x: 0, startPoint y: 0, endPoint x: 118, endPoint y: 96, distance: 151.7
click at [118, 96] on input at bounding box center [110, 102] width 139 height 14
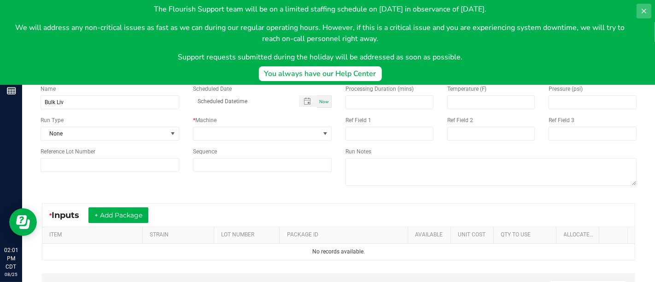
click at [650, 14] on button at bounding box center [644, 11] width 15 height 15
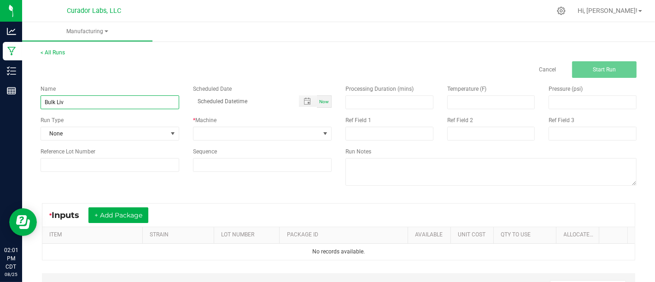
click at [133, 108] on input "Bulk Liv" at bounding box center [110, 102] width 139 height 14
type input "Bulk Live Rosin Homogenization - Papa Burger"
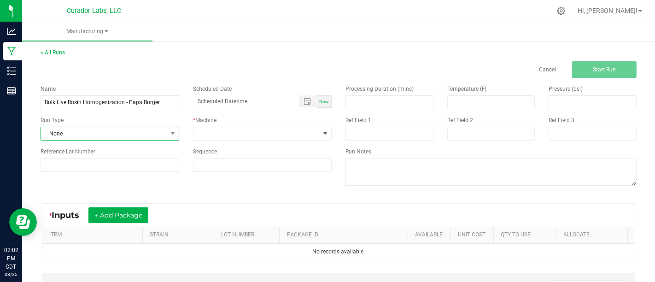
click at [157, 133] on span "None" at bounding box center [104, 133] width 126 height 13
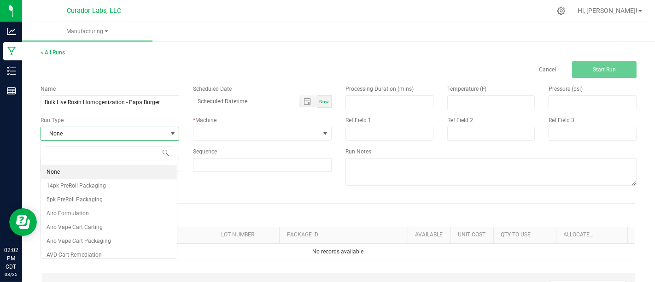
scroll to position [13, 136]
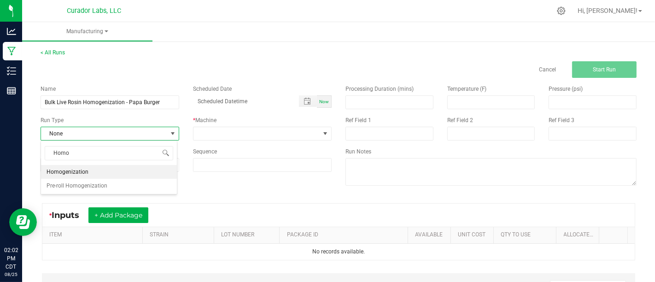
type input "Homog"
click at [152, 170] on li "Homogenization" at bounding box center [109, 172] width 136 height 14
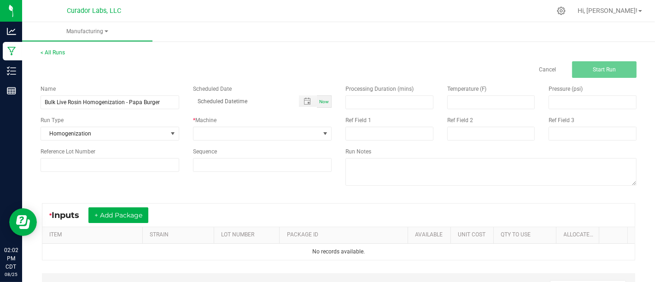
click at [266, 124] on div "* Machine" at bounding box center [262, 120] width 139 height 8
click at [266, 130] on span at bounding box center [257, 133] width 126 height 13
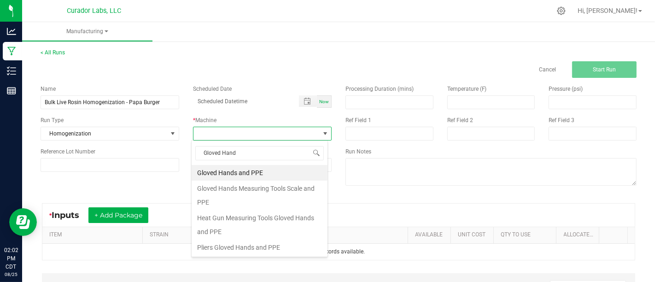
type input "Gloved Hands"
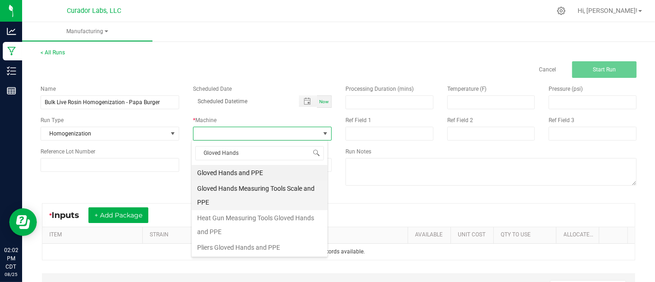
click at [283, 195] on li "Gloved Hands Measuring Tools Scale and PPE" at bounding box center [260, 196] width 136 height 30
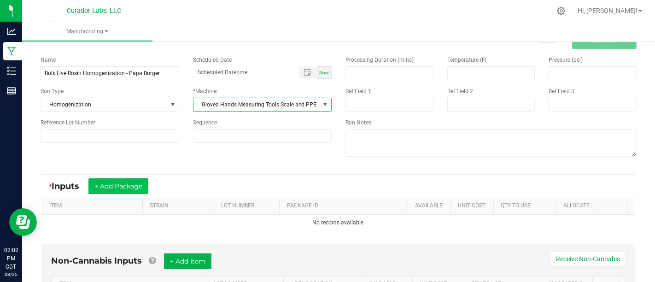
scroll to position [30, 0]
click at [148, 183] on button "+ Add Package" at bounding box center [119, 186] width 60 height 16
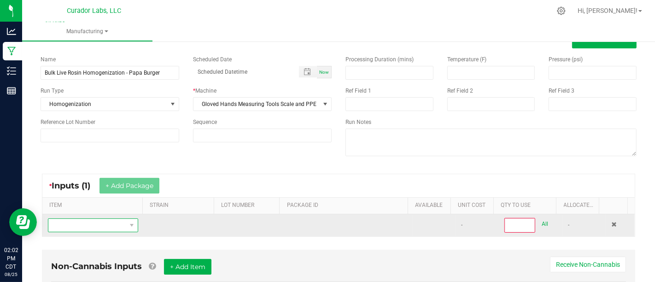
click at [114, 220] on span "NO DATA FOUND" at bounding box center [87, 225] width 78 height 13
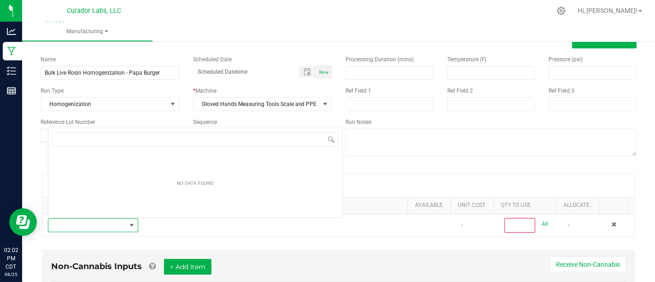
scroll to position [13, 86]
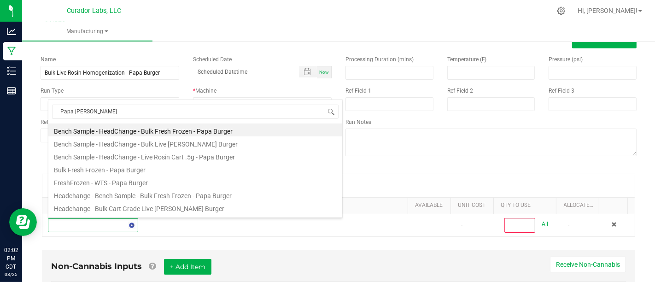
type input "Papa Burger"
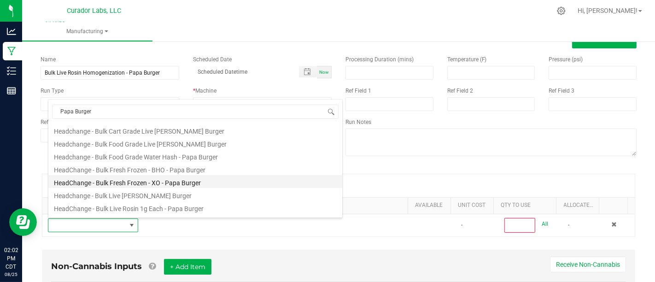
scroll to position [77, 0]
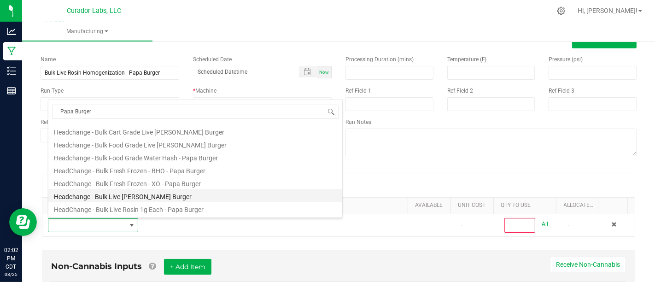
click at [195, 197] on li "Headchange - Bulk Live [PERSON_NAME] Burger" at bounding box center [195, 195] width 294 height 13
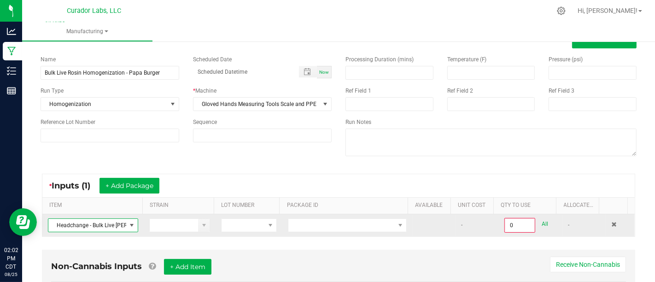
click at [332, 214] on td at bounding box center [348, 225] width 130 height 22
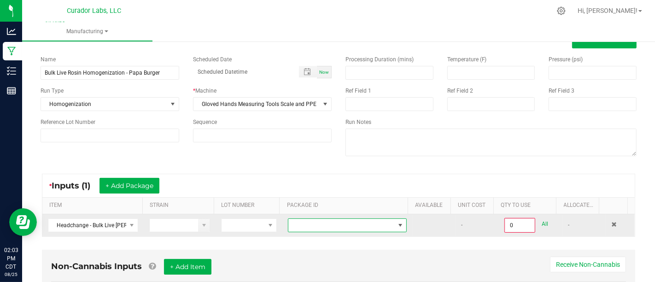
click at [332, 219] on span at bounding box center [342, 225] width 106 height 13
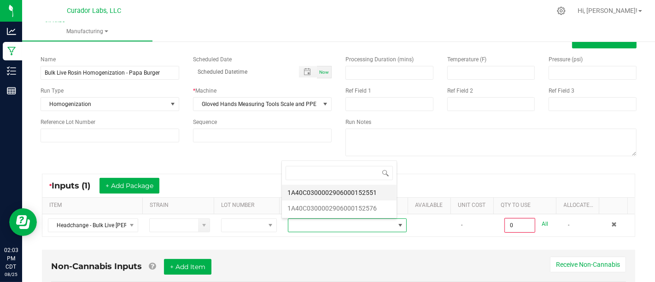
click at [346, 193] on li "1A40C0300002906000152551" at bounding box center [339, 193] width 115 height 16
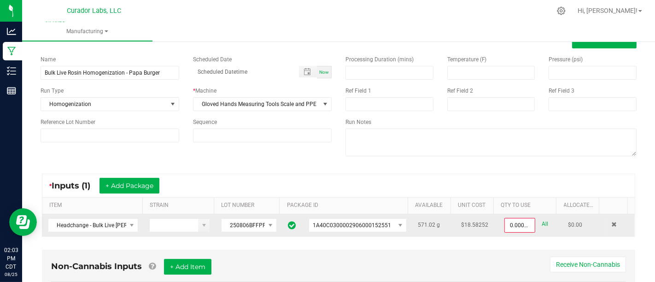
click at [542, 224] on link "All" at bounding box center [545, 224] width 6 height 12
type input "571.0200 g"
click at [136, 196] on div "* Inputs (1) + Add Package" at bounding box center [338, 185] width 593 height 23
click at [137, 195] on div "* Inputs (1) + Add Package" at bounding box center [338, 185] width 593 height 23
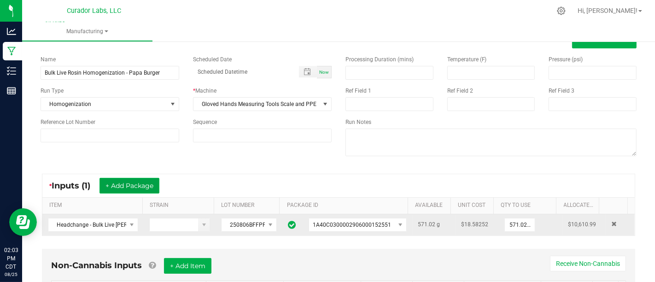
click at [138, 190] on button "+ Add Package" at bounding box center [130, 186] width 60 height 16
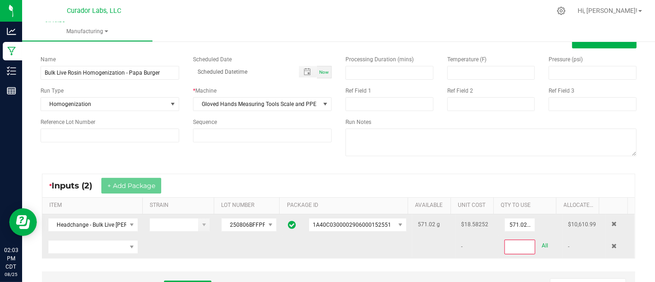
click at [114, 237] on td at bounding box center [92, 247] width 101 height 22
click at [120, 249] on span "NO DATA FOUND" at bounding box center [87, 247] width 78 height 13
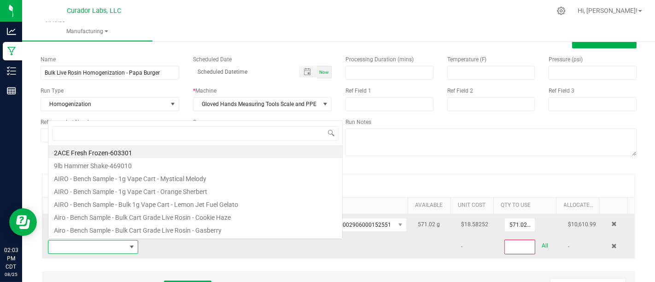
scroll to position [13, 86]
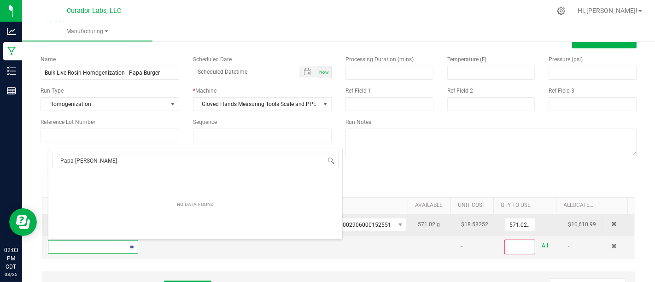
type input "Papa Burger"
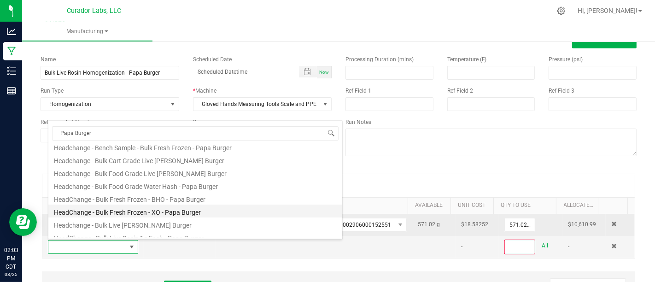
scroll to position [90, 0]
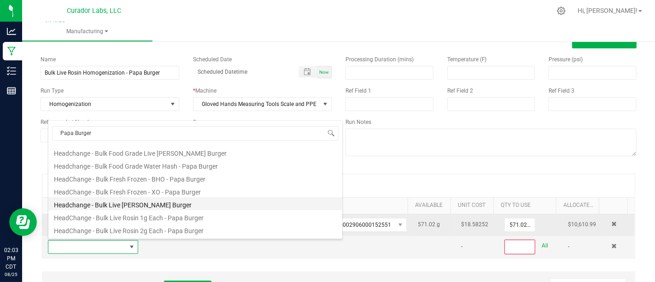
click at [224, 201] on li "Headchange - Bulk Live [PERSON_NAME] Burger" at bounding box center [195, 203] width 294 height 13
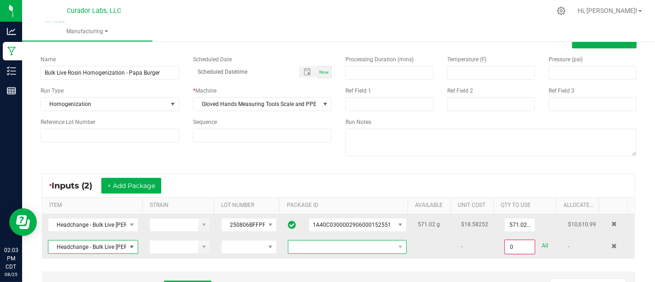
click at [355, 247] on span at bounding box center [342, 247] width 106 height 13
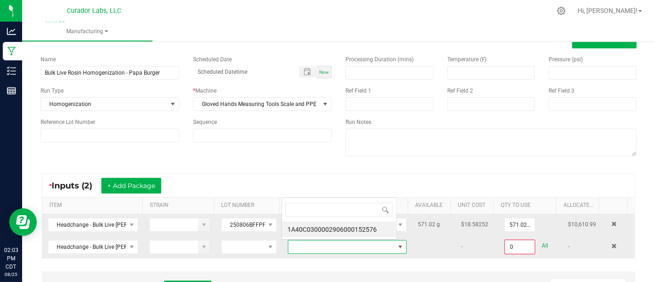
scroll to position [13, 114]
click at [382, 229] on li "1A40C0300002906000152576" at bounding box center [339, 230] width 115 height 16
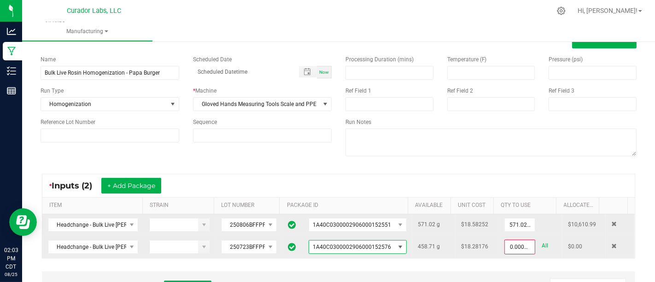
click at [542, 244] on link "All" at bounding box center [545, 246] width 6 height 12
type input "458.7100 g"
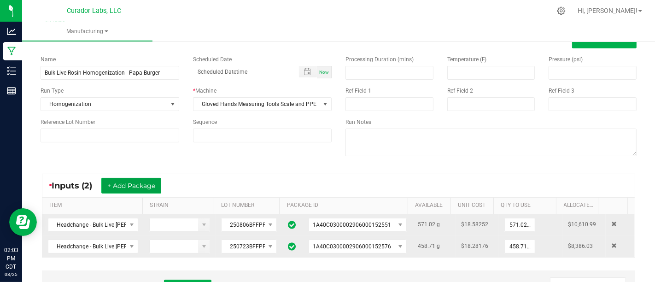
click at [149, 192] on button "+ Add Package" at bounding box center [131, 186] width 60 height 16
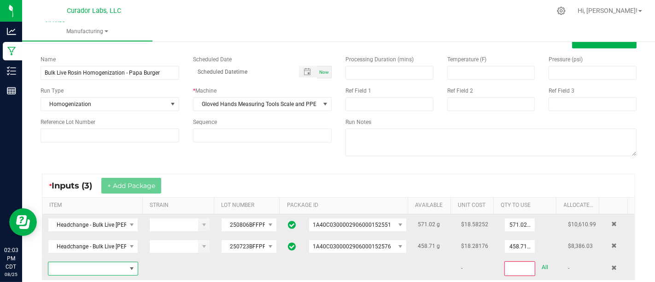
click at [114, 272] on span "NO DATA FOUND" at bounding box center [87, 268] width 78 height 13
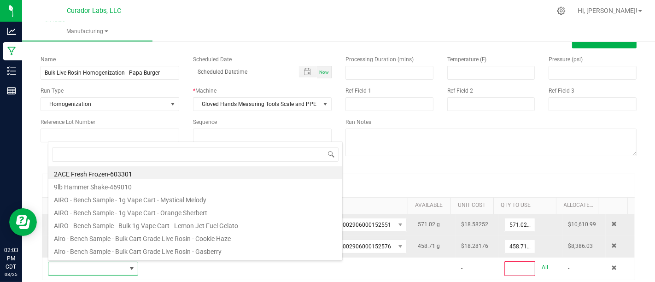
scroll to position [13, 86]
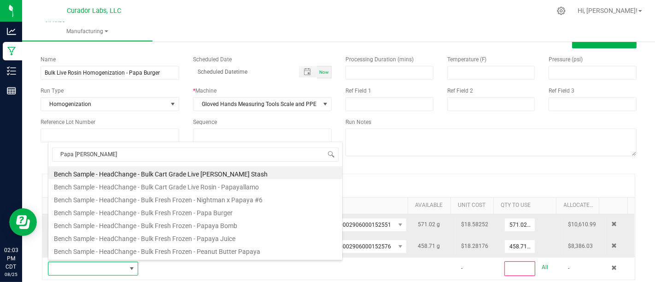
type input "Papa Burger"
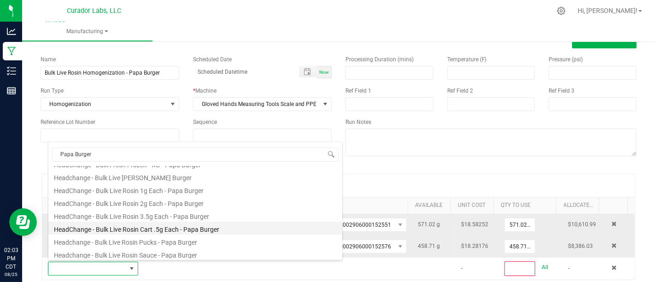
scroll to position [160, 0]
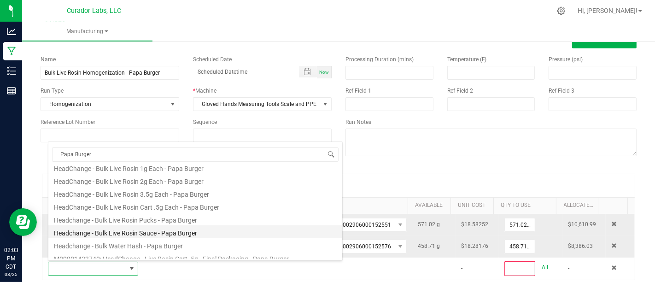
click at [240, 228] on li "Headchange - Bulk Live Rosin Sauce - Papa Burger" at bounding box center [195, 231] width 294 height 13
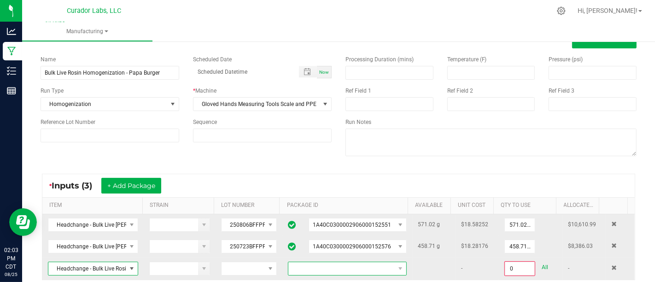
click at [322, 265] on span at bounding box center [342, 268] width 106 height 13
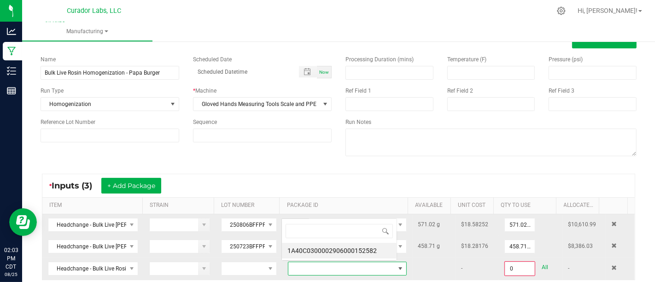
scroll to position [13, 114]
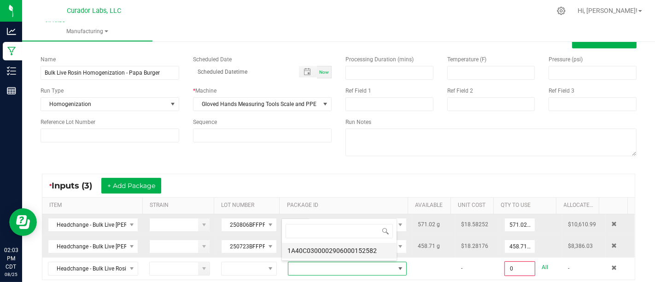
click at [337, 249] on li "1A40C0300002906000152582" at bounding box center [339, 251] width 115 height 16
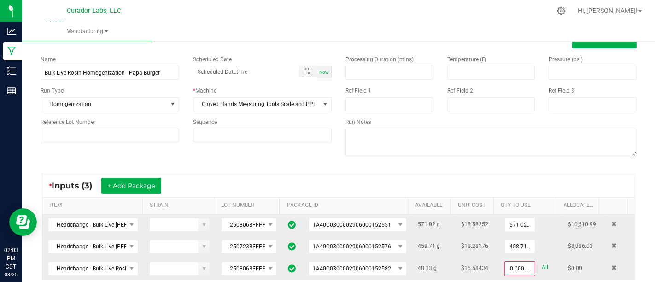
click at [542, 265] on link "All" at bounding box center [545, 267] width 6 height 12
type input "48.1300 g"
click at [130, 188] on button "+ Add Package" at bounding box center [131, 186] width 60 height 16
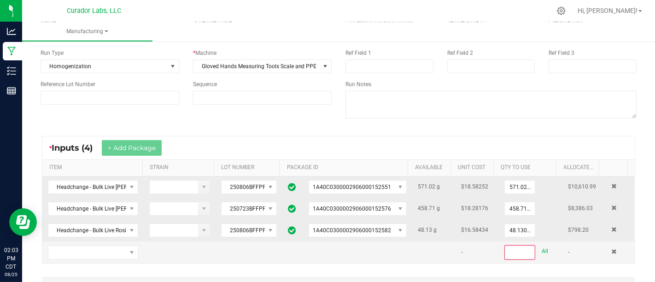
scroll to position [68, 0]
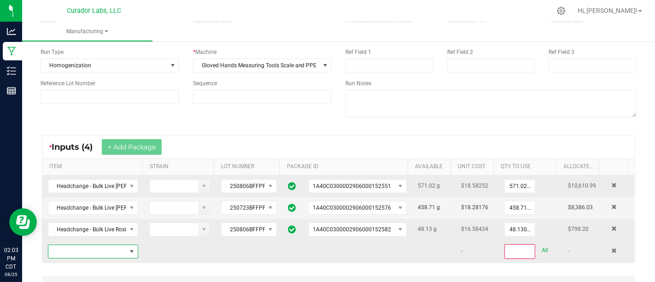
click at [128, 252] on span "NO DATA FOUND" at bounding box center [131, 251] width 7 height 7
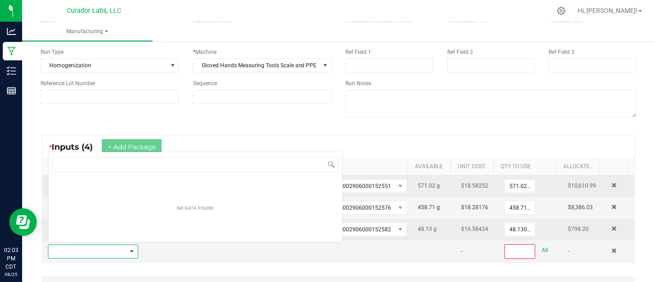
scroll to position [13, 86]
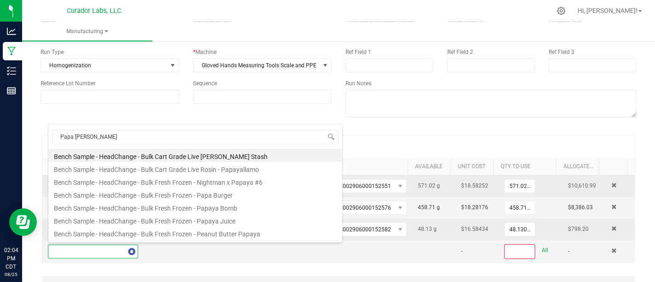
type input "Papa Burger"
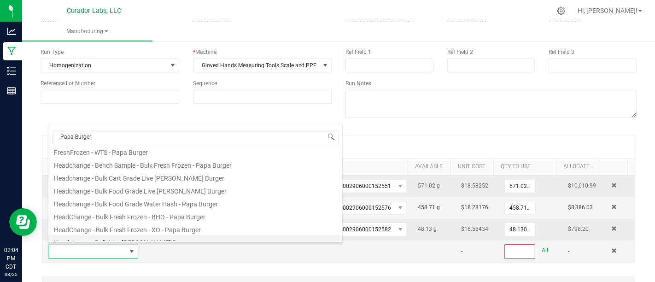
scroll to position [55, 0]
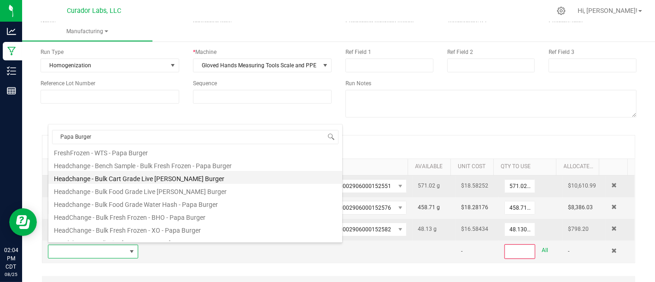
click at [233, 177] on li "Headchange - Bulk Cart Grade Live [PERSON_NAME] Burger" at bounding box center [195, 177] width 294 height 13
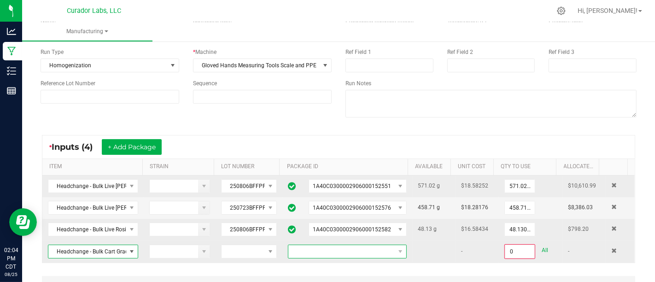
click at [318, 245] on span at bounding box center [342, 251] width 106 height 13
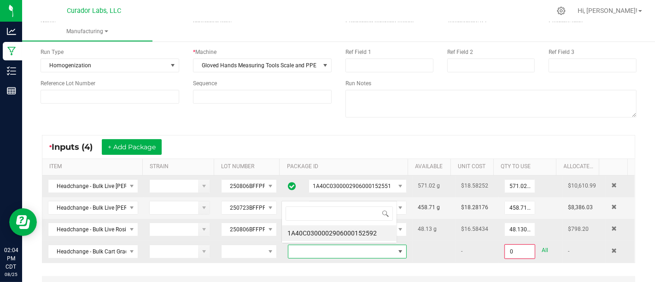
scroll to position [13, 114]
click at [345, 228] on li "1A40C0300002906000152592" at bounding box center [339, 233] width 115 height 16
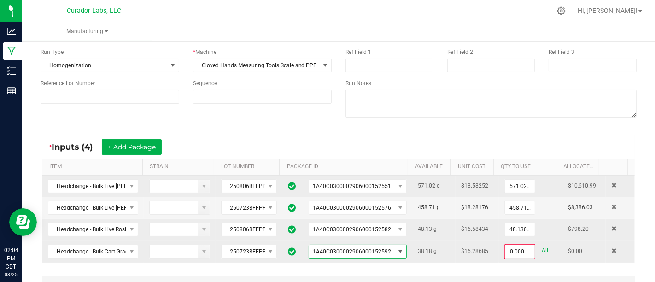
click at [542, 252] on link "All" at bounding box center [545, 250] width 6 height 12
type input "38.1800 g"
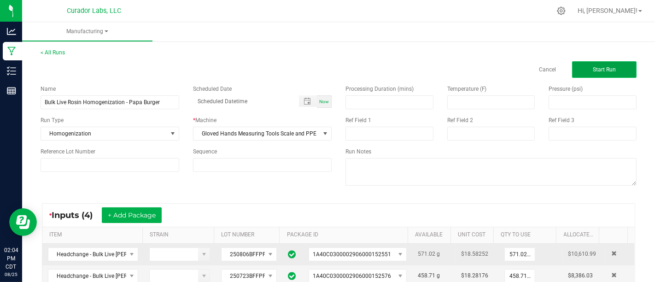
click at [600, 67] on span "Start Run" at bounding box center [604, 69] width 23 height 6
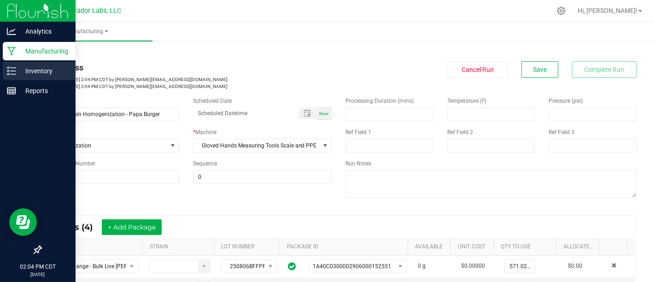
click at [6, 66] on div "Inventory" at bounding box center [39, 71] width 73 height 18
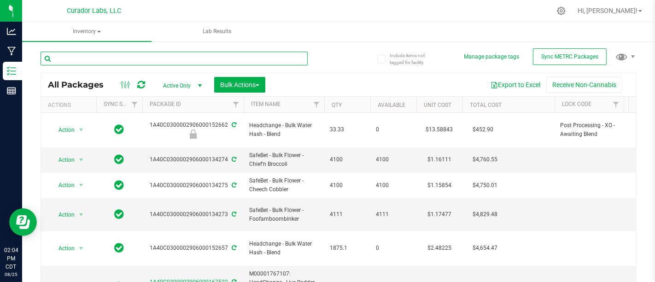
click at [141, 59] on input "text" at bounding box center [174, 59] width 267 height 14
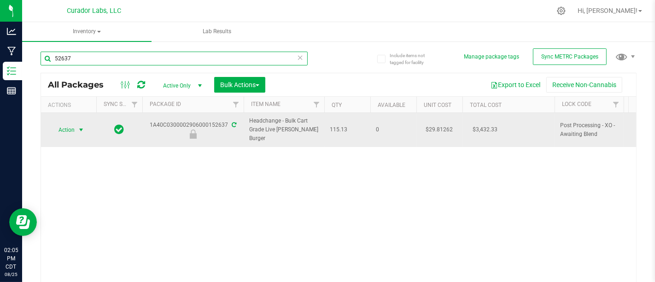
type input "52637"
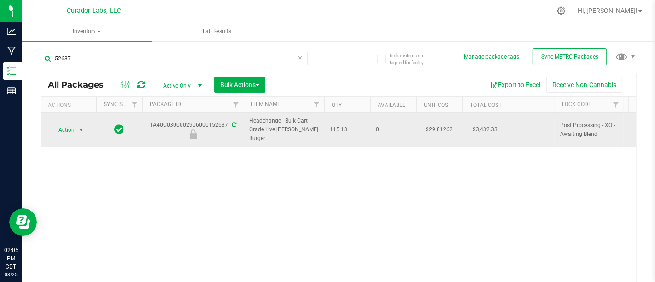
click at [77, 124] on span "select" at bounding box center [82, 130] width 12 height 13
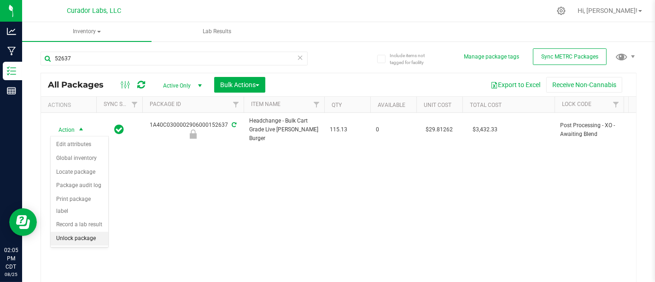
click at [81, 232] on li "Unlock package" at bounding box center [80, 239] width 58 height 14
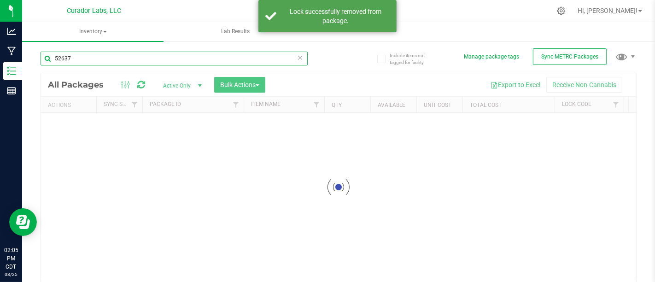
click at [163, 52] on input "52637" at bounding box center [174, 59] width 267 height 14
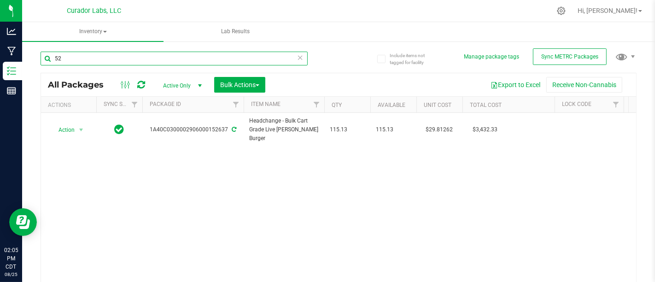
type input "5"
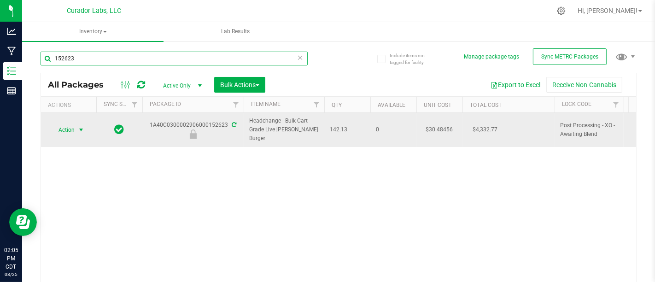
type input "152623"
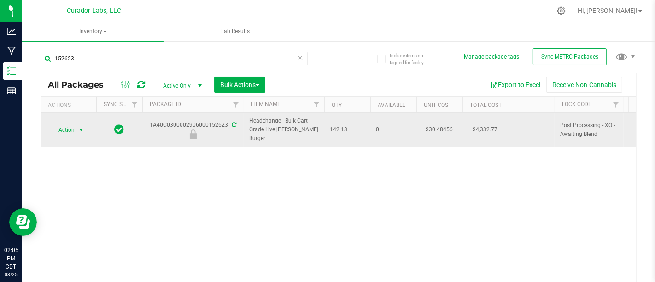
click at [76, 131] on span "select" at bounding box center [82, 130] width 12 height 13
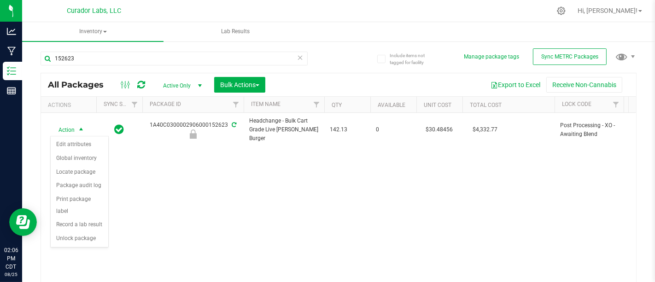
click at [97, 232] on div "Action Edit attributes Global inventory Locate package Package audit log Print …" at bounding box center [79, 192] width 59 height 112
click at [96, 232] on li "Unlock package" at bounding box center [80, 239] width 58 height 14
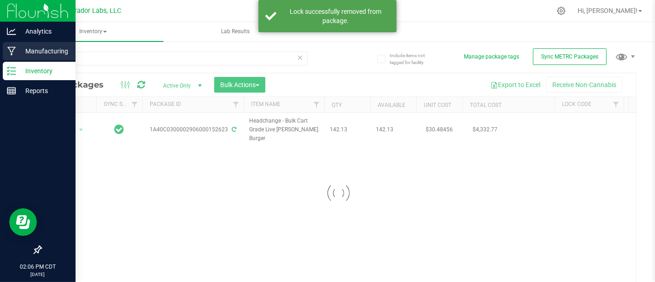
click at [29, 49] on p "Manufacturing" at bounding box center [43, 51] width 55 height 11
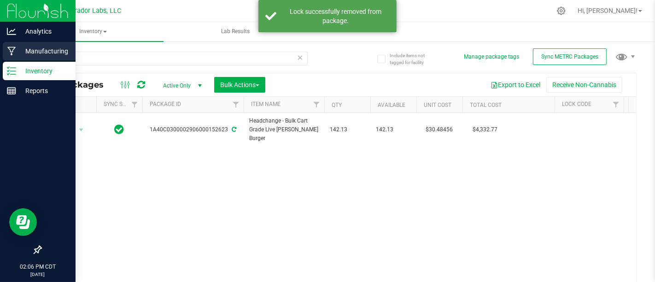
click at [30, 54] on p "Manufacturing" at bounding box center [43, 51] width 55 height 11
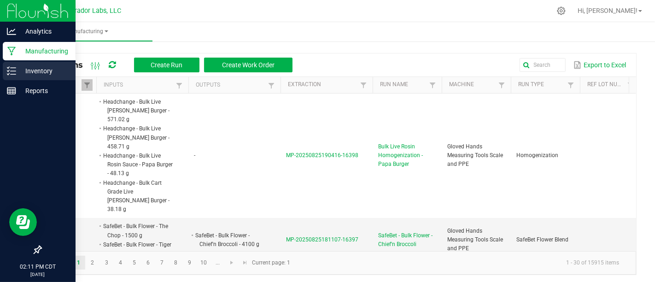
click at [18, 72] on p "Inventory" at bounding box center [43, 70] width 55 height 11
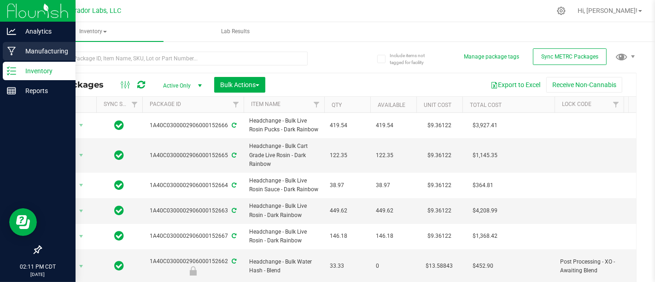
click at [9, 53] on icon at bounding box center [11, 51] width 9 height 9
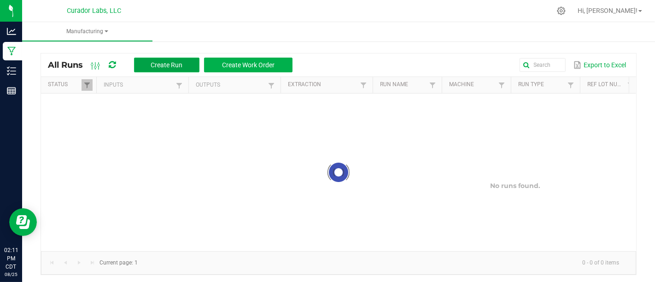
click at [194, 60] on button "Create Run" at bounding box center [166, 65] width 65 height 15
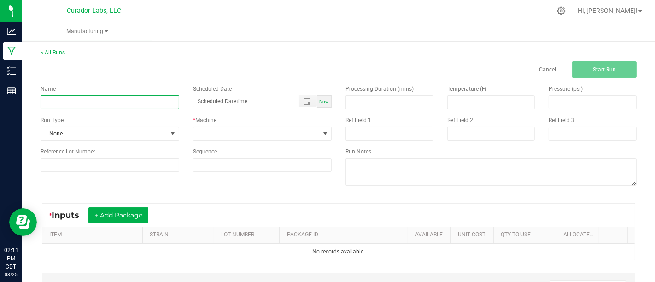
click at [117, 104] on input at bounding box center [110, 102] width 139 height 14
type input "Bulk Cart Grade Live Rosin - Papa Burger"
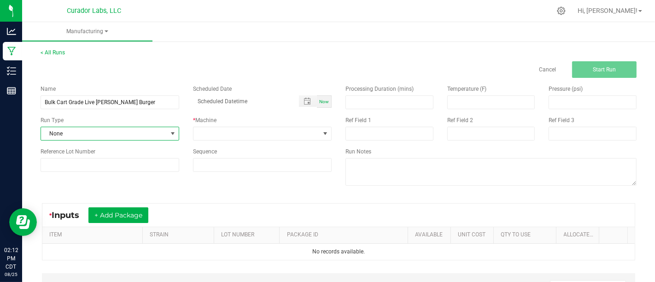
click at [157, 136] on span "None" at bounding box center [104, 133] width 126 height 13
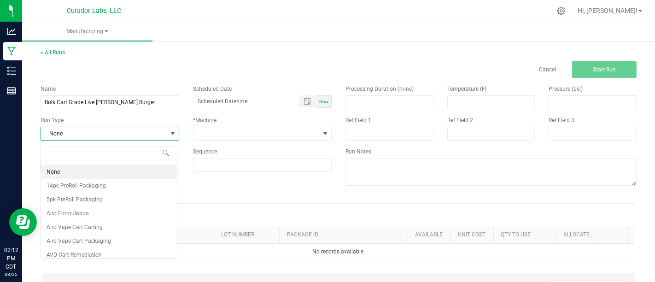
scroll to position [13, 136]
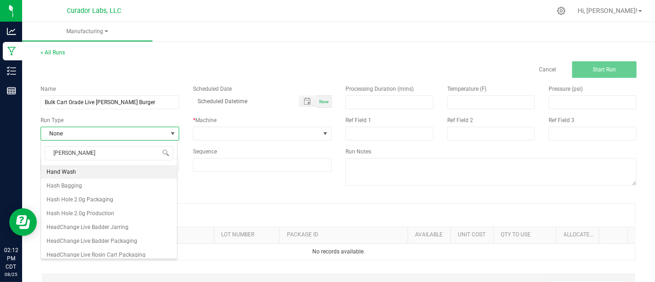
type input "Hand"
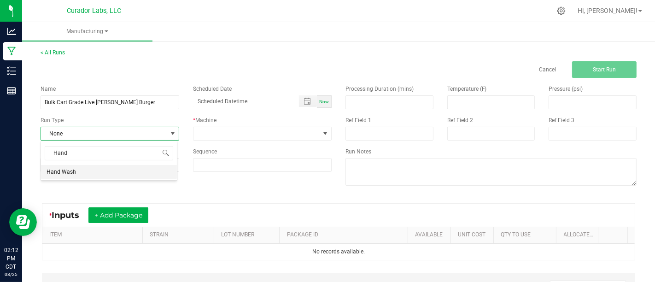
click at [142, 174] on li "Hand Wash" at bounding box center [109, 172] width 136 height 14
click at [128, 132] on span "Hand Wash" at bounding box center [104, 133] width 126 height 13
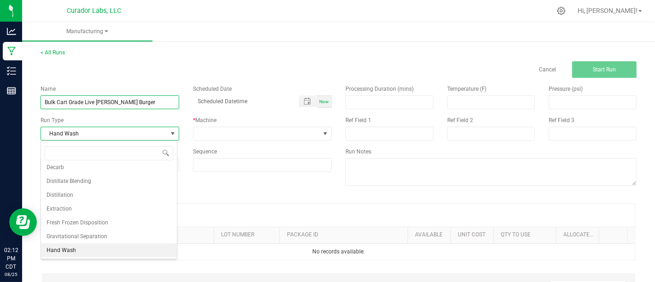
click at [107, 103] on input "Bulk Cart Grade Live Rosin - Papa Burger" at bounding box center [110, 102] width 139 height 14
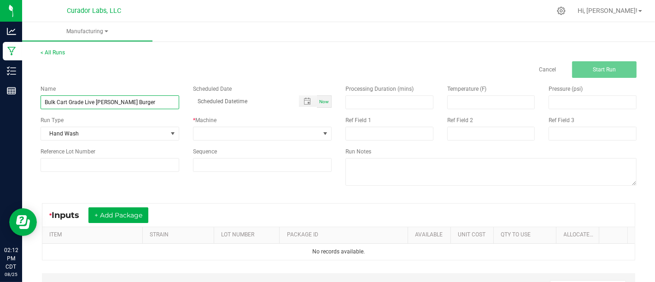
click at [109, 105] on input "Bulk Cart Grade Live Rosin - Papa Burger" at bounding box center [110, 102] width 139 height 14
click at [249, 124] on div "* Machine" at bounding box center [262, 120] width 139 height 8
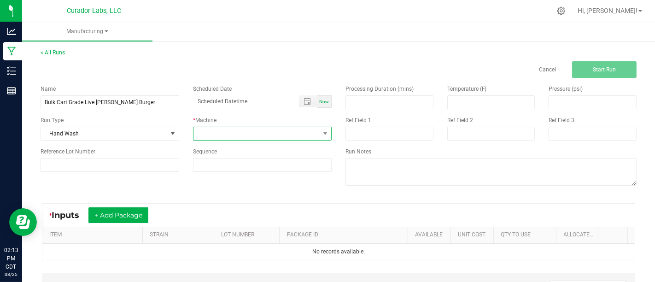
click at [253, 131] on span at bounding box center [257, 133] width 126 height 13
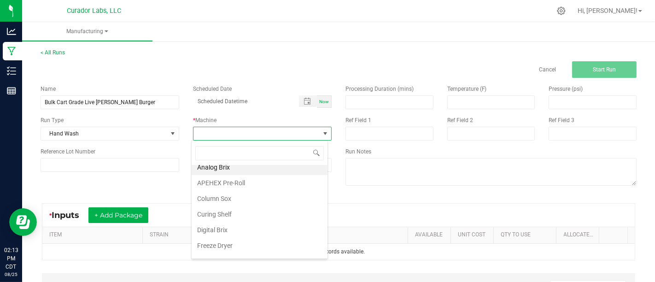
scroll to position [0, 0]
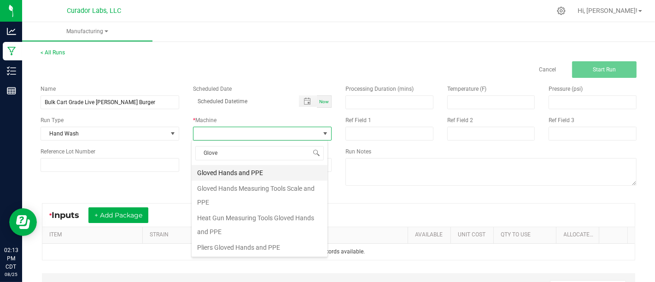
type input "Gloved"
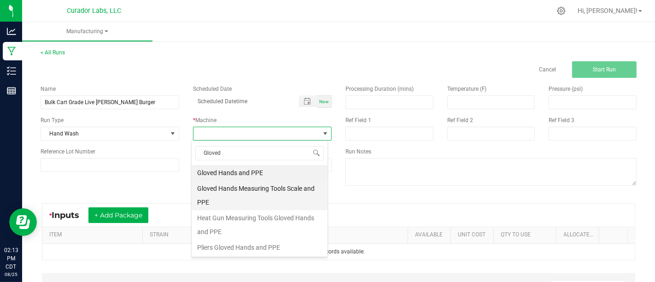
click at [268, 188] on li "Gloved Hands Measuring Tools Scale and PPE" at bounding box center [260, 196] width 136 height 30
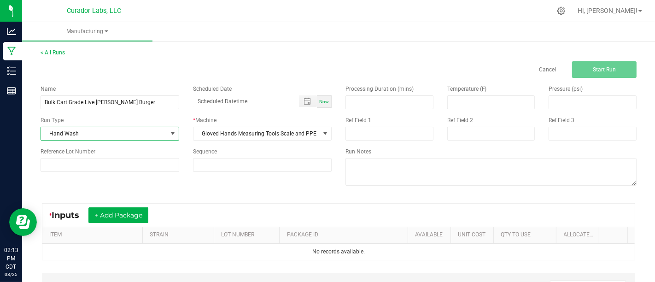
click at [134, 136] on span "Hand Wash" at bounding box center [104, 133] width 126 height 13
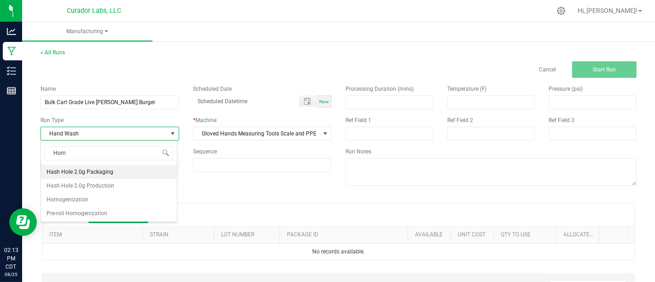
type input "Homo"
click at [134, 168] on li "Homogenization" at bounding box center [109, 172] width 136 height 14
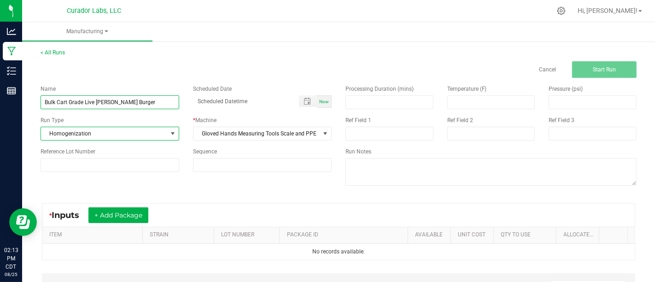
click at [110, 102] on input "Bulk Cart Grade Live Rosin - Papa Burger" at bounding box center [110, 102] width 139 height 14
type input "Bulk Cart Grade Live Rosin Homogenization - Papa Burger"
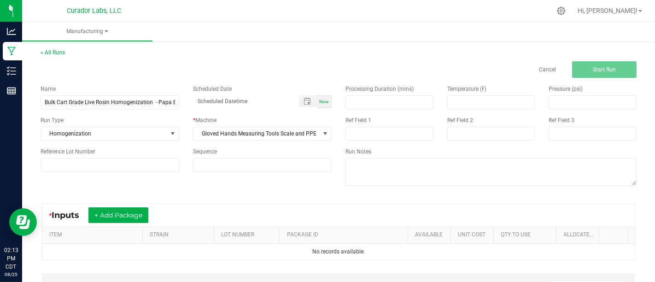
click at [202, 190] on div "Name Bulk Cart Grade Live Rosin Homogenization - Papa Burger Scheduled Date Now…" at bounding box center [339, 136] width 610 height 117
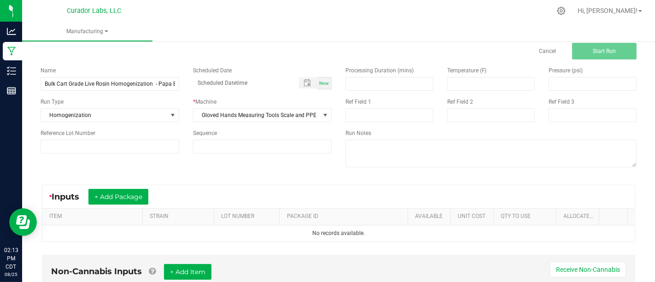
scroll to position [19, 0]
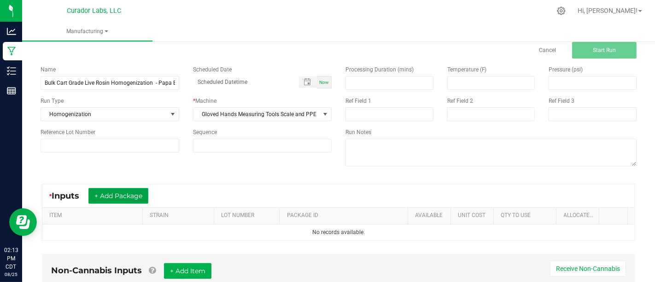
click at [130, 191] on button "+ Add Package" at bounding box center [119, 196] width 60 height 16
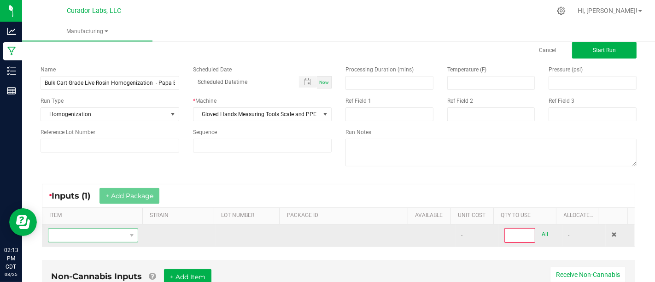
click at [126, 240] on span "NO DATA FOUND" at bounding box center [132, 235] width 12 height 13
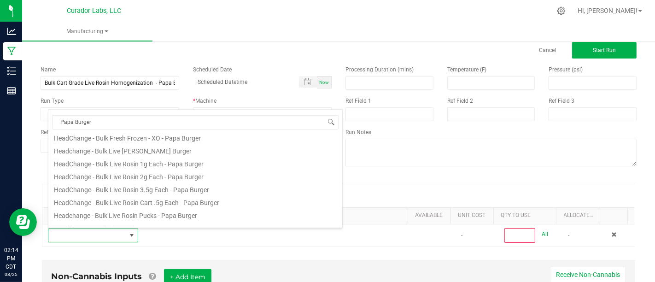
scroll to position [142, 0]
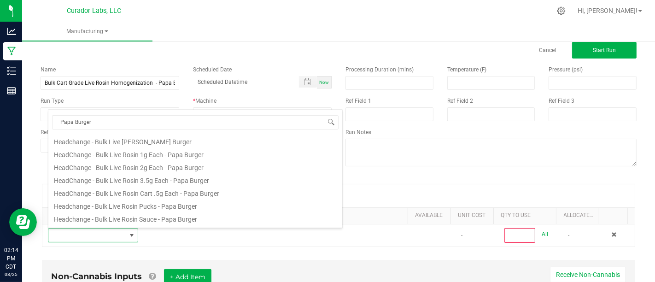
type input "Papa Burger"
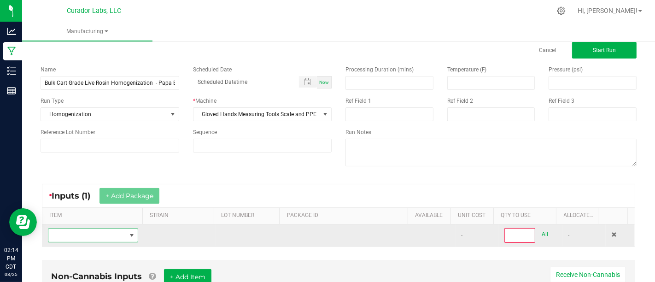
click at [89, 236] on span "NO DATA FOUND" at bounding box center [87, 235] width 78 height 13
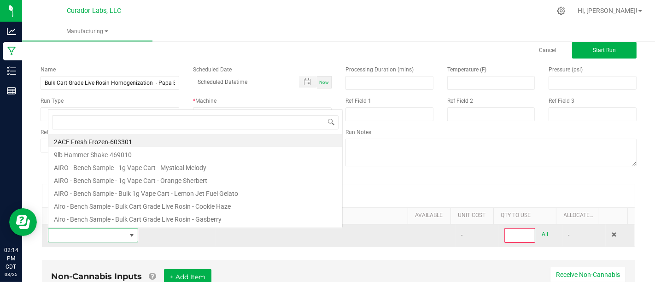
scroll to position [13, 86]
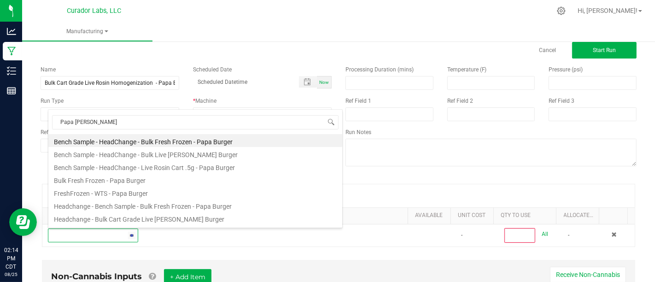
type input "Papa Burger"
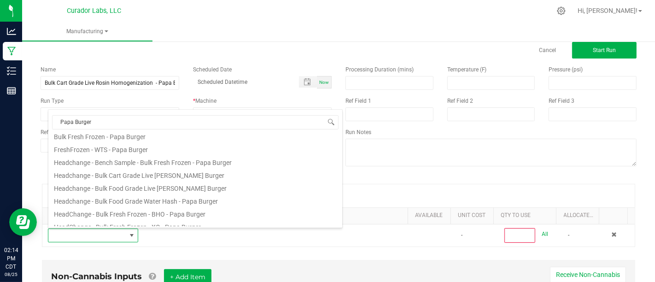
scroll to position [33, 0]
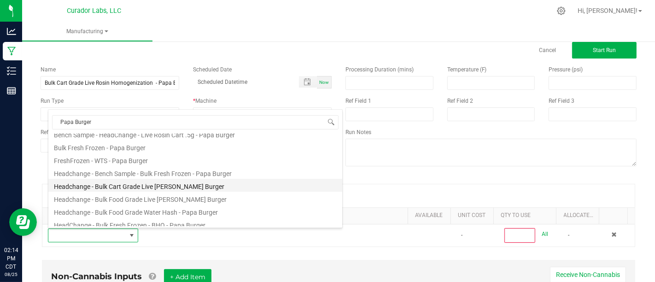
click at [240, 185] on li "Headchange - Bulk Cart Grade Live [PERSON_NAME] Burger" at bounding box center [195, 185] width 294 height 13
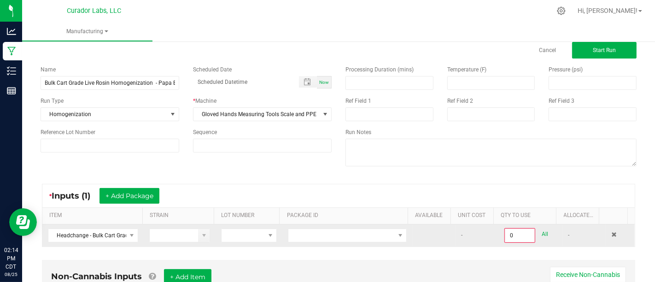
click at [360, 227] on td at bounding box center [348, 235] width 130 height 22
click at [360, 229] on span at bounding box center [342, 235] width 106 height 13
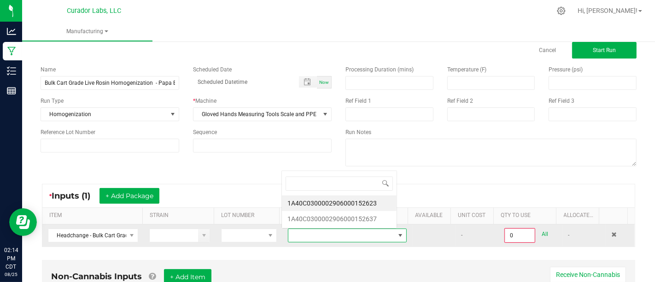
scroll to position [13, 114]
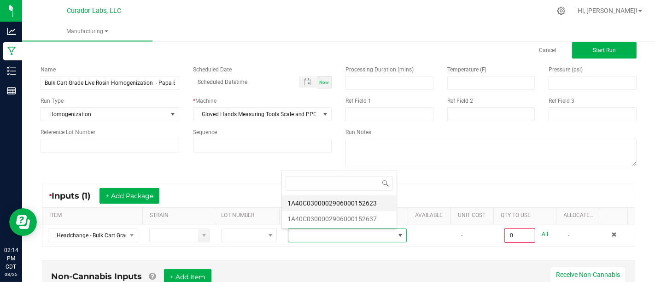
click at [365, 204] on li "1A40C0300002906000152623" at bounding box center [339, 203] width 115 height 16
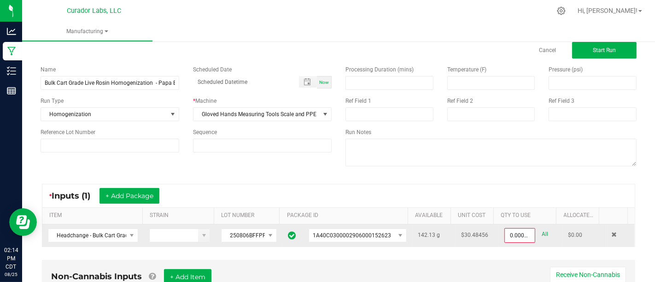
click at [542, 236] on link "All" at bounding box center [545, 234] width 6 height 12
type input "142.1300 g"
click at [118, 195] on button "+ Add Package" at bounding box center [130, 196] width 60 height 16
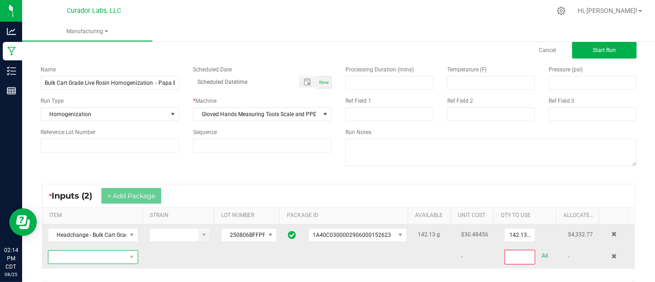
click at [117, 262] on span "NO DATA FOUND" at bounding box center [93, 257] width 90 height 14
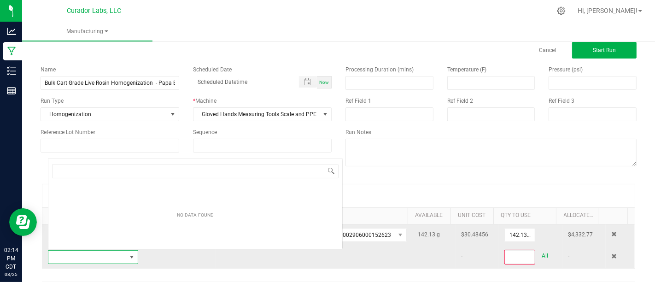
scroll to position [13, 86]
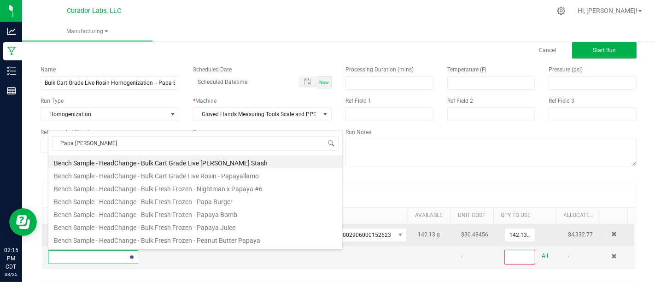
type input "Papa Burger"
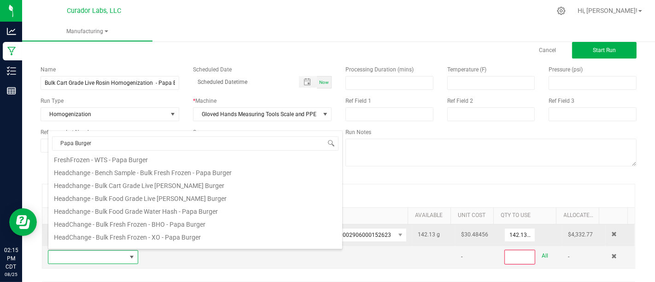
scroll to position [53, 0]
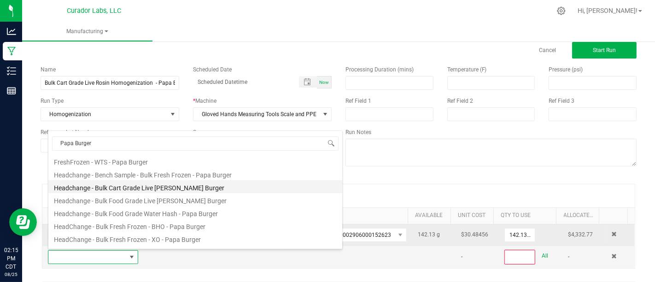
click at [230, 189] on li "Headchange - Bulk Cart Grade Live [PERSON_NAME] Burger" at bounding box center [195, 186] width 294 height 13
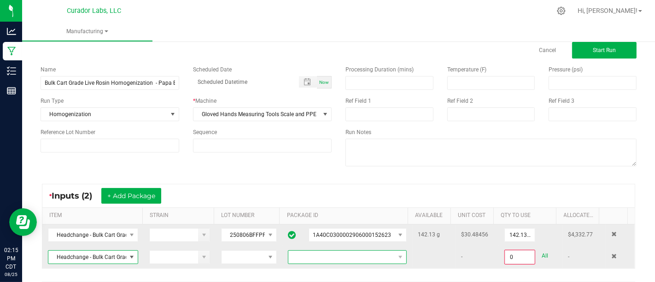
click at [328, 254] on span at bounding box center [342, 257] width 106 height 13
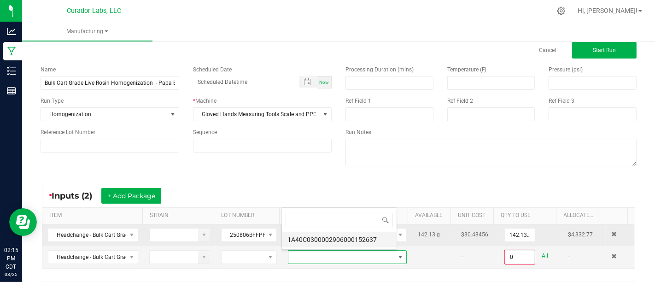
scroll to position [13, 114]
click at [343, 234] on li "1A40C0300002906000152637" at bounding box center [339, 240] width 115 height 16
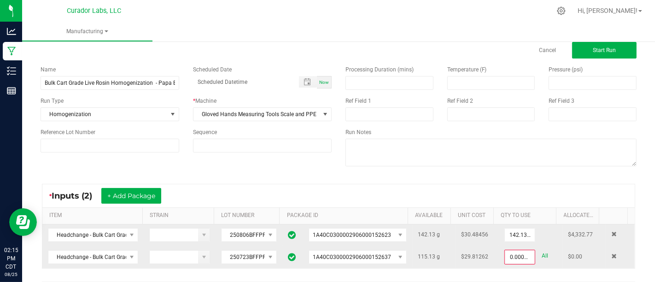
click at [542, 250] on link "All" at bounding box center [545, 256] width 6 height 12
type input "115.1300 g"
click at [582, 56] on button "Start Run" at bounding box center [605, 50] width 65 height 17
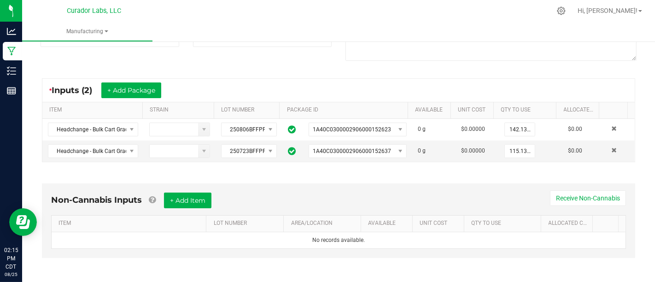
scroll to position [140, 0]
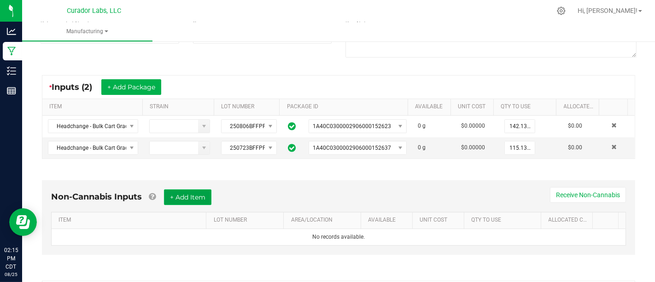
click at [212, 191] on button "+ Add Item" at bounding box center [187, 197] width 47 height 16
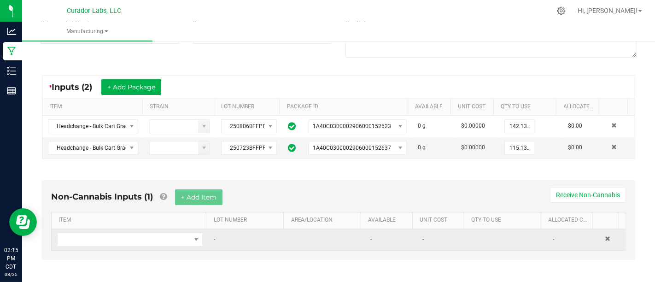
click at [163, 246] on td at bounding box center [130, 239] width 157 height 21
click at [170, 240] on span "NO DATA FOUND" at bounding box center [124, 239] width 133 height 13
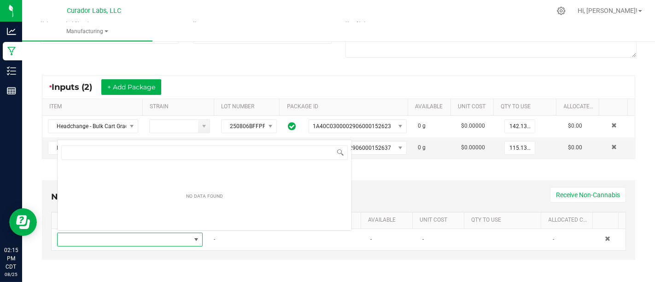
scroll to position [13, 139]
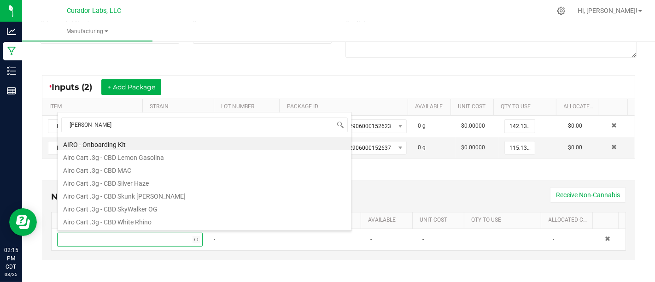
type input "Syringe"
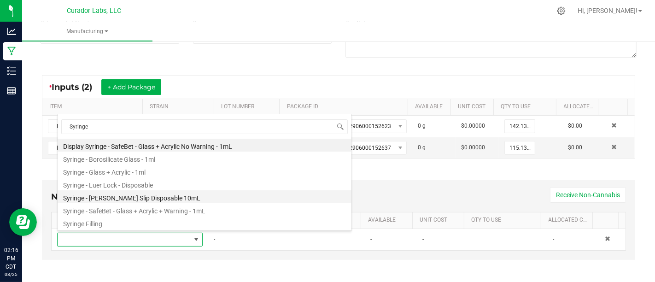
click at [217, 200] on li "Syringe - Luer Slip Disposable 10mL" at bounding box center [205, 196] width 294 height 13
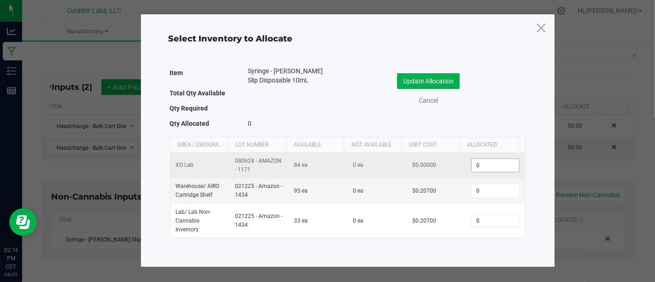
click at [478, 168] on input "0" at bounding box center [495, 165] width 47 height 13
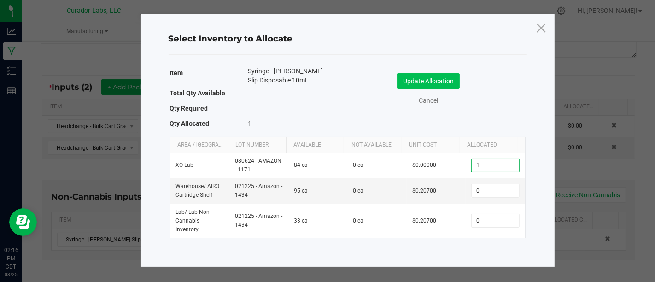
type input "1"
click at [437, 81] on button "Update Allocation" at bounding box center [428, 81] width 63 height 16
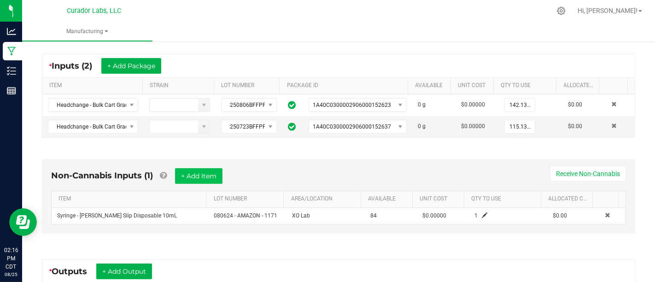
scroll to position [162, 0]
click at [214, 171] on button "+ Add Item" at bounding box center [198, 176] width 47 height 16
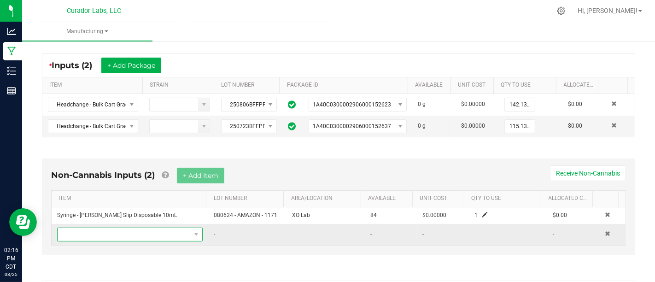
click at [179, 238] on span "NO DATA FOUND" at bounding box center [124, 234] width 133 height 13
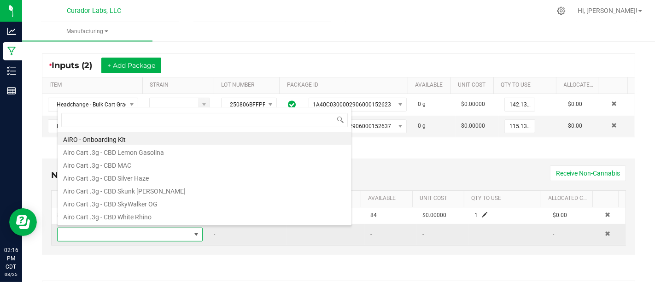
scroll to position [13, 139]
click at [179, 237] on span at bounding box center [124, 234] width 133 height 13
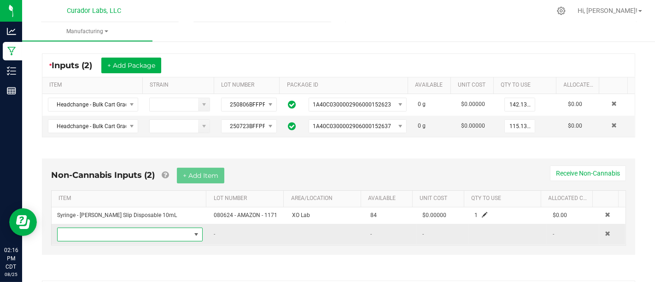
click at [185, 231] on span "NO DATA FOUND" at bounding box center [124, 234] width 133 height 13
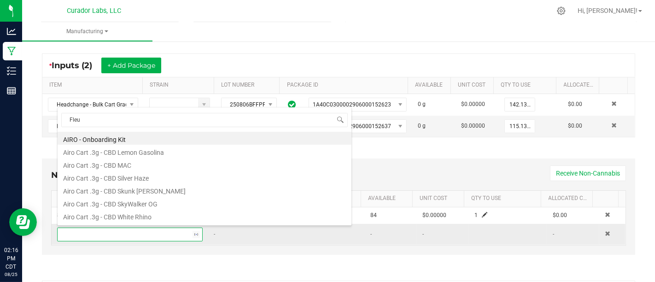
type input "Fleur"
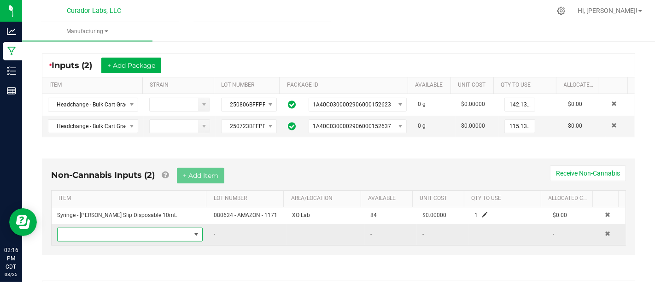
click at [163, 235] on span "NO DATA FOUND" at bounding box center [124, 234] width 133 height 13
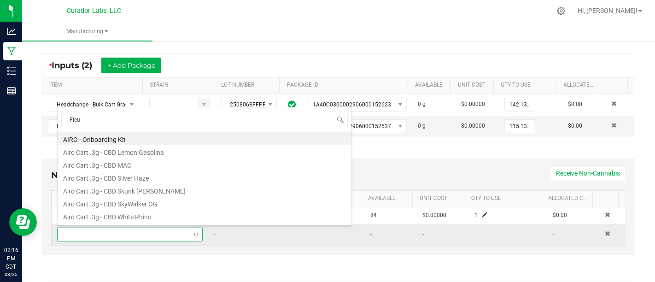
type input "Fleur"
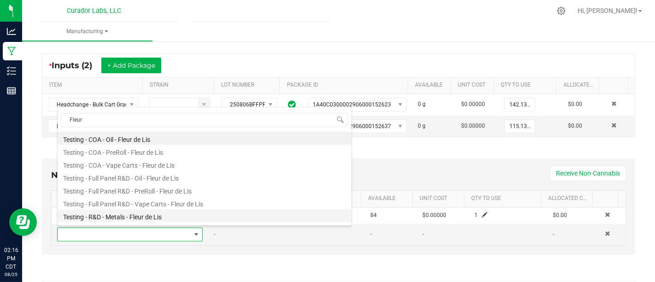
click at [206, 217] on li "Testing - R&D - Metals - Fleur de Lis" at bounding box center [205, 215] width 294 height 13
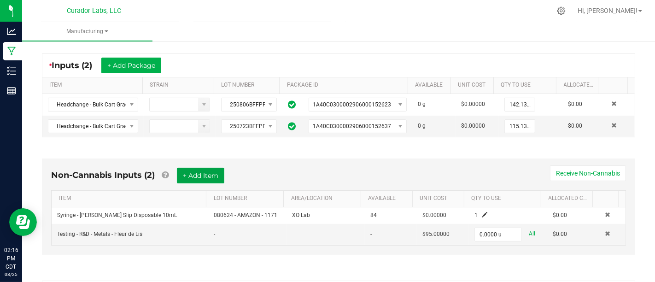
click at [207, 178] on button "+ Add Item" at bounding box center [200, 176] width 47 height 16
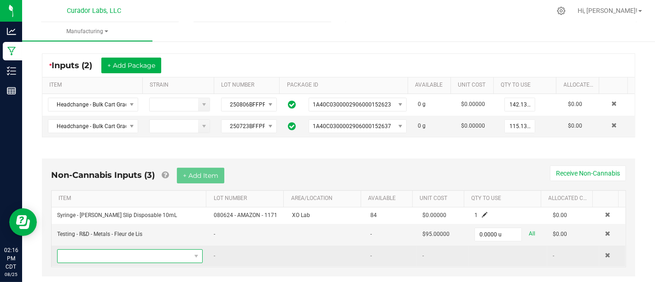
click at [194, 258] on span "NO DATA FOUND" at bounding box center [197, 256] width 12 height 13
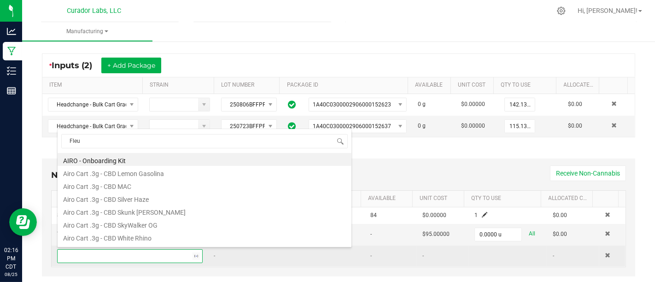
type input "Fleur"
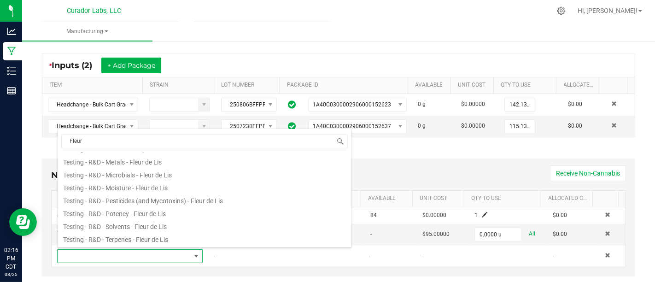
scroll to position [77, 0]
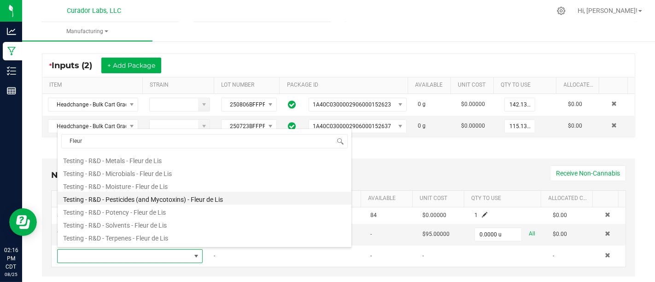
click at [207, 203] on li "Testing - R&D - Pesticides (and Mycotoxins) - Fleur de Lis" at bounding box center [205, 198] width 294 height 13
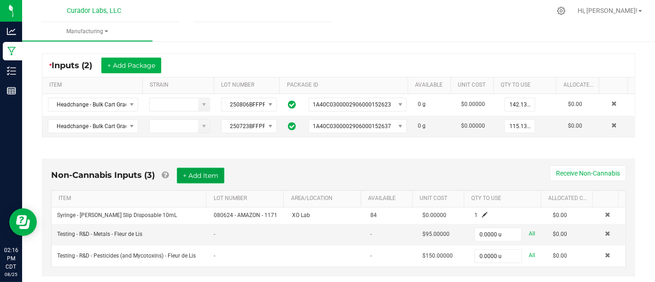
click at [190, 176] on button "+ Add Item" at bounding box center [200, 176] width 47 height 16
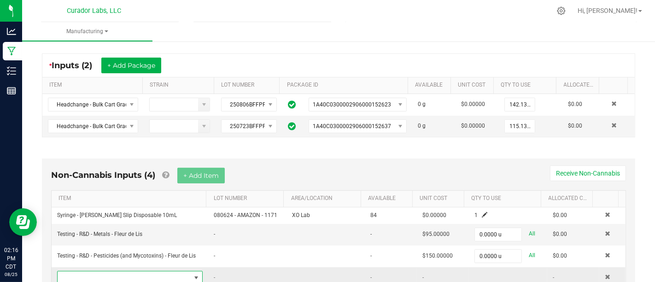
click at [177, 274] on span "NO DATA FOUND" at bounding box center [124, 278] width 133 height 13
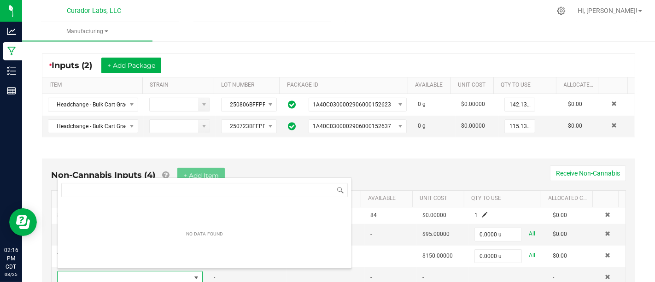
scroll to position [13, 139]
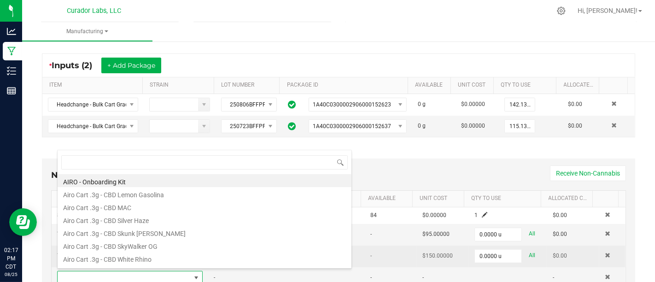
click at [600, 253] on td at bounding box center [613, 257] width 26 height 22
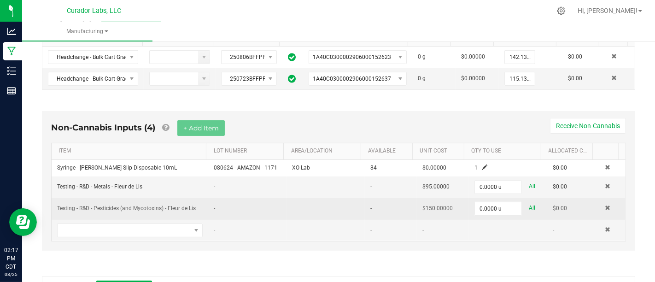
scroll to position [210, 0]
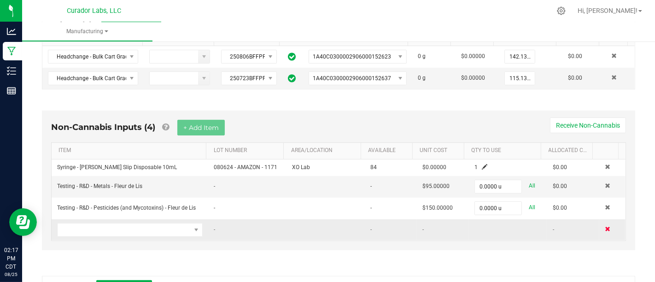
click at [605, 227] on span at bounding box center [608, 229] width 6 height 6
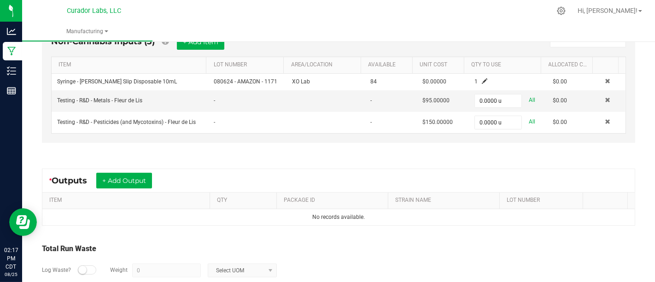
scroll to position [297, 0]
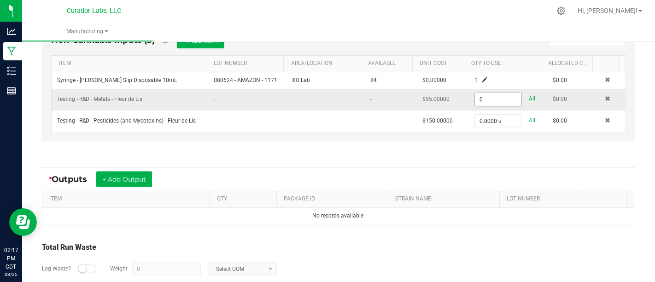
click at [486, 99] on input "0" at bounding box center [498, 99] width 47 height 13
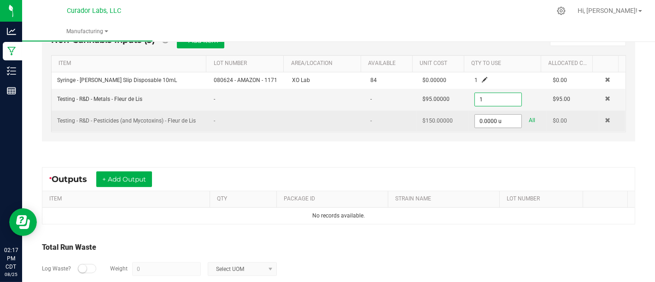
type input "1.0000 u"
click at [487, 123] on input "0" at bounding box center [498, 121] width 47 height 13
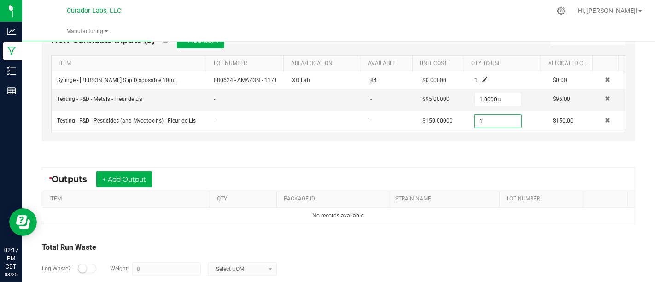
type input "1.0000 u"
click at [475, 168] on div "* Outputs + Add Output" at bounding box center [338, 179] width 593 height 23
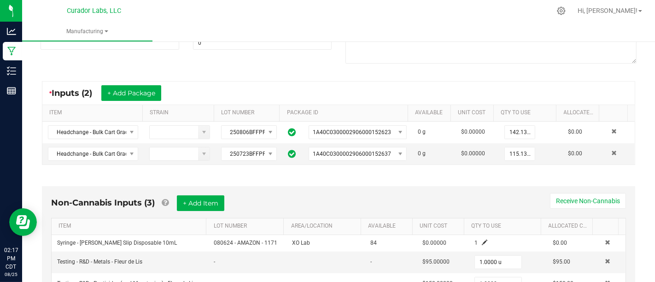
scroll to position [0, 0]
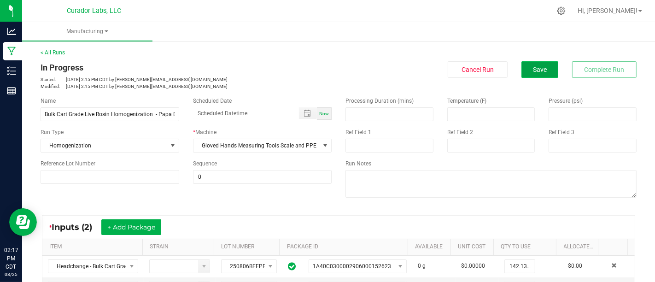
click at [543, 70] on button "Save" at bounding box center [540, 69] width 37 height 17
click at [533, 69] on span "Save" at bounding box center [540, 69] width 14 height 7
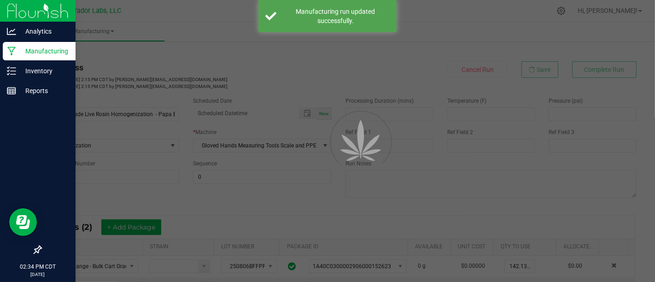
click at [19, 51] on p "Manufacturing" at bounding box center [43, 51] width 55 height 11
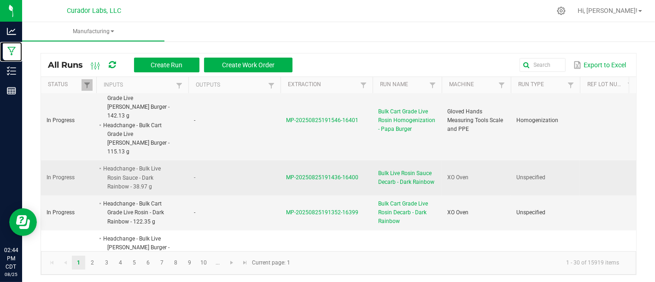
scroll to position [65, 0]
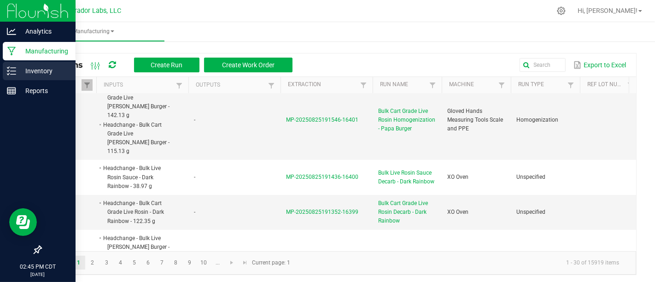
click at [13, 71] on line at bounding box center [13, 71] width 5 height 0
